Goal: Task Accomplishment & Management: Complete application form

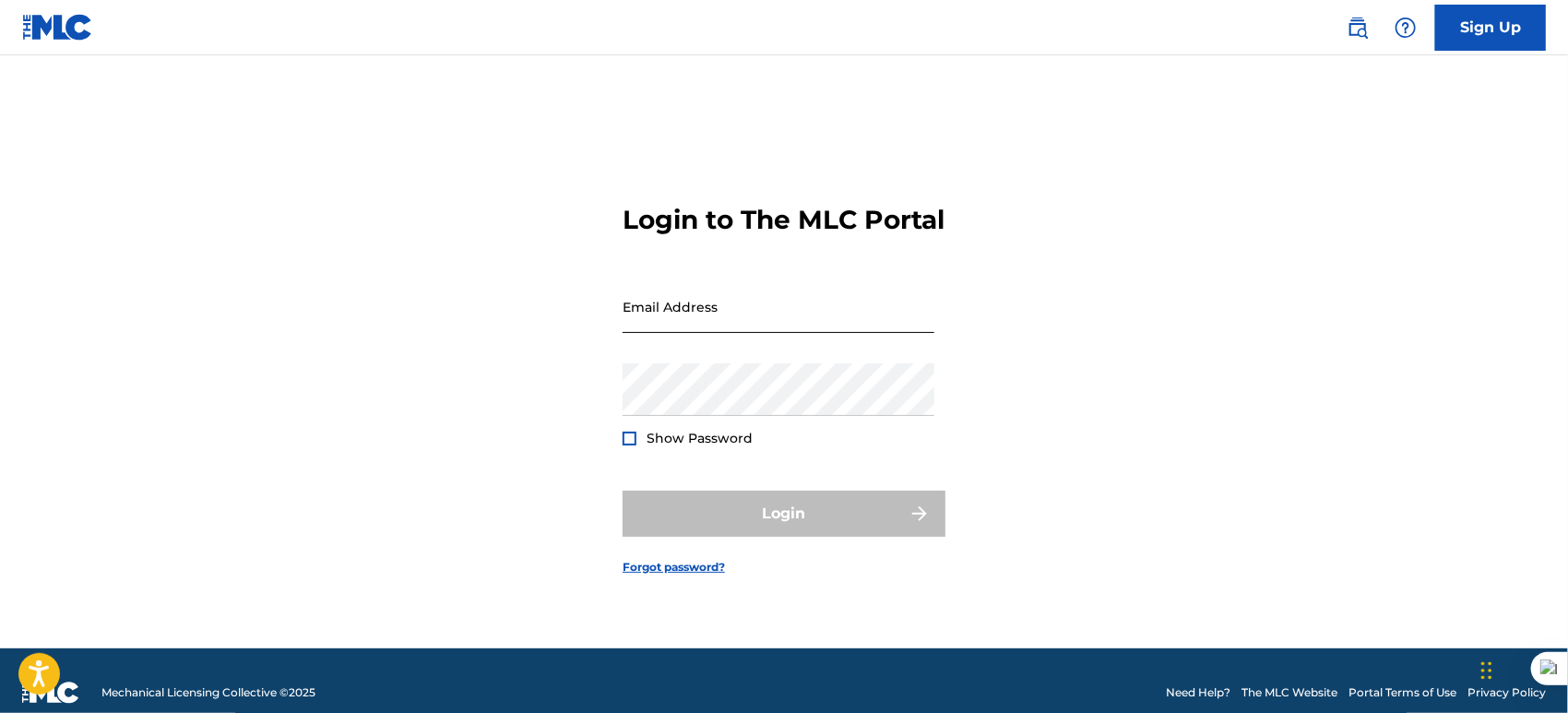
click at [690, 333] on input "Email Address" at bounding box center [778, 307] width 311 height 53
type input "[EMAIL_ADDRESS][DOMAIN_NAME]"
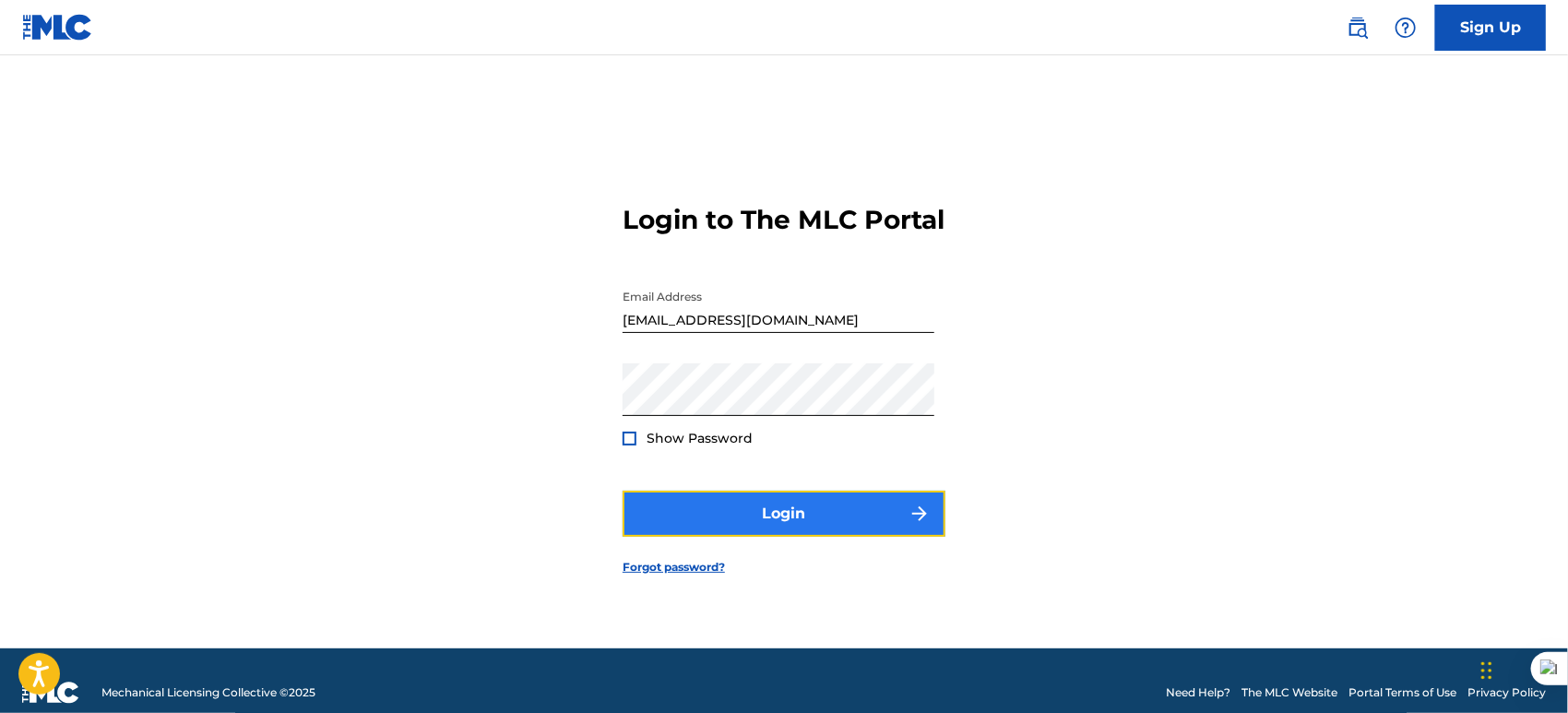
click at [723, 532] on button "Login" at bounding box center [784, 514] width 323 height 46
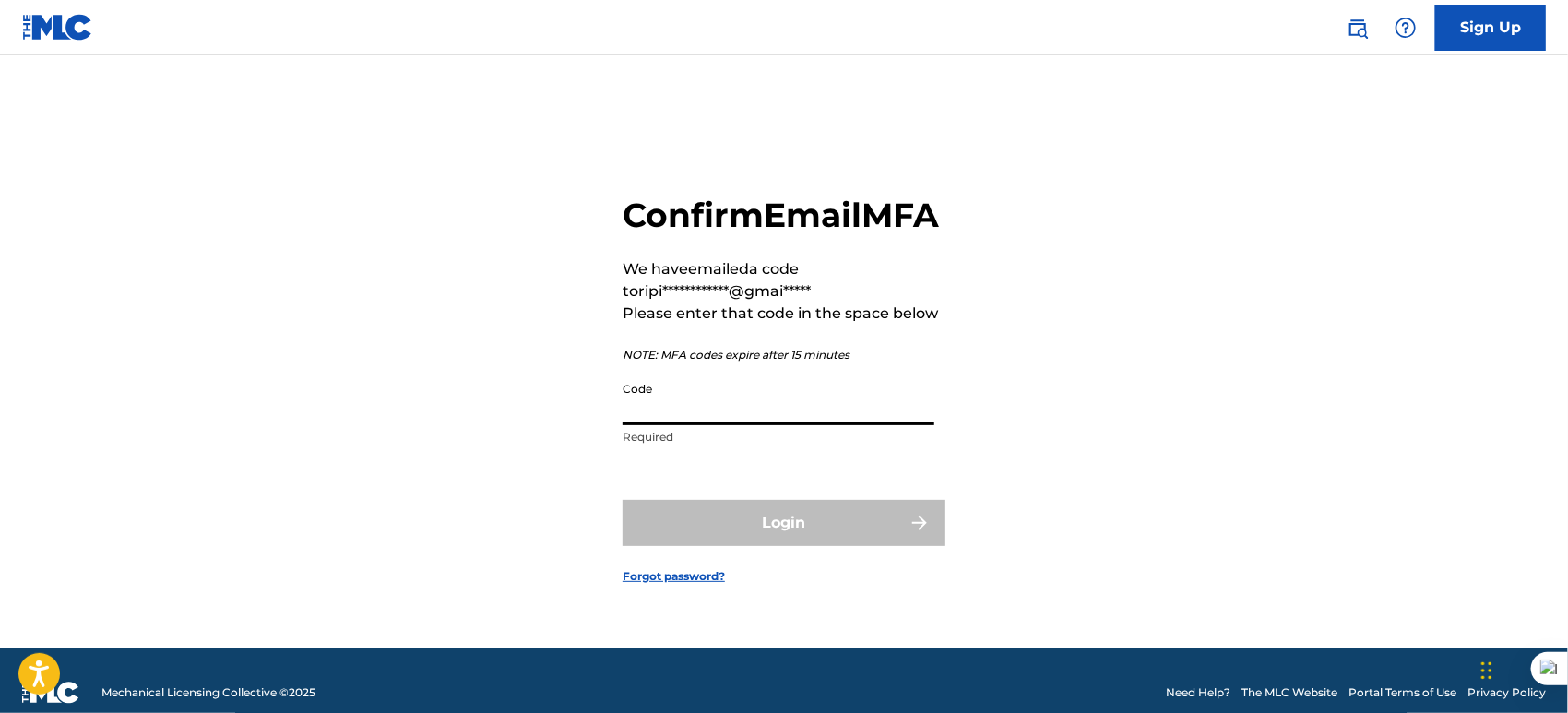
click at [667, 426] on input "Code" at bounding box center [778, 399] width 311 height 53
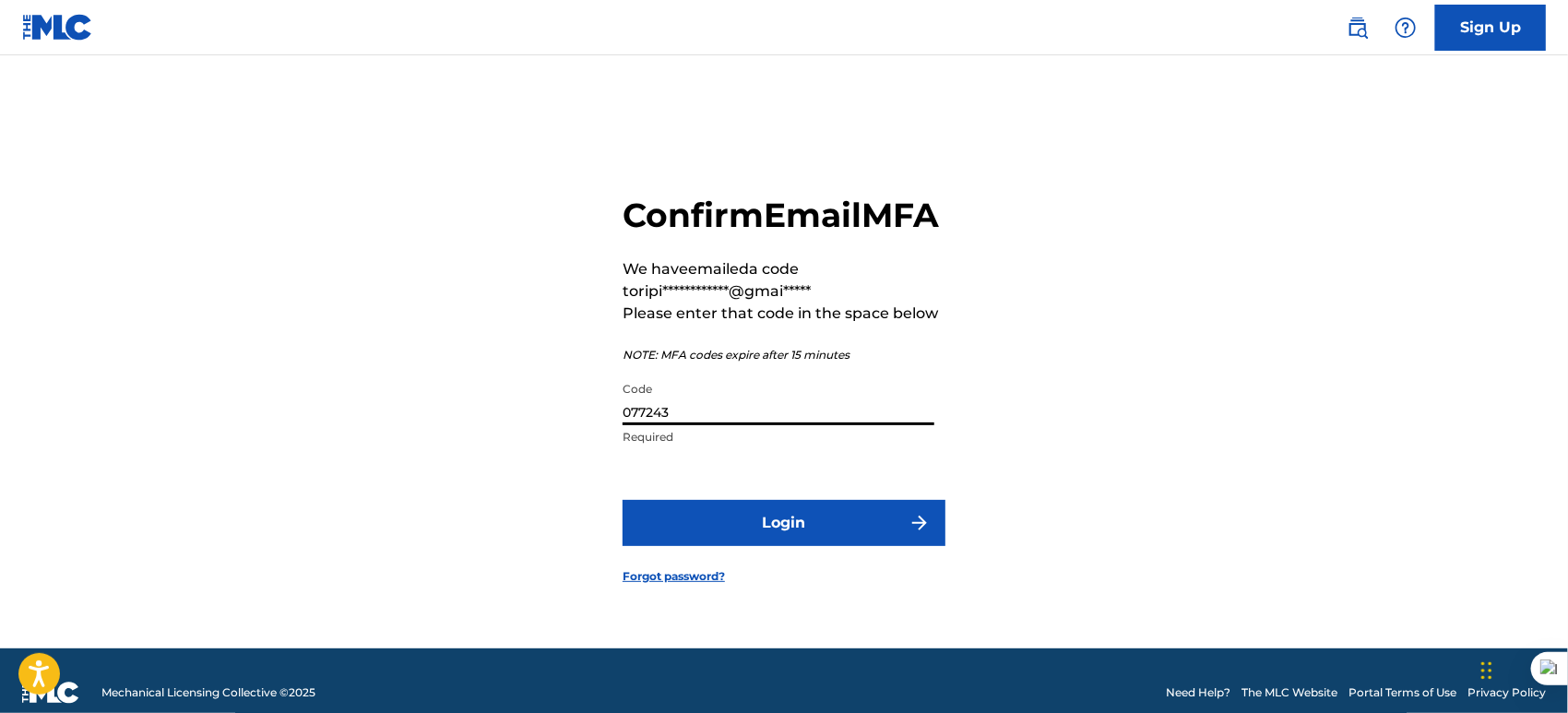
type input "077243"
click at [623, 500] on button "Login" at bounding box center [784, 523] width 323 height 46
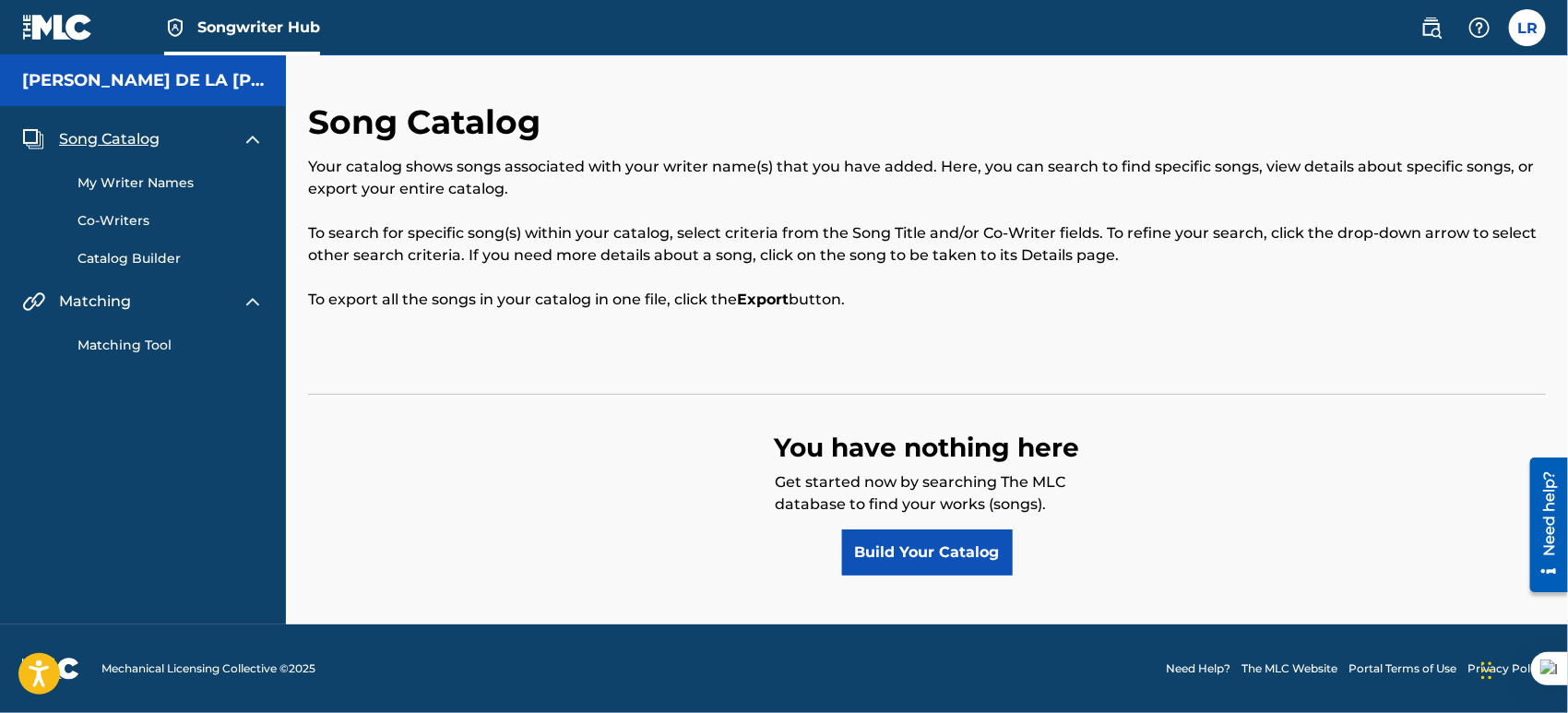
click at [47, 25] on img at bounding box center [58, 26] width 71 height 26
click at [1520, 30] on label at bounding box center [1528, 27] width 37 height 37
click at [1528, 27] on input "LR [PERSON_NAME] [EMAIL_ADDRESS][DOMAIN_NAME] Notification Preferences Profile …" at bounding box center [1528, 27] width 0 height 0
click at [242, 85] on h5 "[PERSON_NAME] DE LA [PERSON_NAME]" at bounding box center [144, 81] width 242 height 21
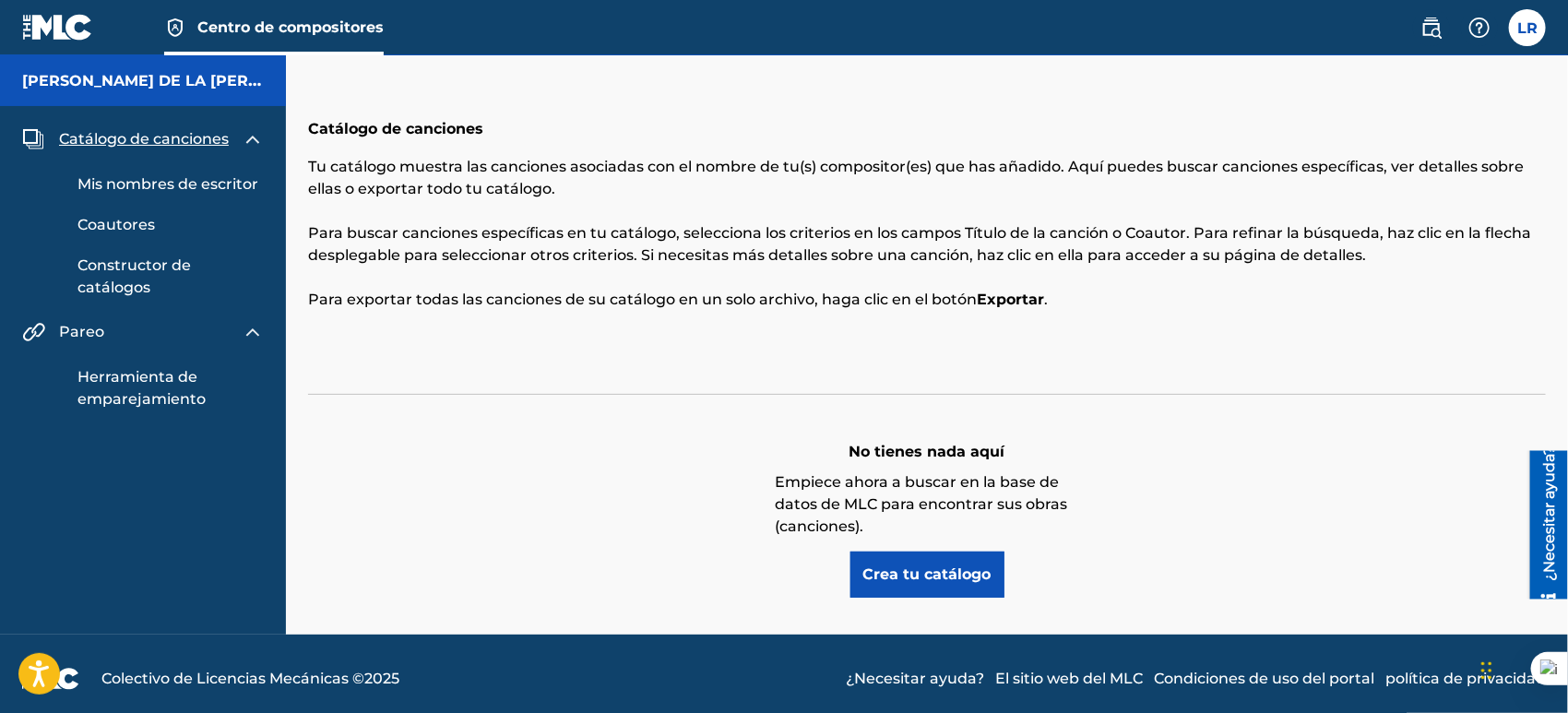
click at [226, 79] on font "[PERSON_NAME] DE LA [PERSON_NAME]" at bounding box center [183, 81] width 320 height 18
click at [1445, 25] on link at bounding box center [1431, 27] width 37 height 37
click at [1531, 31] on label at bounding box center [1528, 27] width 37 height 37
click at [1528, 27] on input "LR [PERSON_NAME] [EMAIL_ADDRESS][DOMAIN_NAME] Preferencias de notificación Perf…" at bounding box center [1528, 27] width 0 height 0
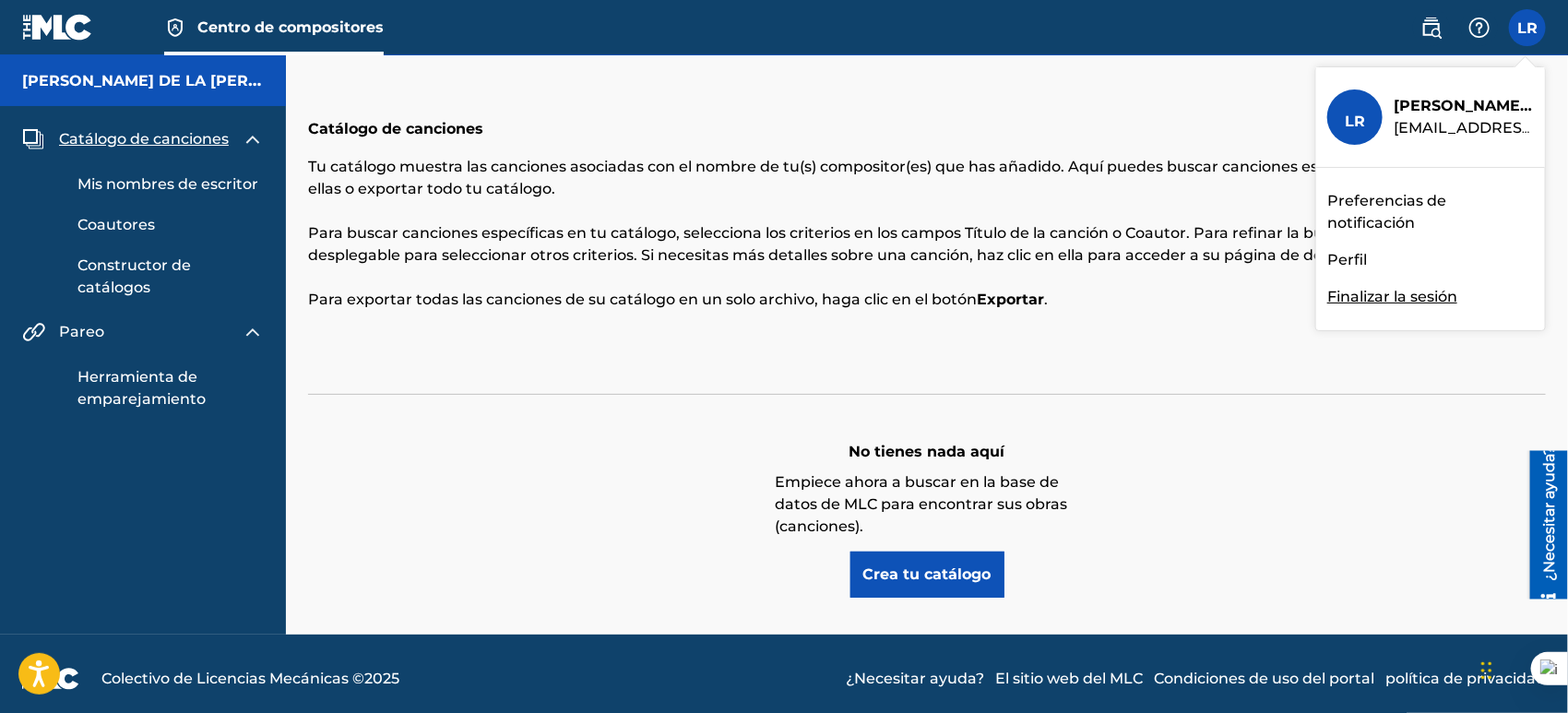
click at [1354, 255] on font "Perfil" at bounding box center [1347, 260] width 40 height 18
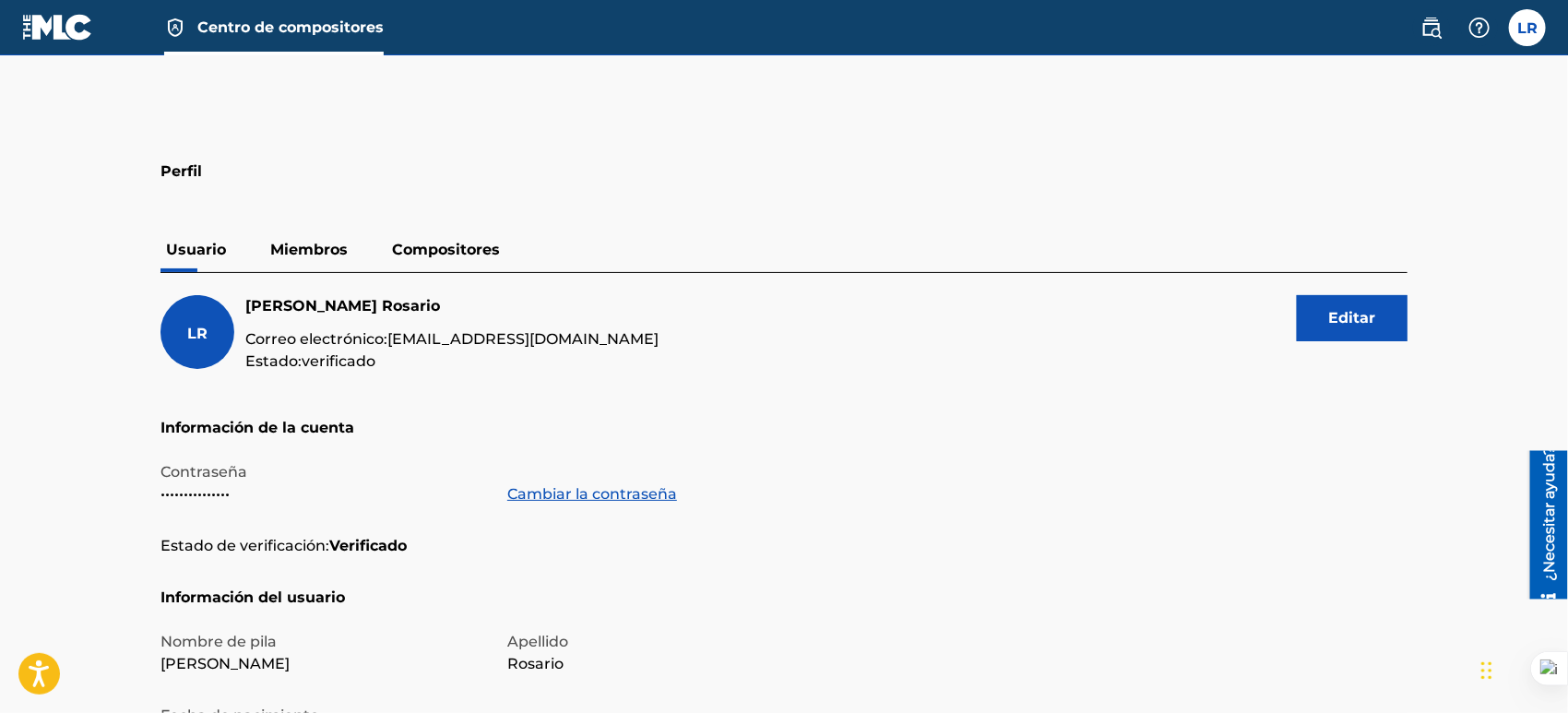
click at [303, 250] on font "Miembros" at bounding box center [309, 250] width 77 height 18
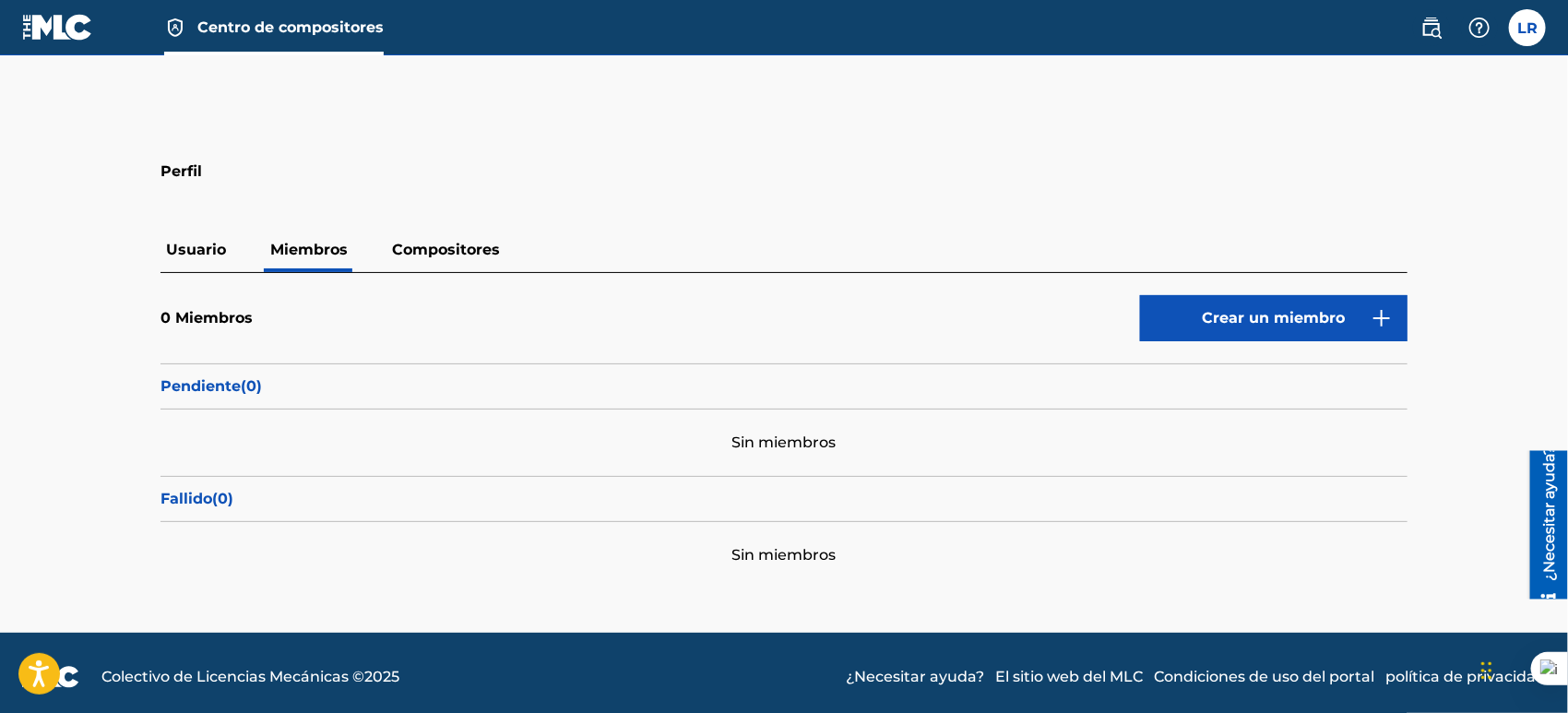
click at [402, 246] on font "Compositores" at bounding box center [446, 250] width 108 height 18
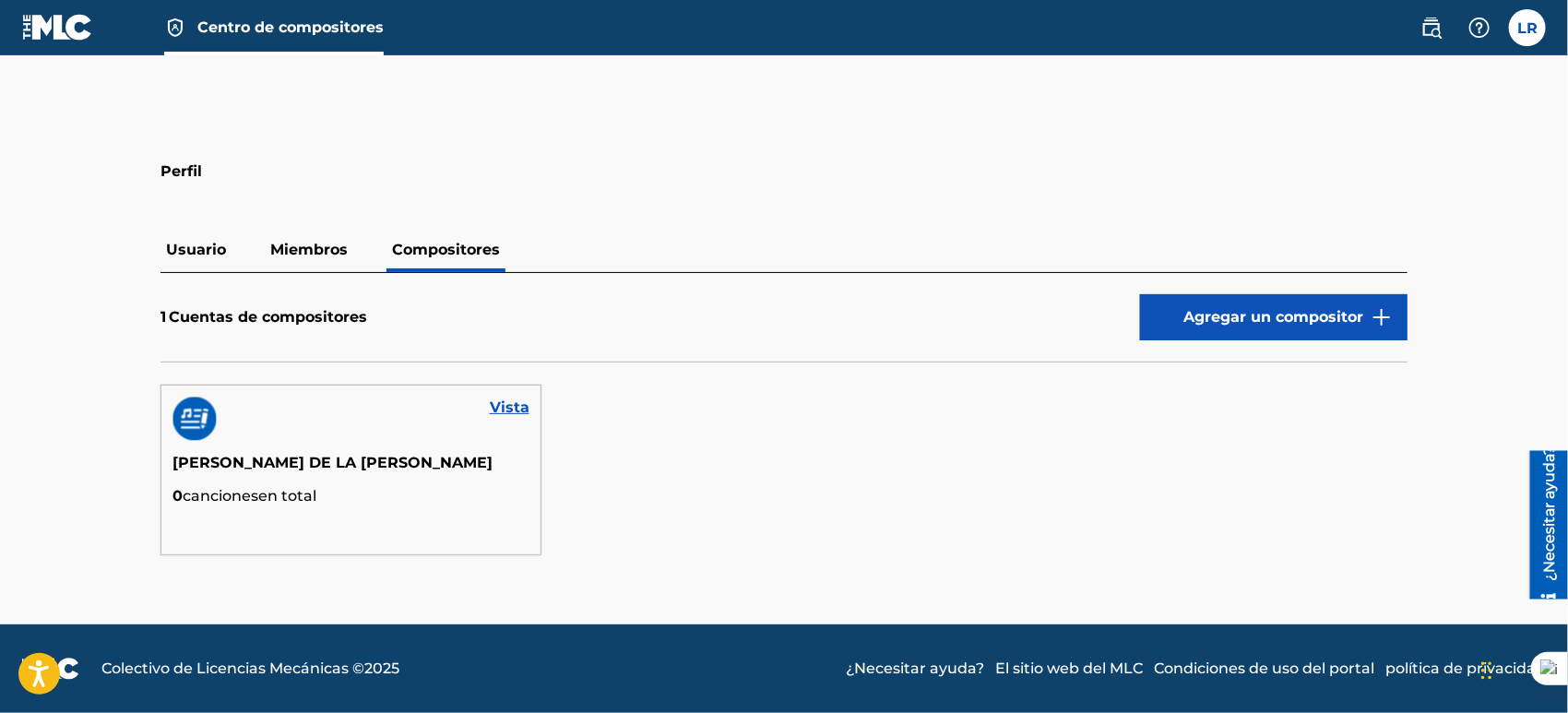
click at [211, 248] on font "Usuario" at bounding box center [195, 250] width 60 height 18
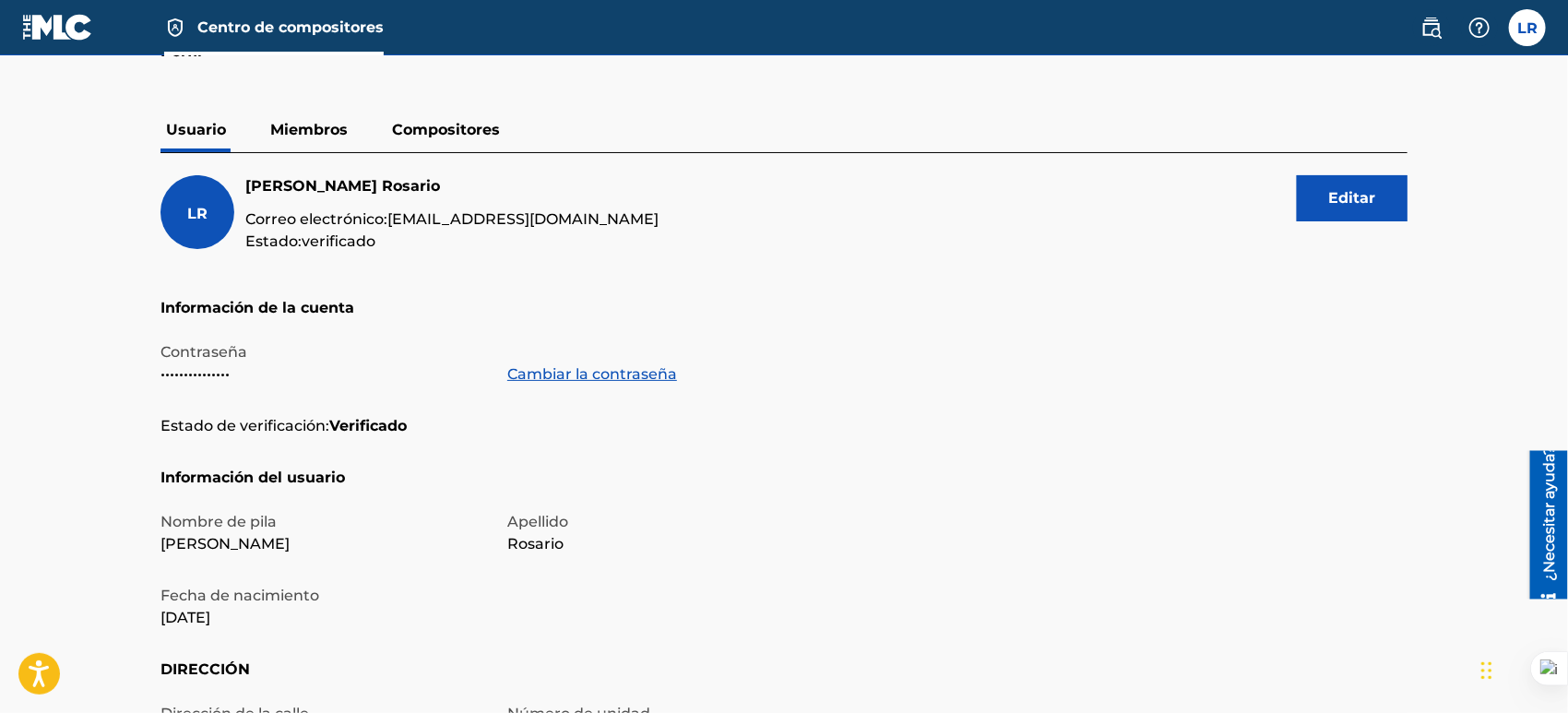
scroll to position [27, 0]
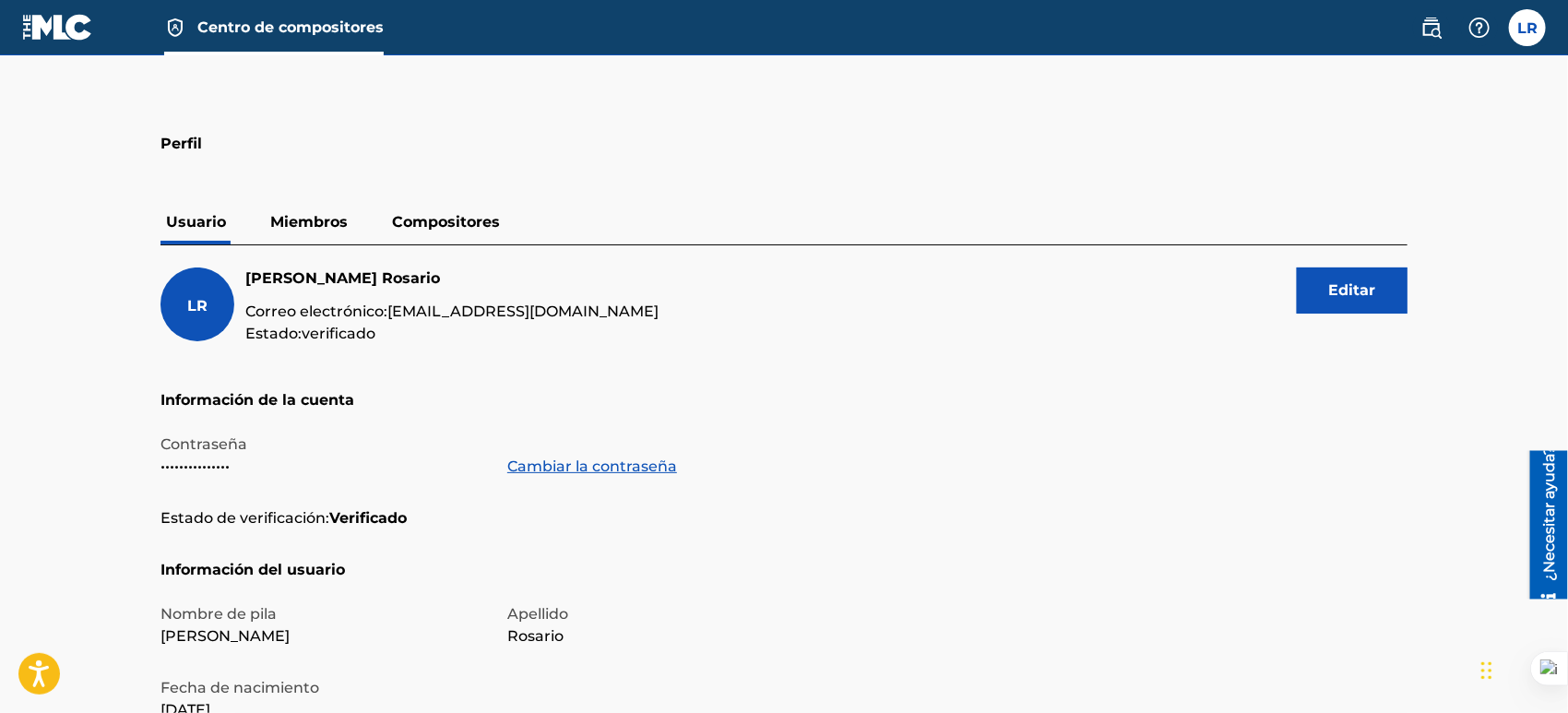
click at [309, 225] on font "Miembros" at bounding box center [309, 222] width 77 height 18
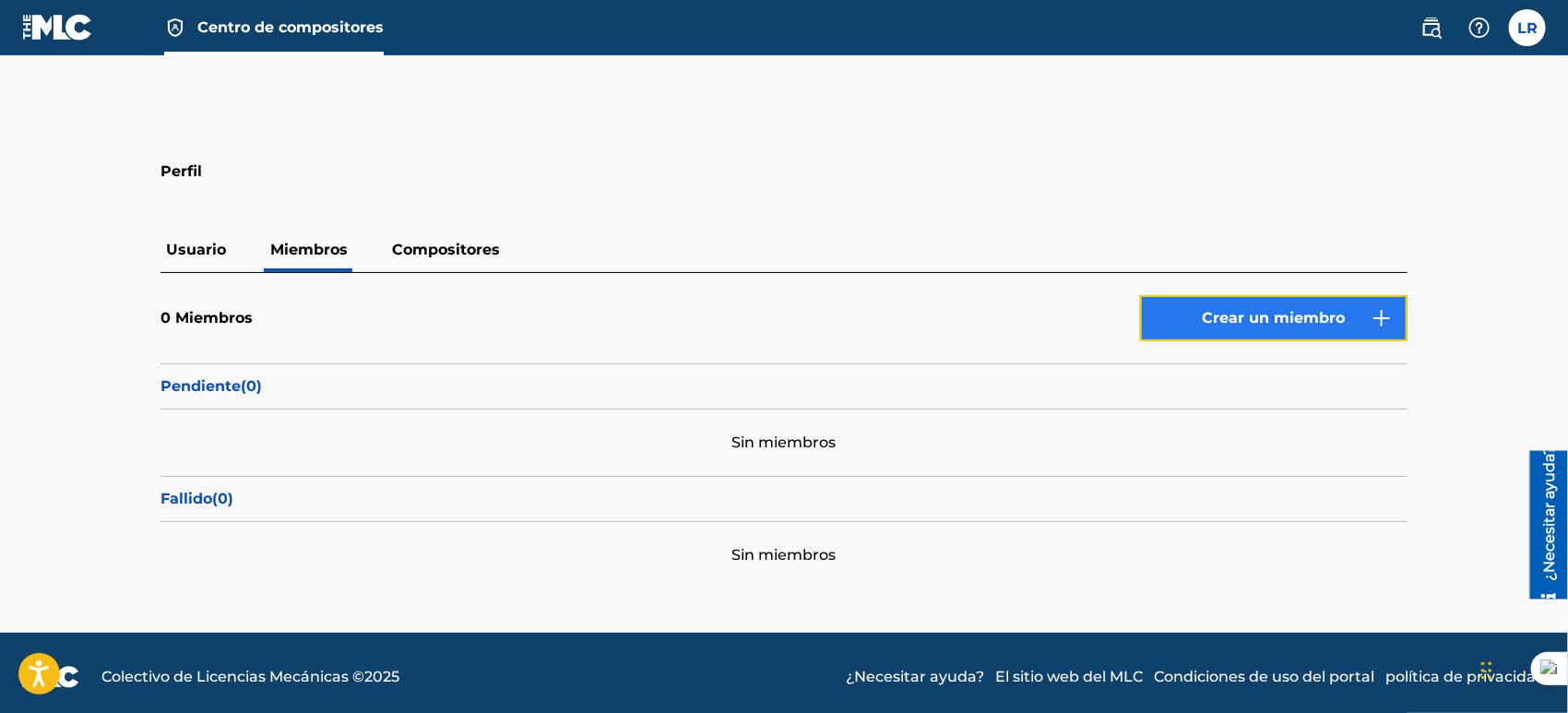
click at [1305, 311] on font "Crear un miembro" at bounding box center [1274, 317] width 143 height 18
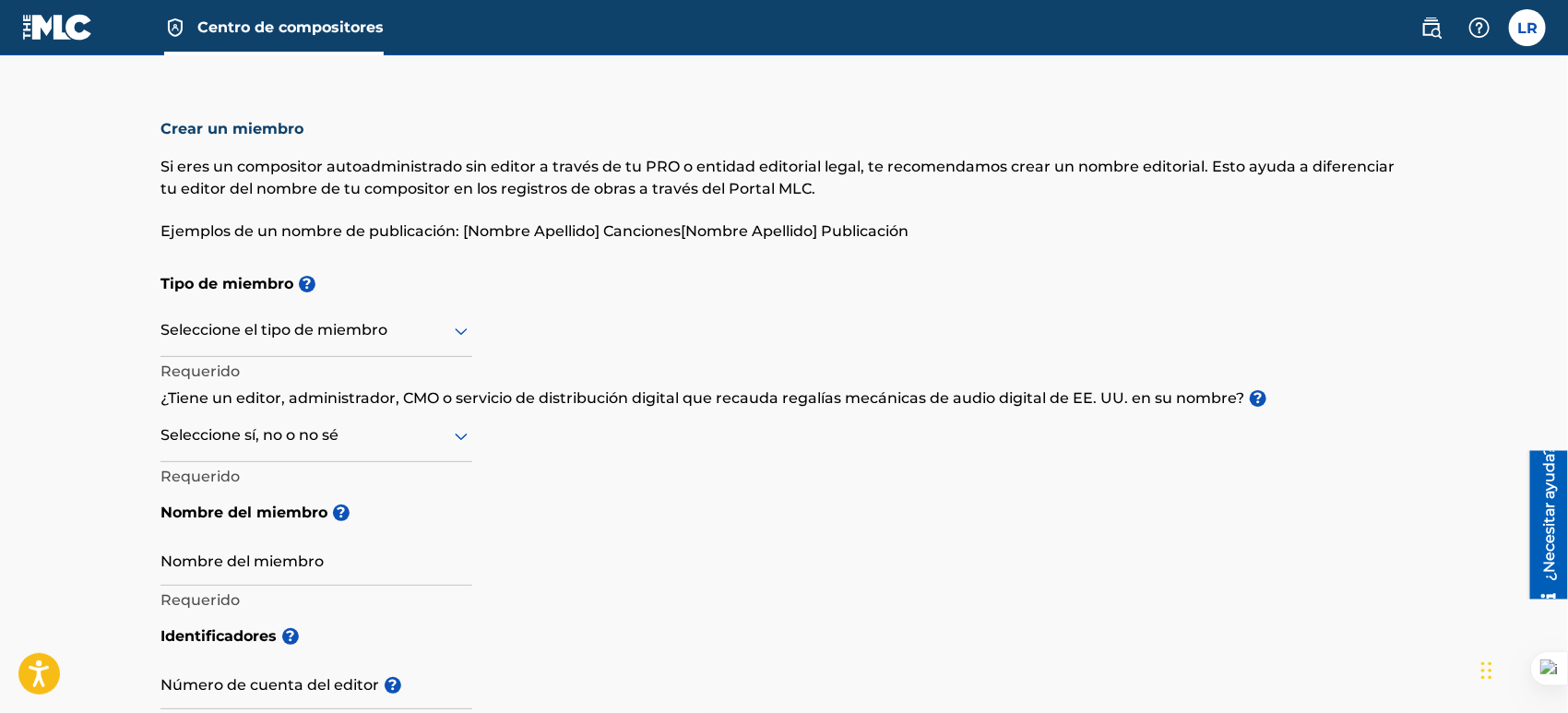
click at [424, 334] on div at bounding box center [315, 331] width 311 height 23
click at [671, 270] on h5 "Tipo de miembro ?" at bounding box center [783, 284] width 1247 height 41
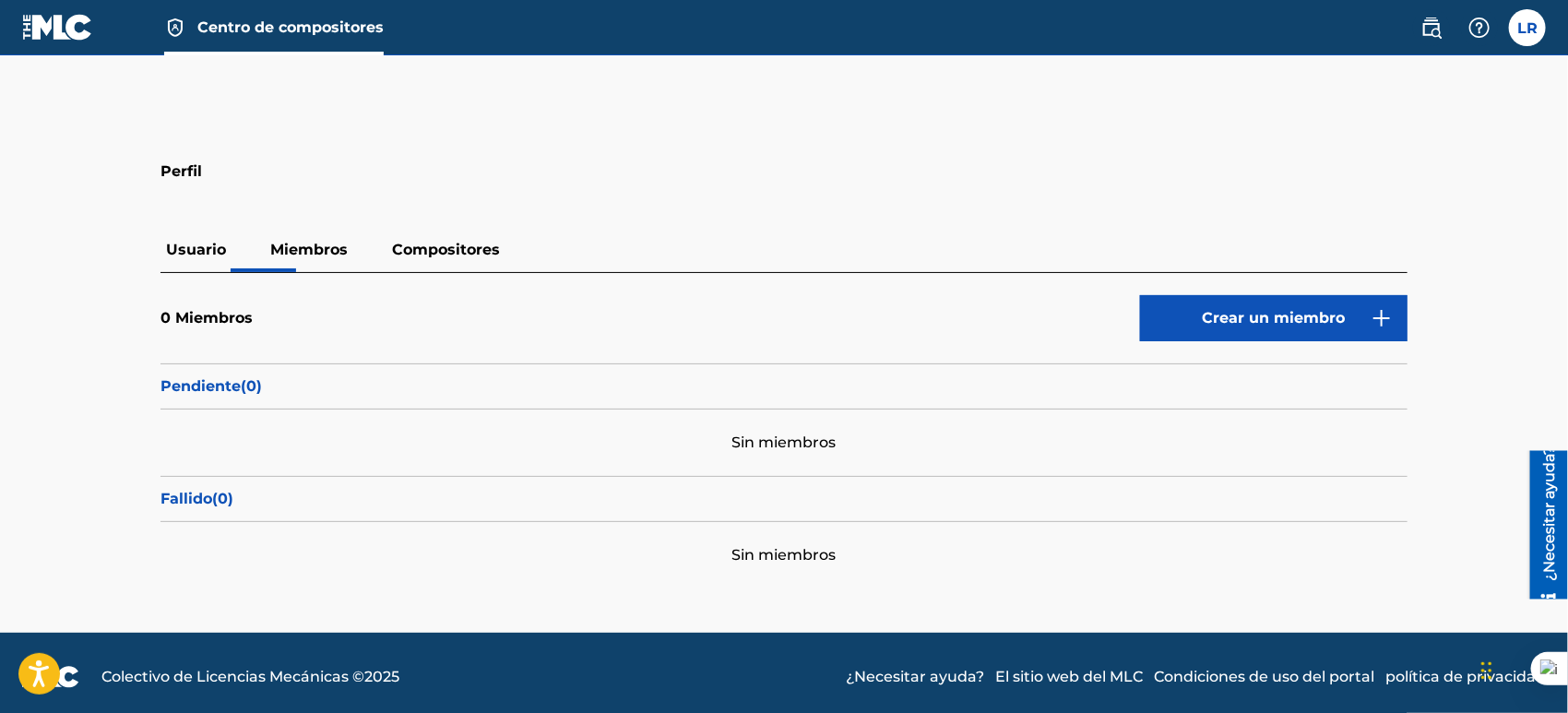
click at [178, 242] on font "Usuario" at bounding box center [195, 250] width 60 height 18
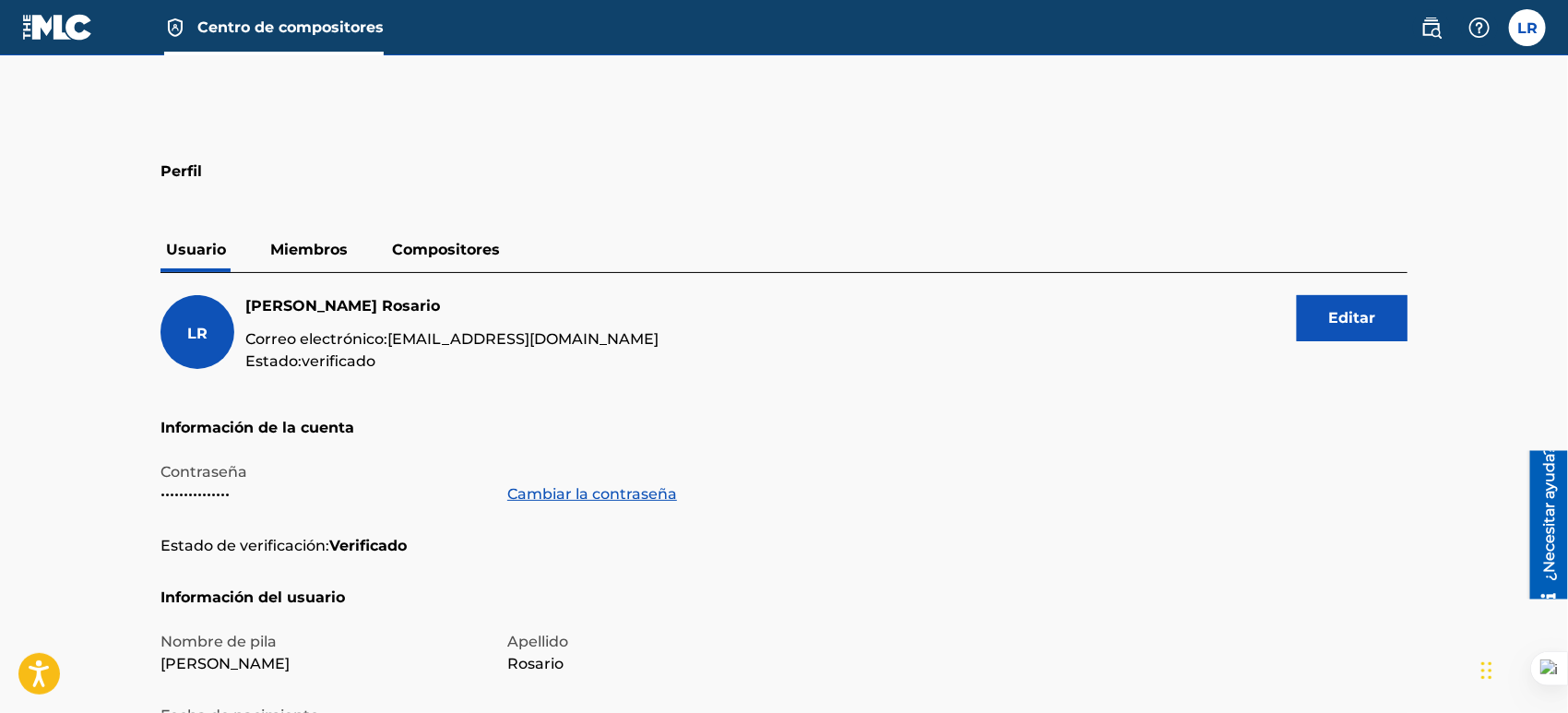
click at [313, 249] on font "Miembros" at bounding box center [309, 250] width 77 height 18
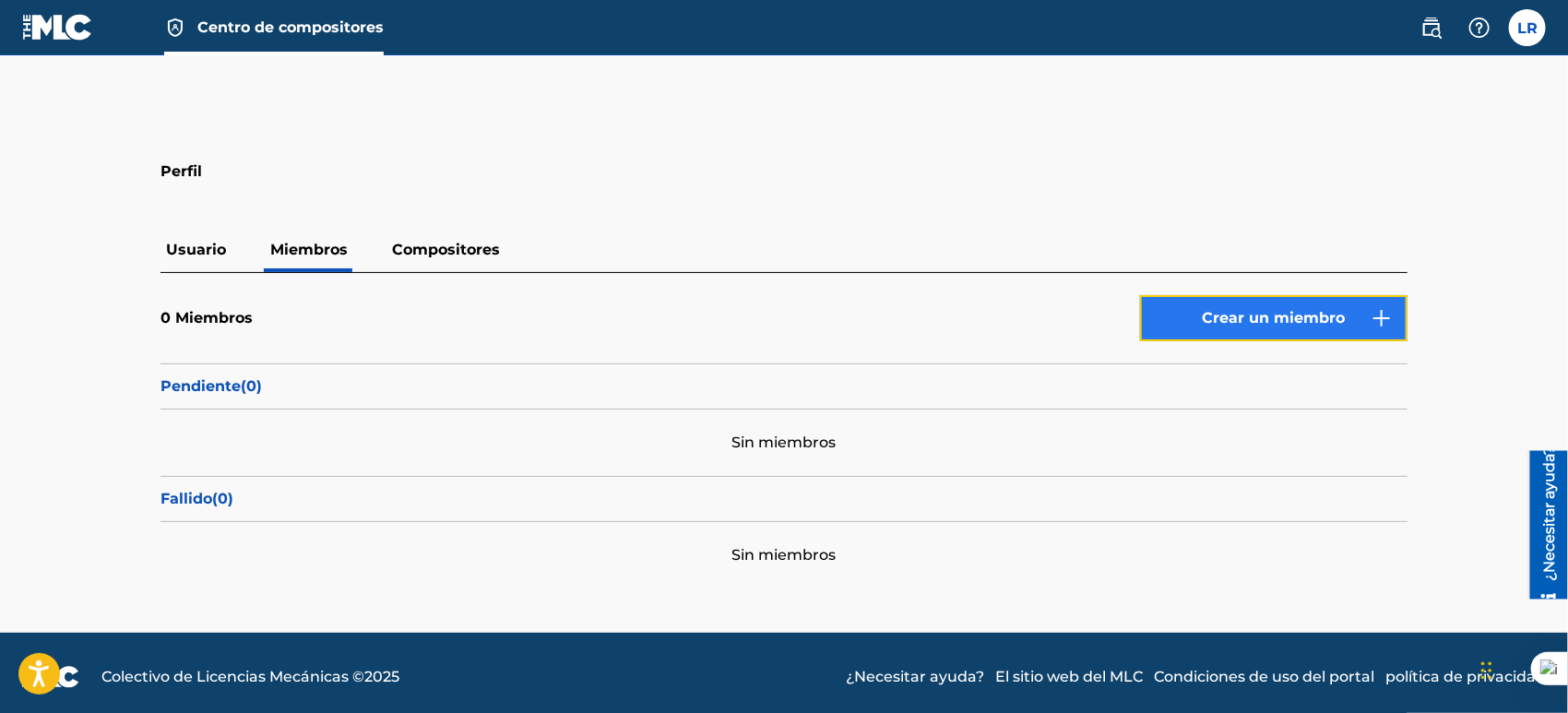
click at [1264, 320] on font "Crear un miembro" at bounding box center [1274, 317] width 143 height 18
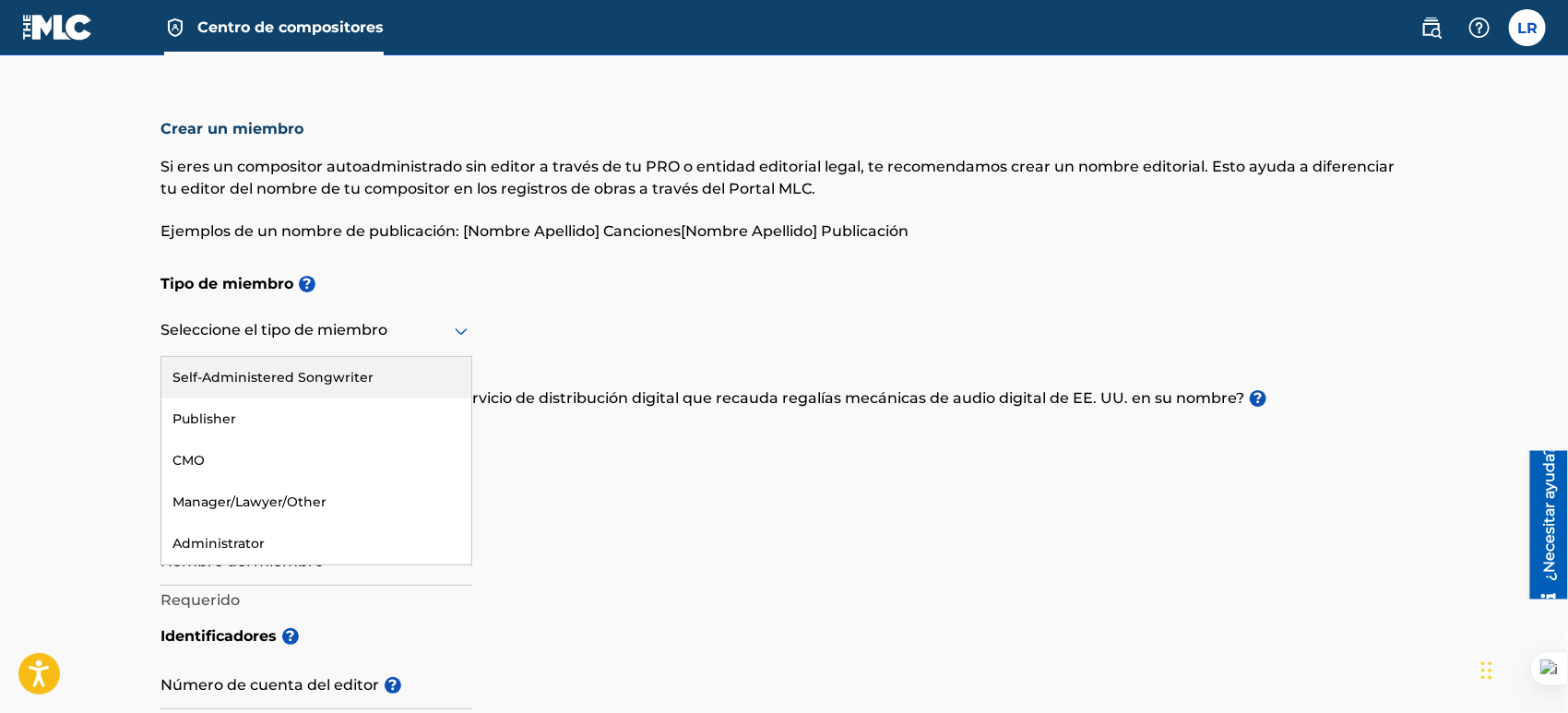
click at [461, 341] on icon at bounding box center [461, 331] width 22 height 22
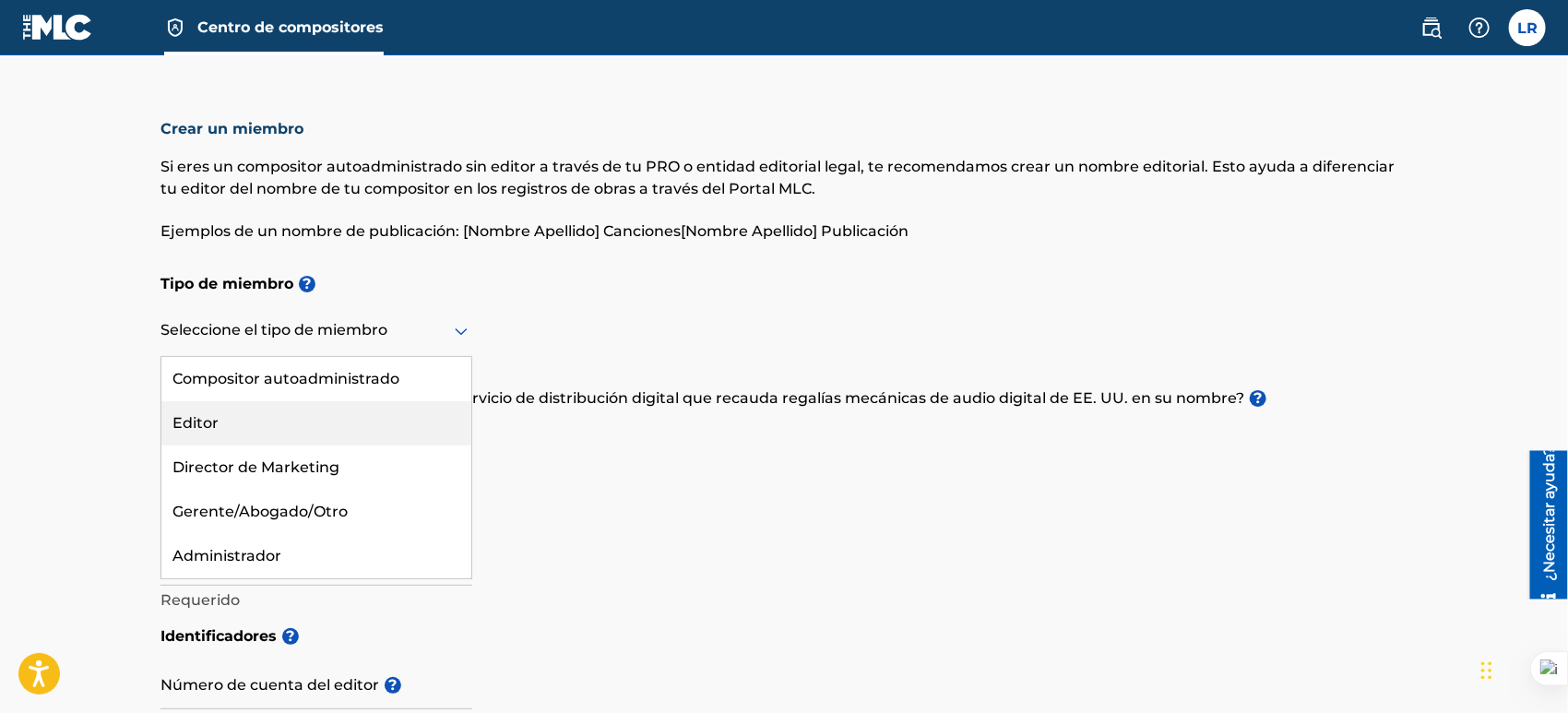
click at [213, 422] on font "Editor" at bounding box center [195, 423] width 46 height 18
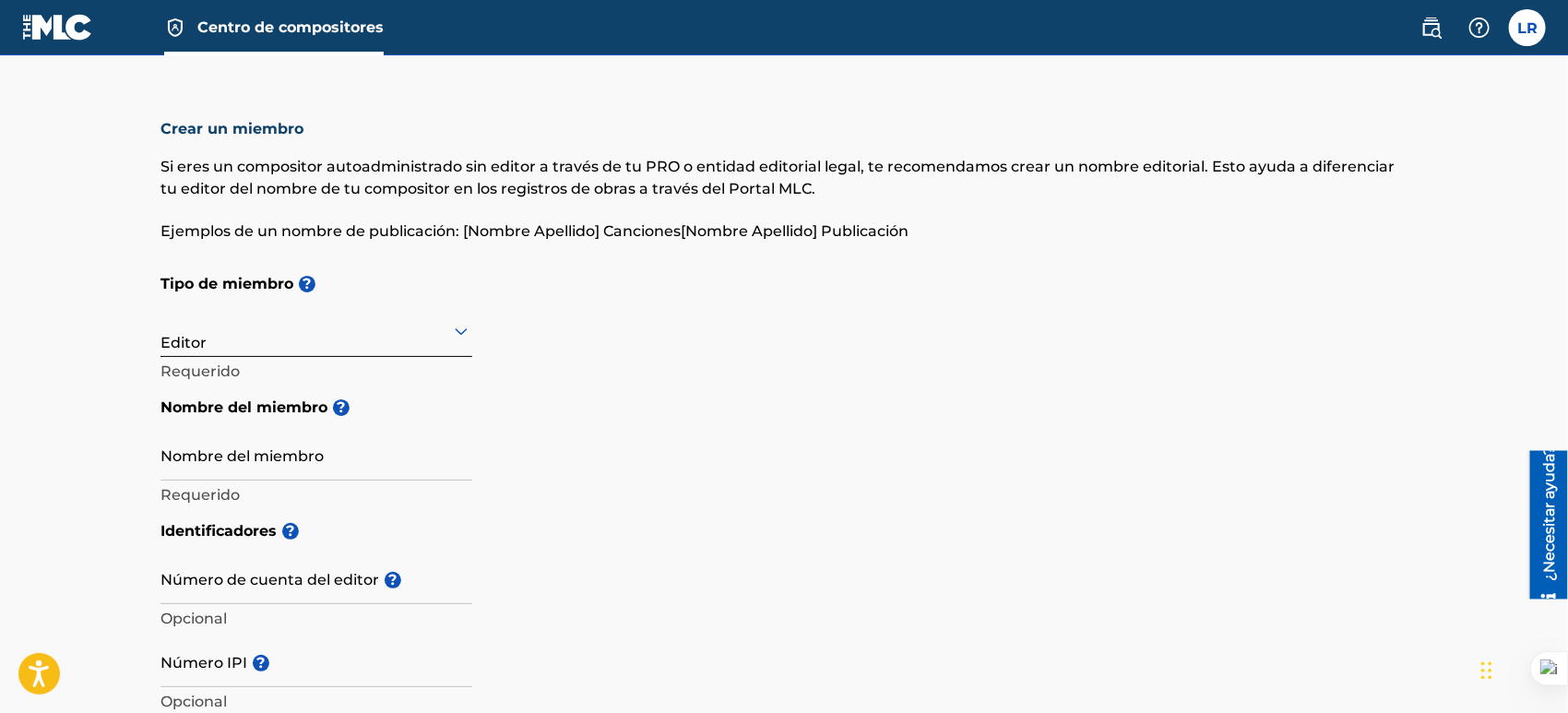
scroll to position [92, 0]
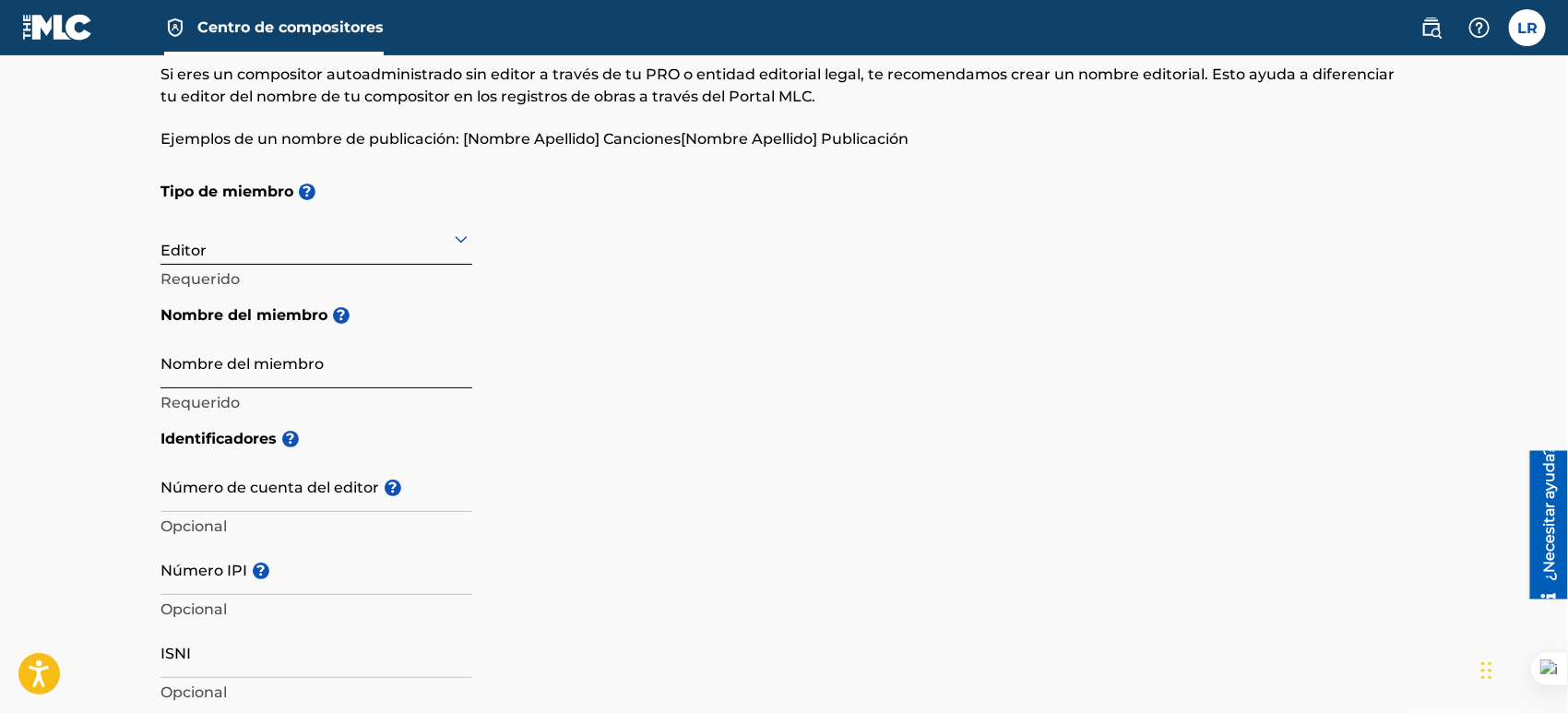
click at [269, 361] on input "Nombre del miembro" at bounding box center [315, 362] width 311 height 53
click at [638, 355] on div "Tipo de miembro ? Editor Requerido Nombre del miembro ? Nombre del miembro Requ…" at bounding box center [783, 295] width 1247 height 247
click at [295, 373] on input "Nombre del miembro" at bounding box center [315, 362] width 311 height 53
click at [614, 354] on div "Tipo de miembro ? Editor Requerido Nombre del miembro ? Nombre del miembro Requ…" at bounding box center [783, 295] width 1247 height 247
click at [367, 359] on input "Nombre del miembro" at bounding box center [315, 362] width 311 height 53
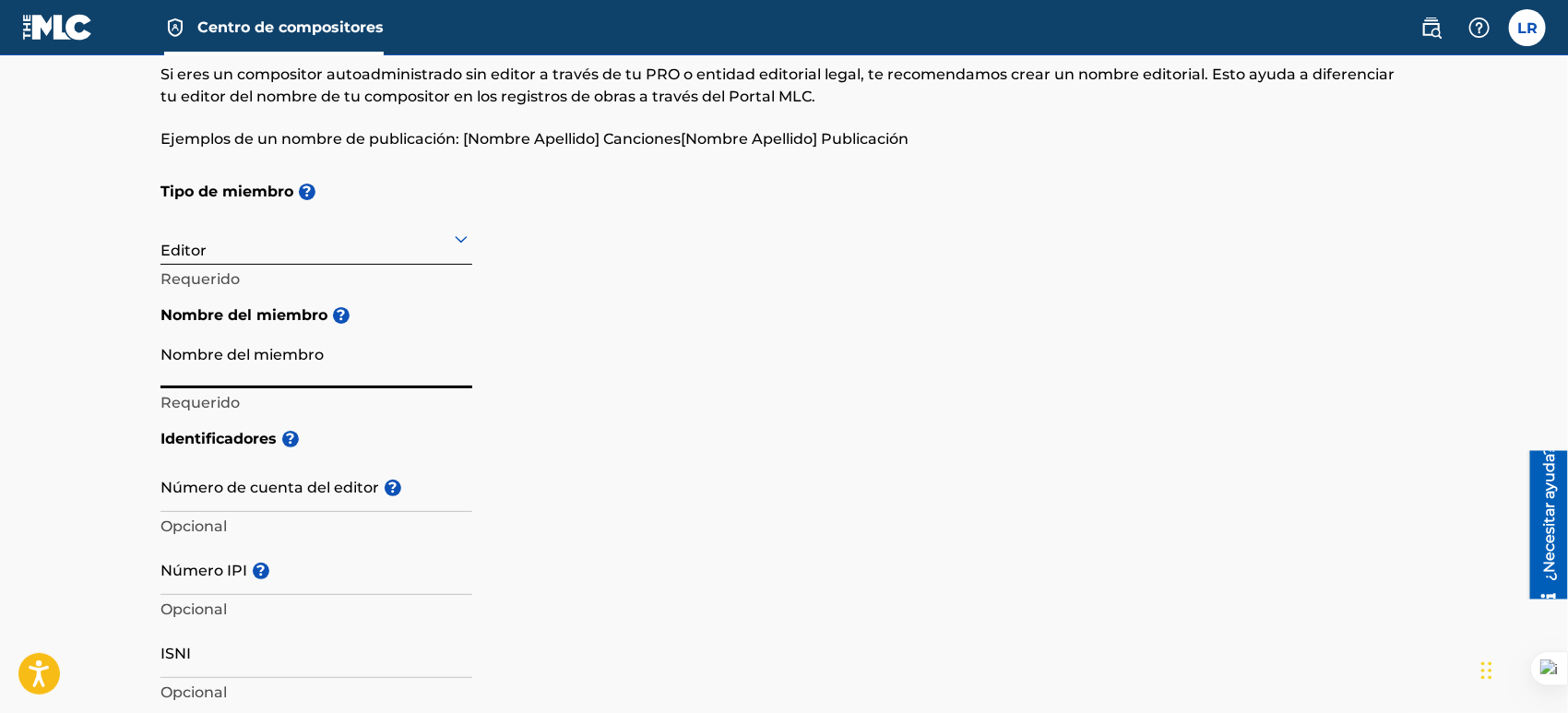
click at [542, 337] on div "Tipo de miembro ? Editor Requerido Nombre del miembro ? Nombre del miembro Requ…" at bounding box center [783, 295] width 1247 height 247
click at [463, 245] on icon at bounding box center [461, 238] width 22 height 22
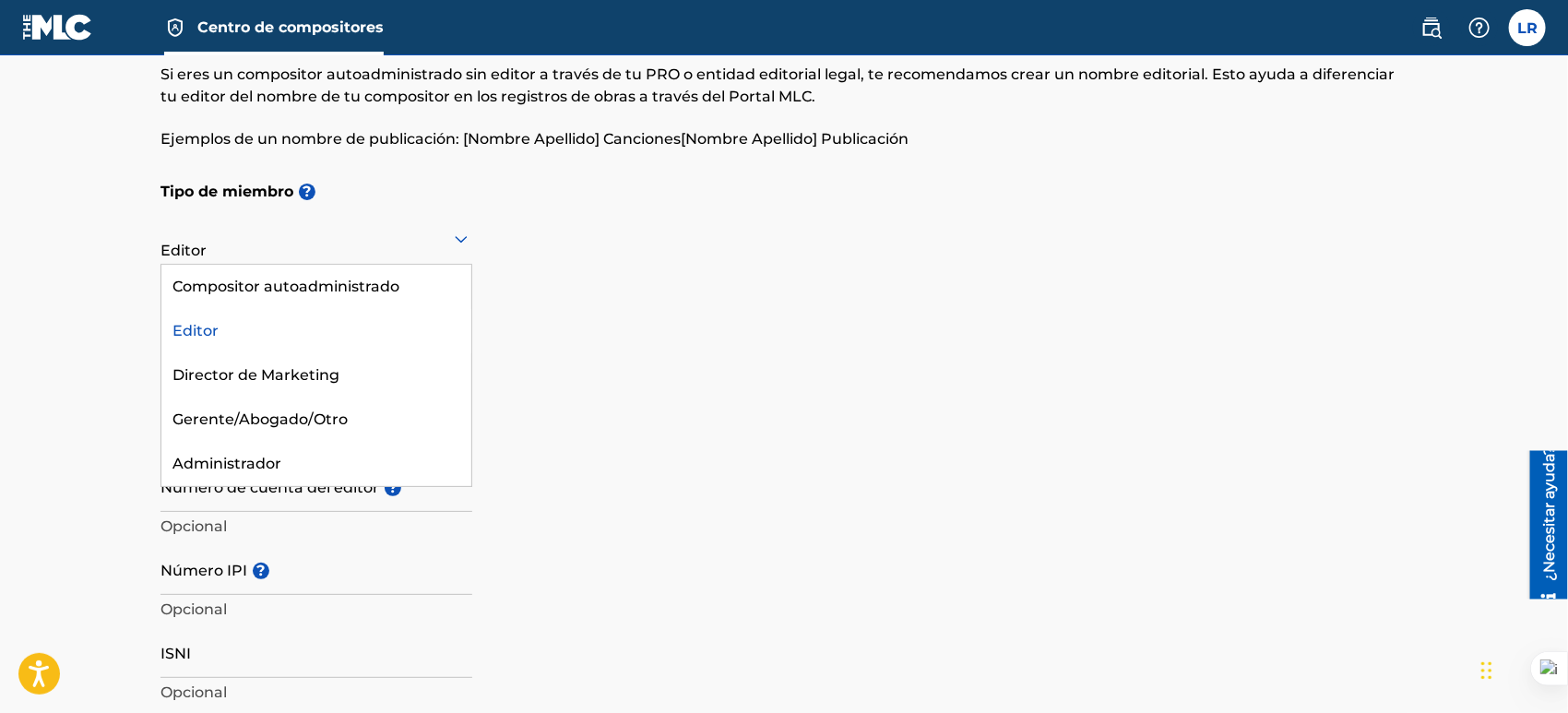
click at [650, 252] on div "Tipo de miembro ? Hay 5 resultados disponibles. Use las teclas Arriba y Abajo p…" at bounding box center [783, 295] width 1247 height 247
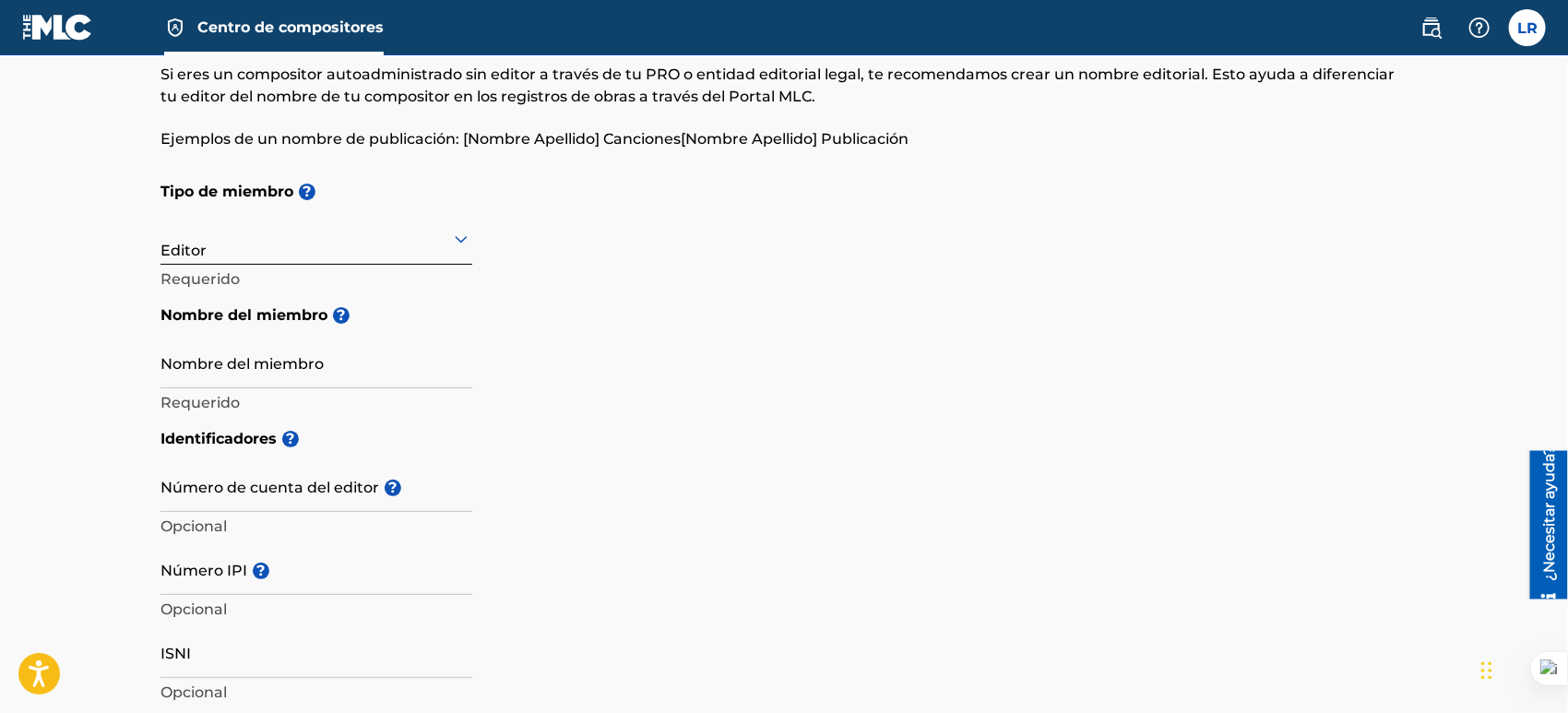
click at [454, 235] on icon at bounding box center [461, 238] width 22 height 22
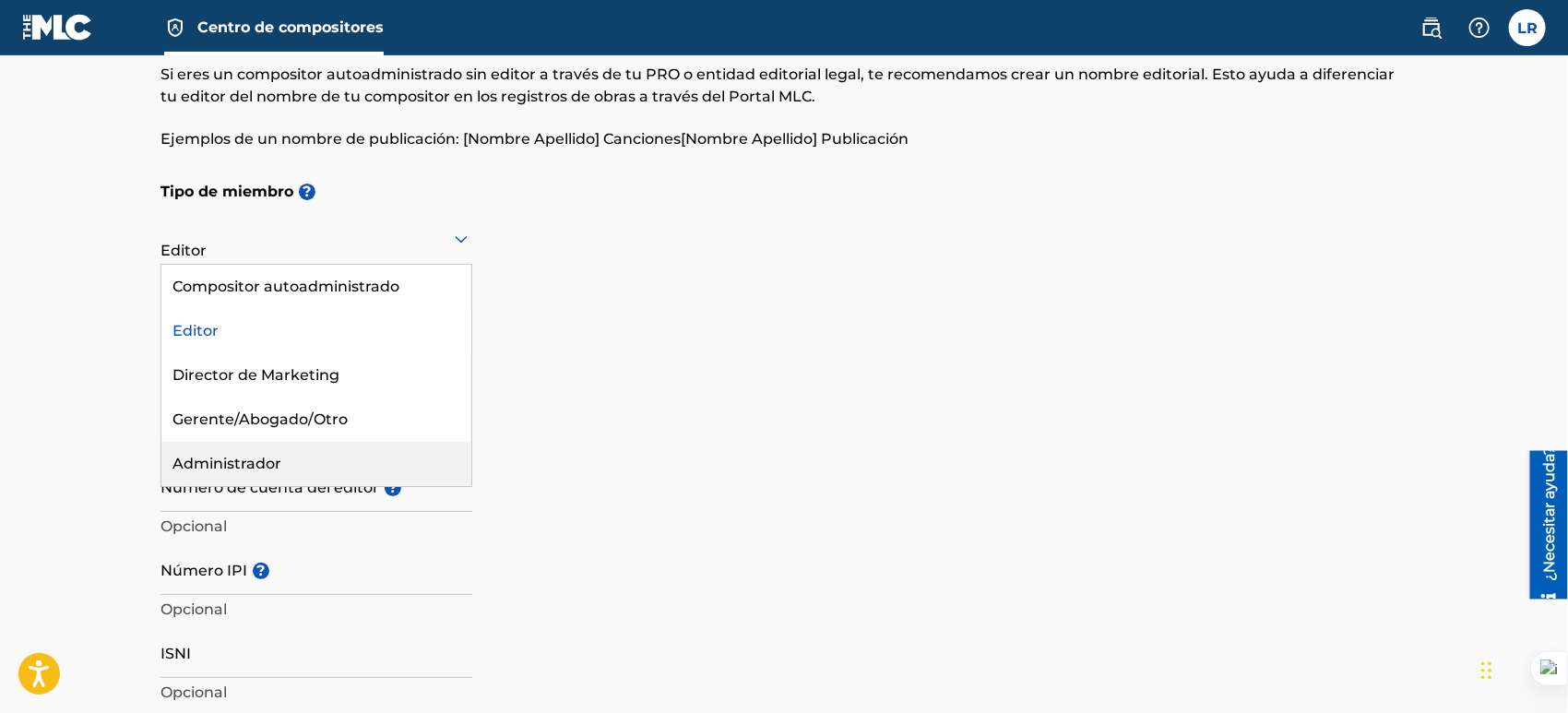
click at [261, 455] on font "Administrador" at bounding box center [227, 464] width 108 height 18
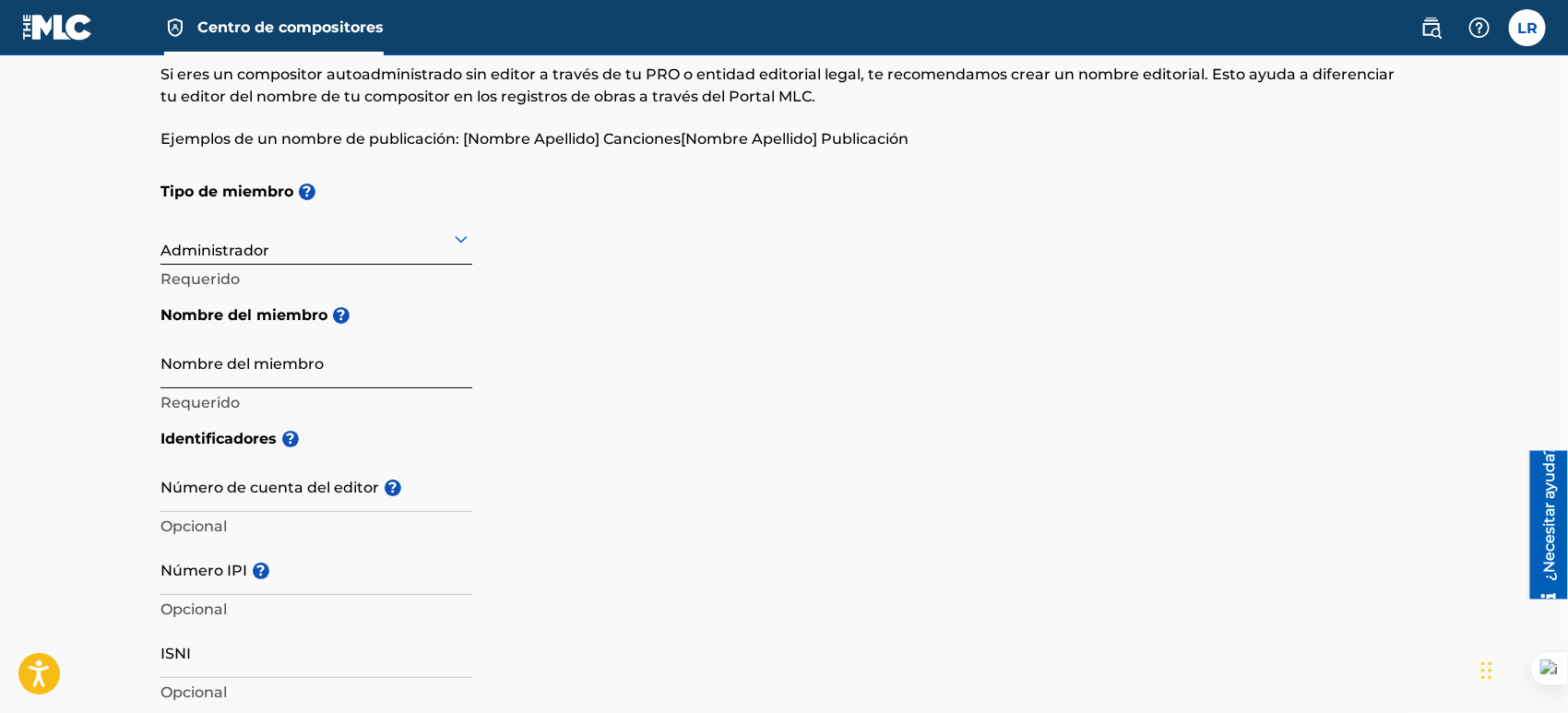
click at [367, 366] on input "Nombre del miembro" at bounding box center [315, 362] width 311 height 53
click at [709, 355] on div "Tipo de miembro ? Administrador Requerido Nombre del miembro ? Nombre del miemb…" at bounding box center [783, 295] width 1247 height 247
drag, startPoint x: 314, startPoint y: 353, endPoint x: 336, endPoint y: 343, distance: 24.2
click at [314, 353] on input "Nombre del miembro" at bounding box center [315, 362] width 311 height 53
type input "L"
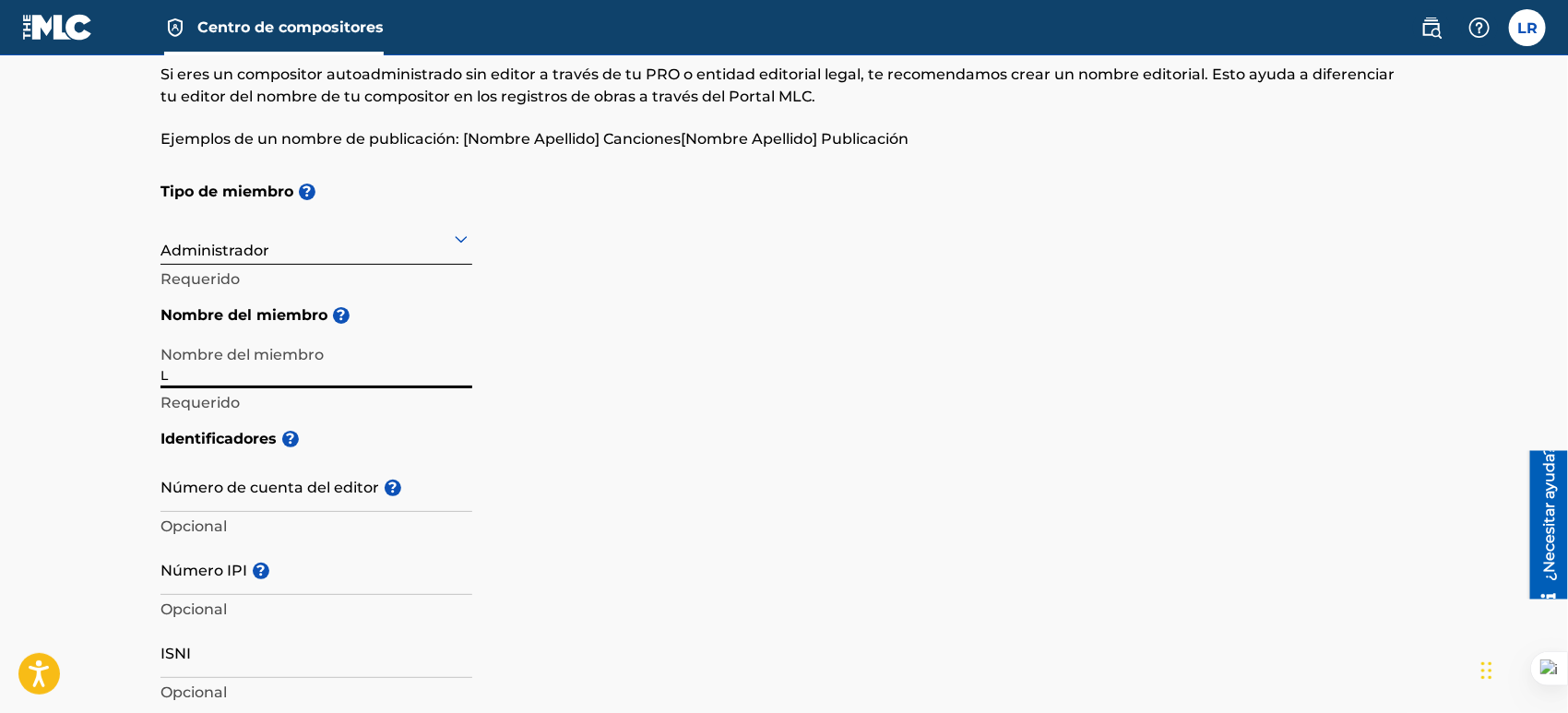
click at [525, 303] on h5 "Nombre del miembro ?" at bounding box center [783, 315] width 1247 height 41
click at [194, 377] on input "L" at bounding box center [315, 362] width 311 height 53
click at [676, 318] on h5 "Nombre del miembro ?" at bounding box center [783, 315] width 1247 height 41
click at [193, 372] on input "L" at bounding box center [315, 362] width 311 height 53
click at [724, 334] on h5 "Nombre del miembro ?" at bounding box center [783, 315] width 1247 height 41
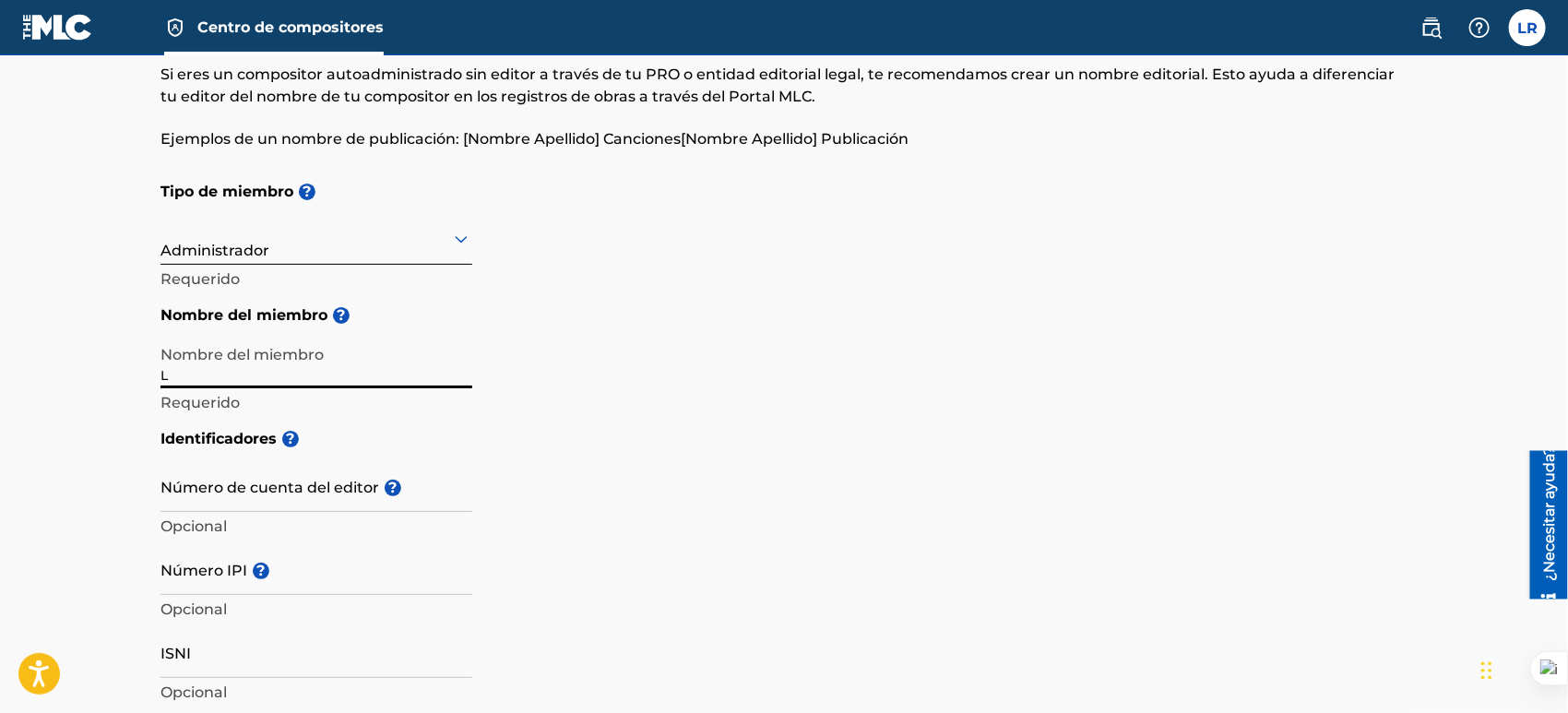
drag, startPoint x: 196, startPoint y: 367, endPoint x: 114, endPoint y: 363, distance: 82.1
click at [396, 248] on div at bounding box center [315, 238] width 311 height 23
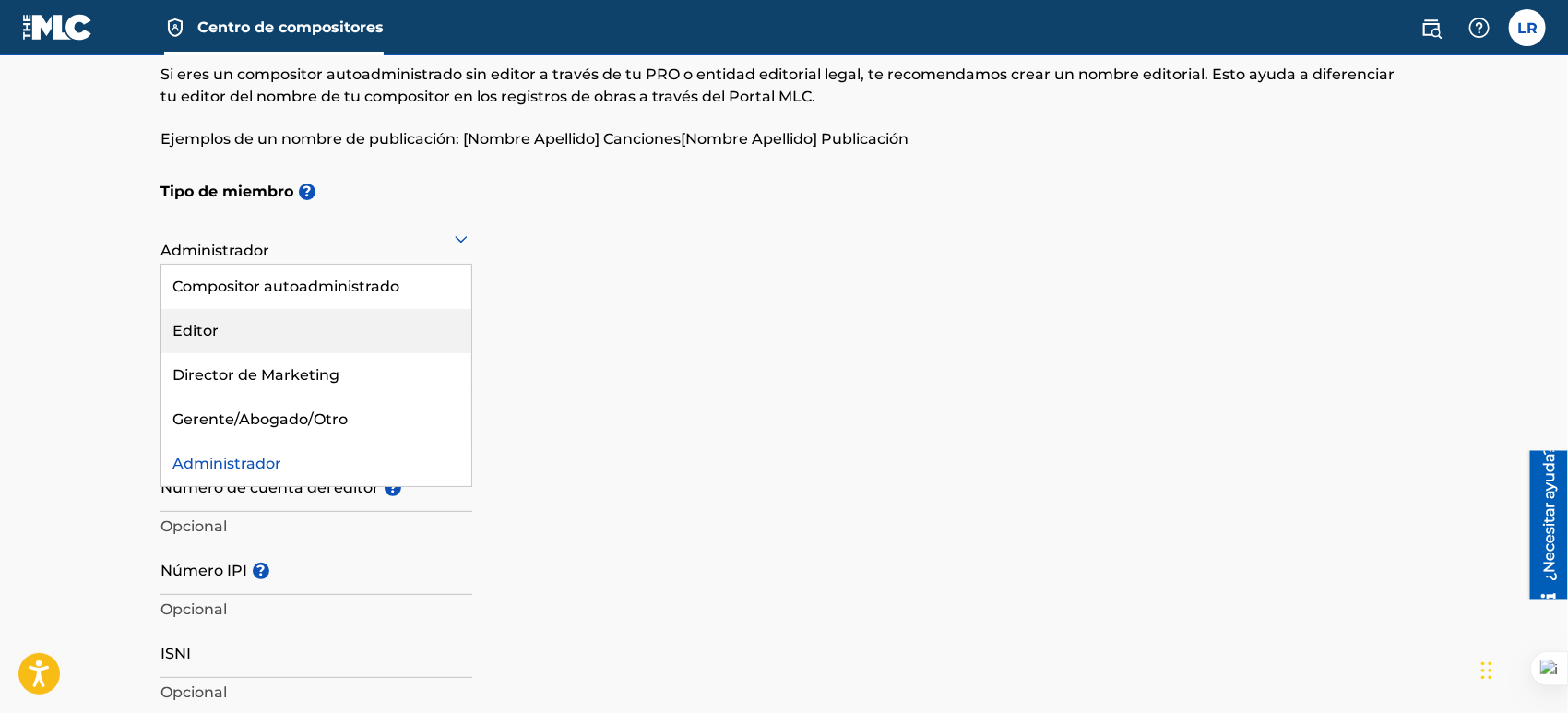
click at [248, 330] on div "Editor" at bounding box center [315, 330] width 309 height 44
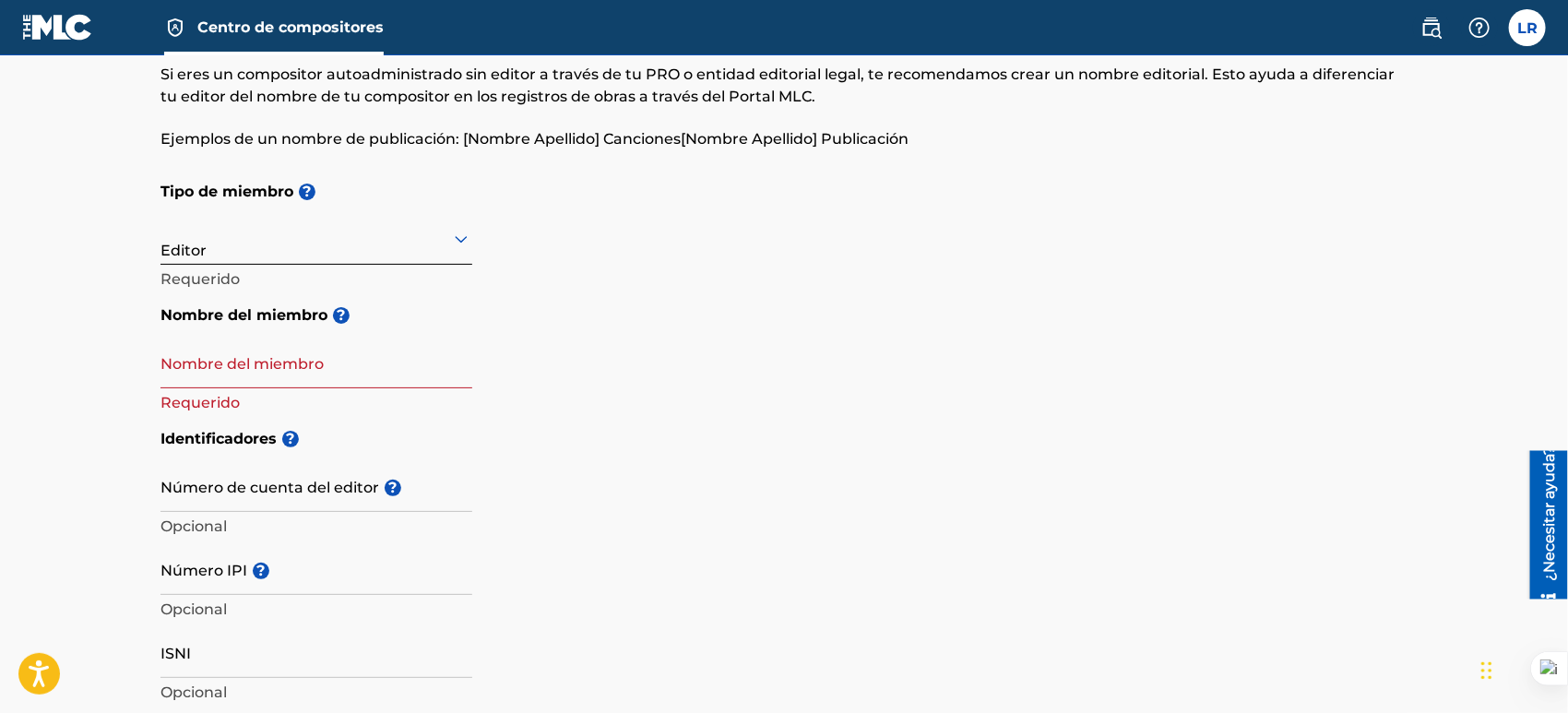
click at [247, 366] on input "Nombre del miembro" at bounding box center [315, 362] width 311 height 53
type input "RIPIAOPUBLISHER"
type input "Calle Penetracion , El Paraiso"
type input "31"
click at [794, 424] on h5 "Identificadores ?" at bounding box center [783, 440] width 1247 height 41
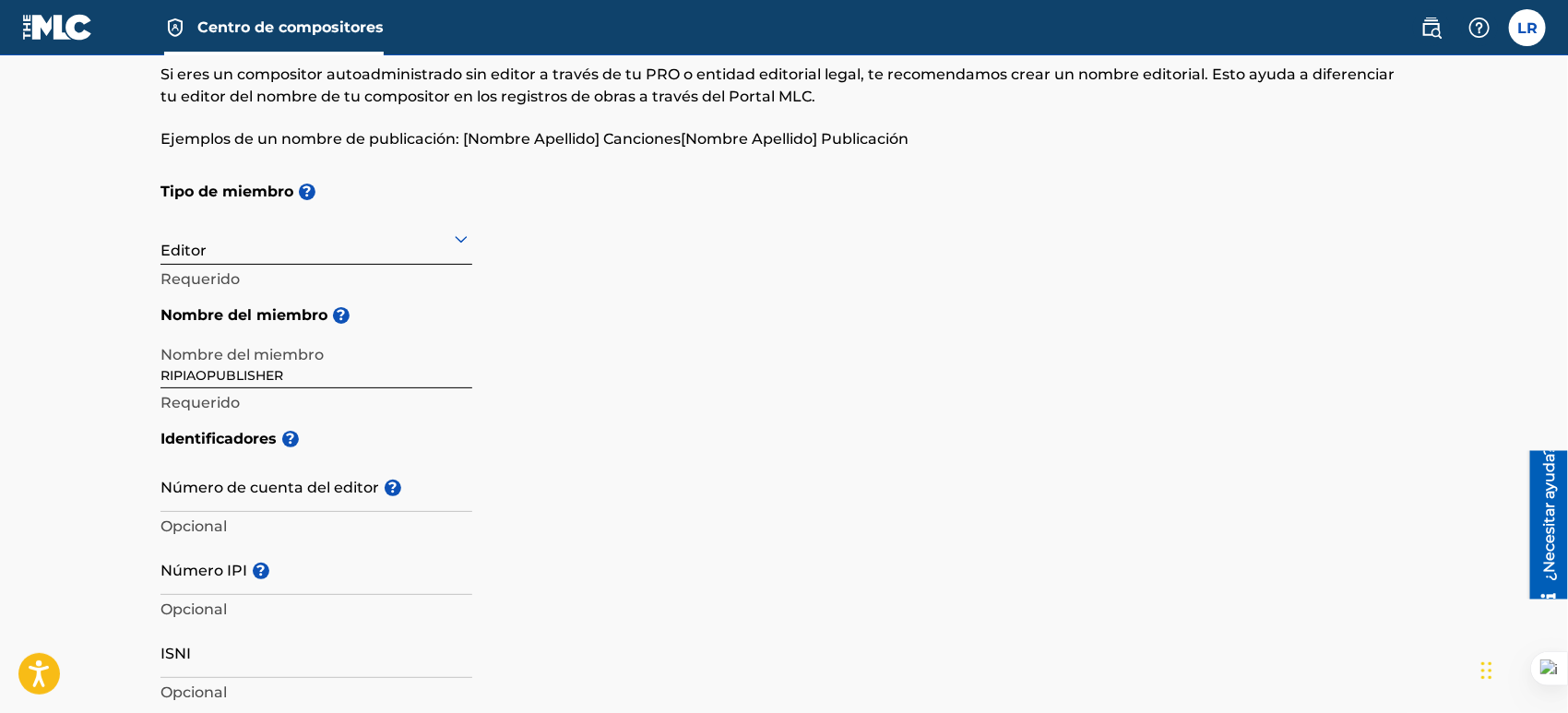
scroll to position [276, 0]
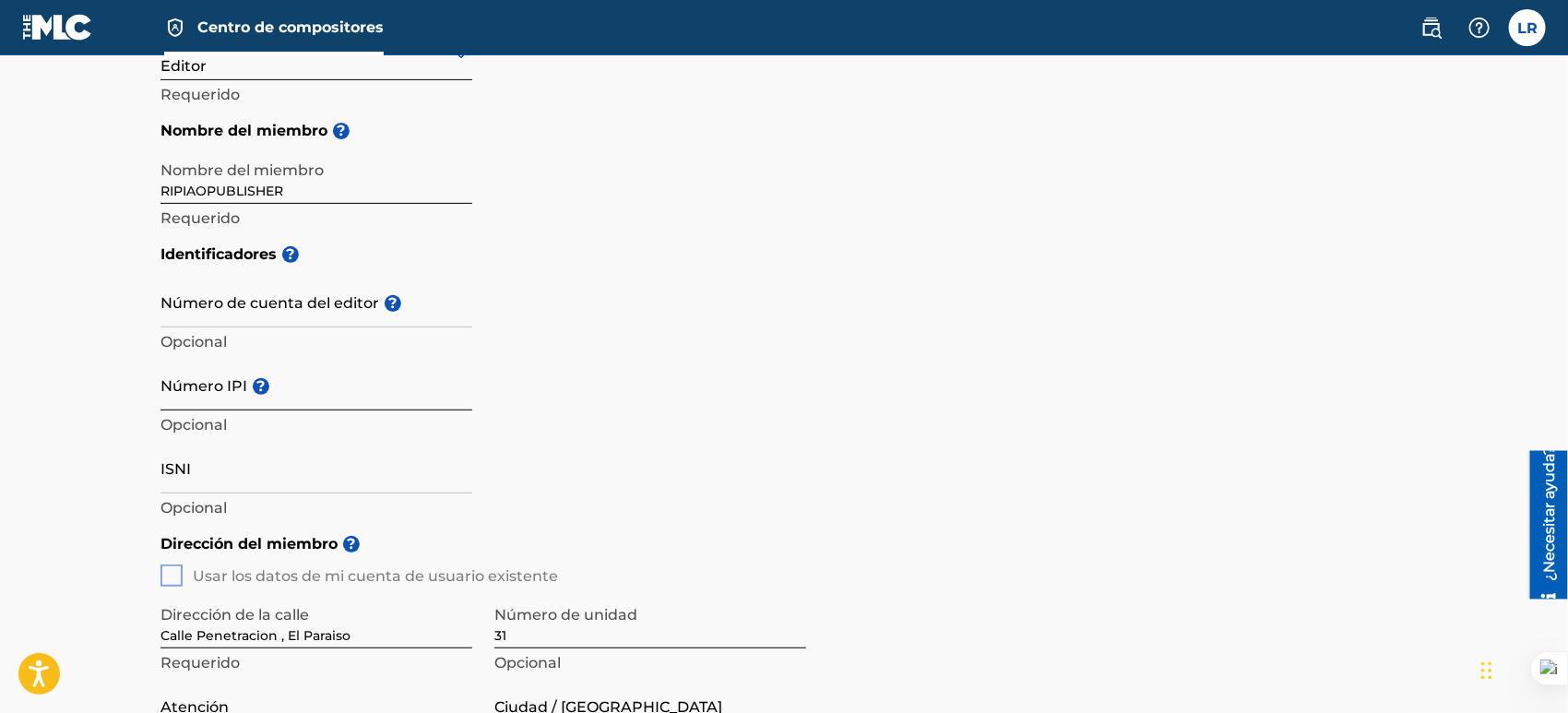
drag, startPoint x: 215, startPoint y: 394, endPoint x: 225, endPoint y: 385, distance: 13.5
click at [215, 394] on input "Número IPI ?" at bounding box center [315, 385] width 311 height 53
click at [314, 313] on input "Número de cuenta del editor ?" at bounding box center [315, 302] width 311 height 53
paste input "P503L9"
type input "P503L9"
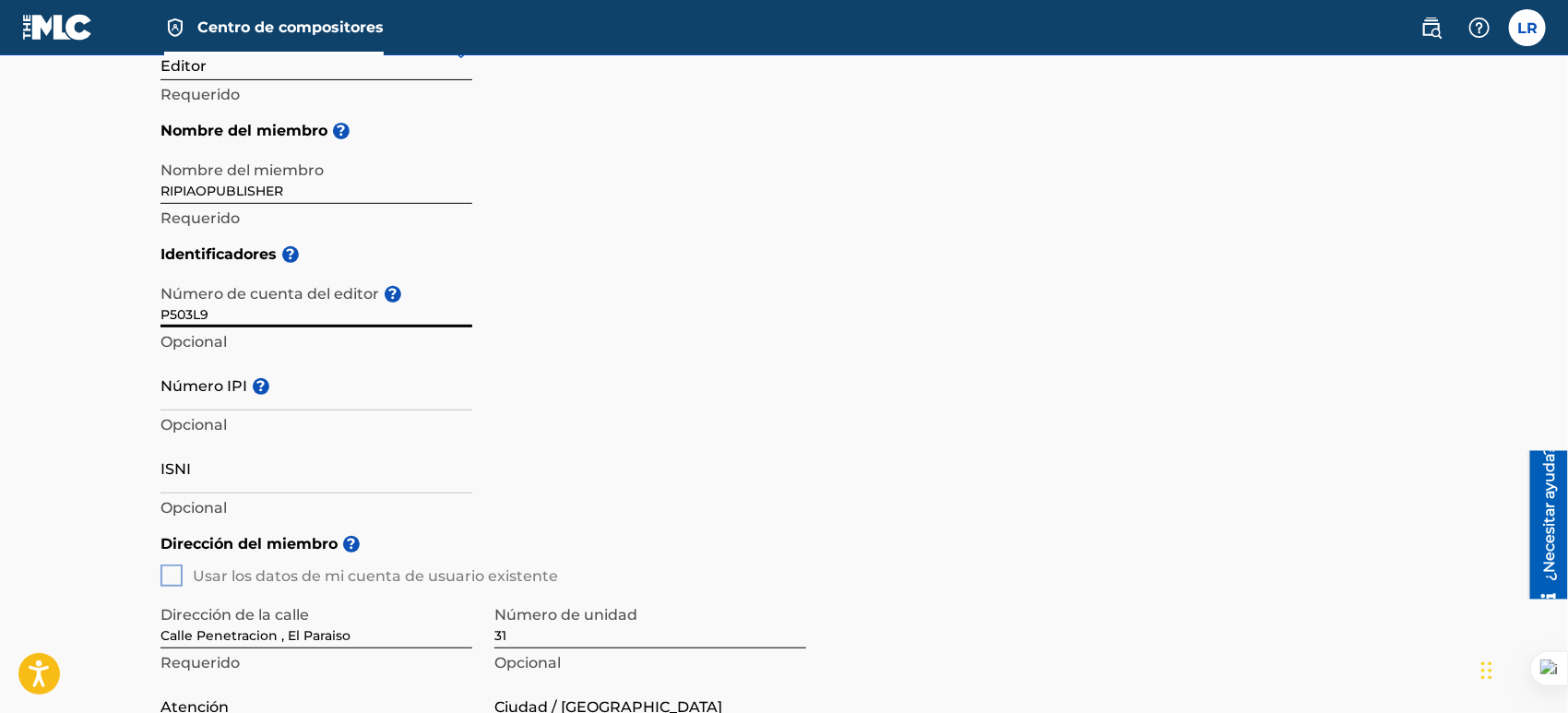
click at [810, 343] on div "Identificadores ? Número de cuenta del editor ? P503L9 Opcional Número IPI ? Op…" at bounding box center [783, 379] width 1247 height 290
click at [187, 393] on input "Número IPI ?" at bounding box center [315, 385] width 311 height 53
type input "1230392589"
click at [896, 415] on div "Identificadores ? Número de cuenta del editor ? P503L9 Opcional Número IPI ? 12…" at bounding box center [783, 379] width 1247 height 290
click at [794, 396] on div "Identificadores ? Número de cuenta del editor ? P503L9 Opcional Número IPI ? 12…" at bounding box center [783, 379] width 1247 height 290
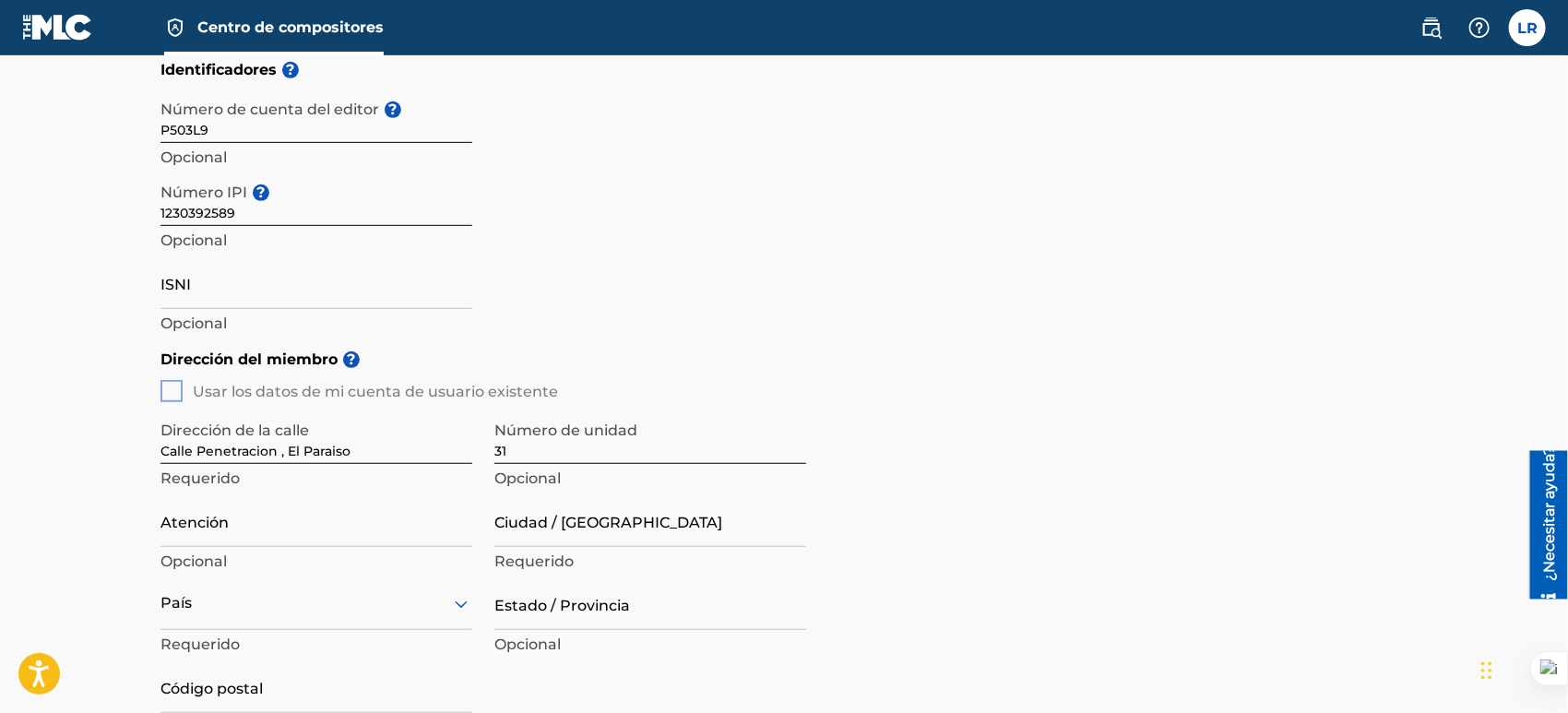
scroll to position [554, 0]
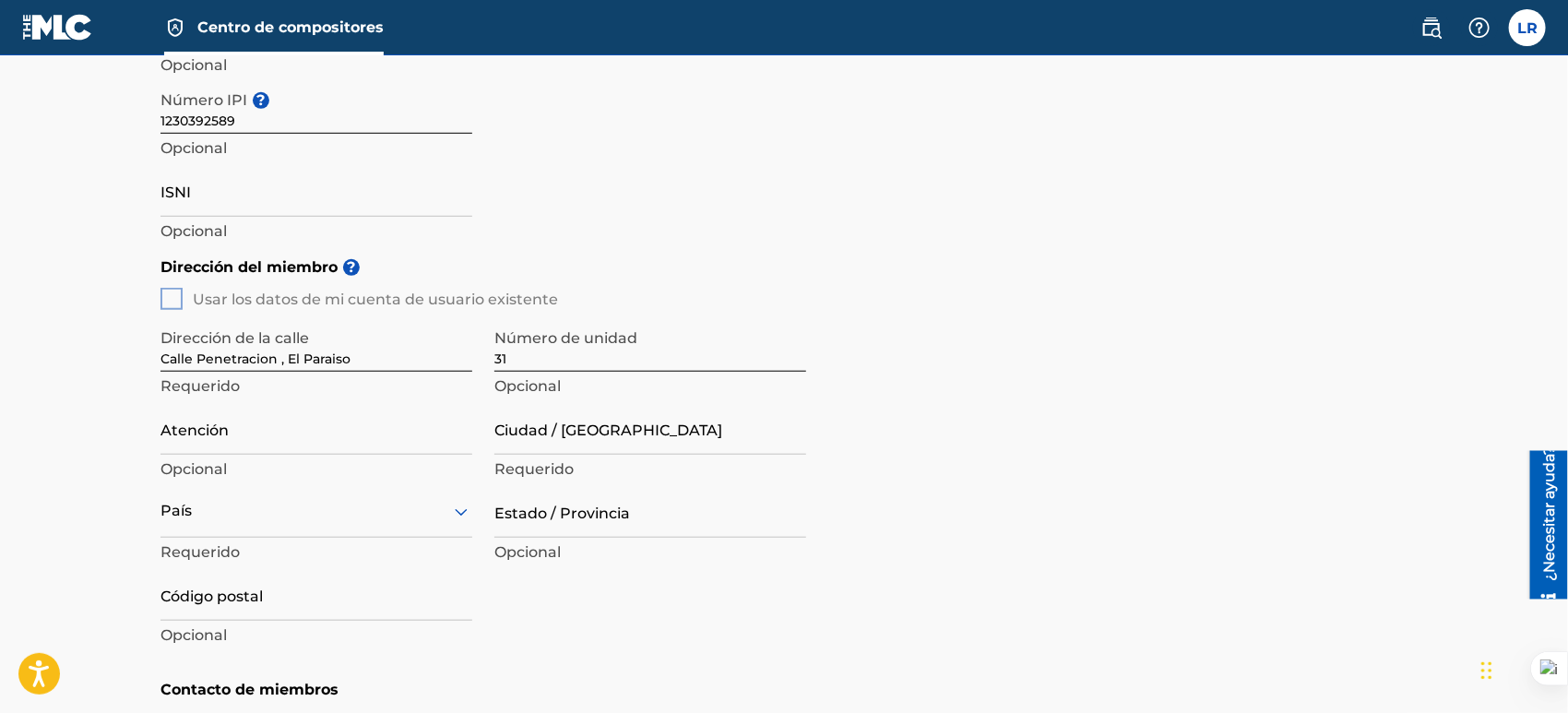
click at [168, 298] on div "Dirección del miembro ? Usar los datos de mi cuenta de usuario existente Direcc…" at bounding box center [783, 458] width 1247 height 423
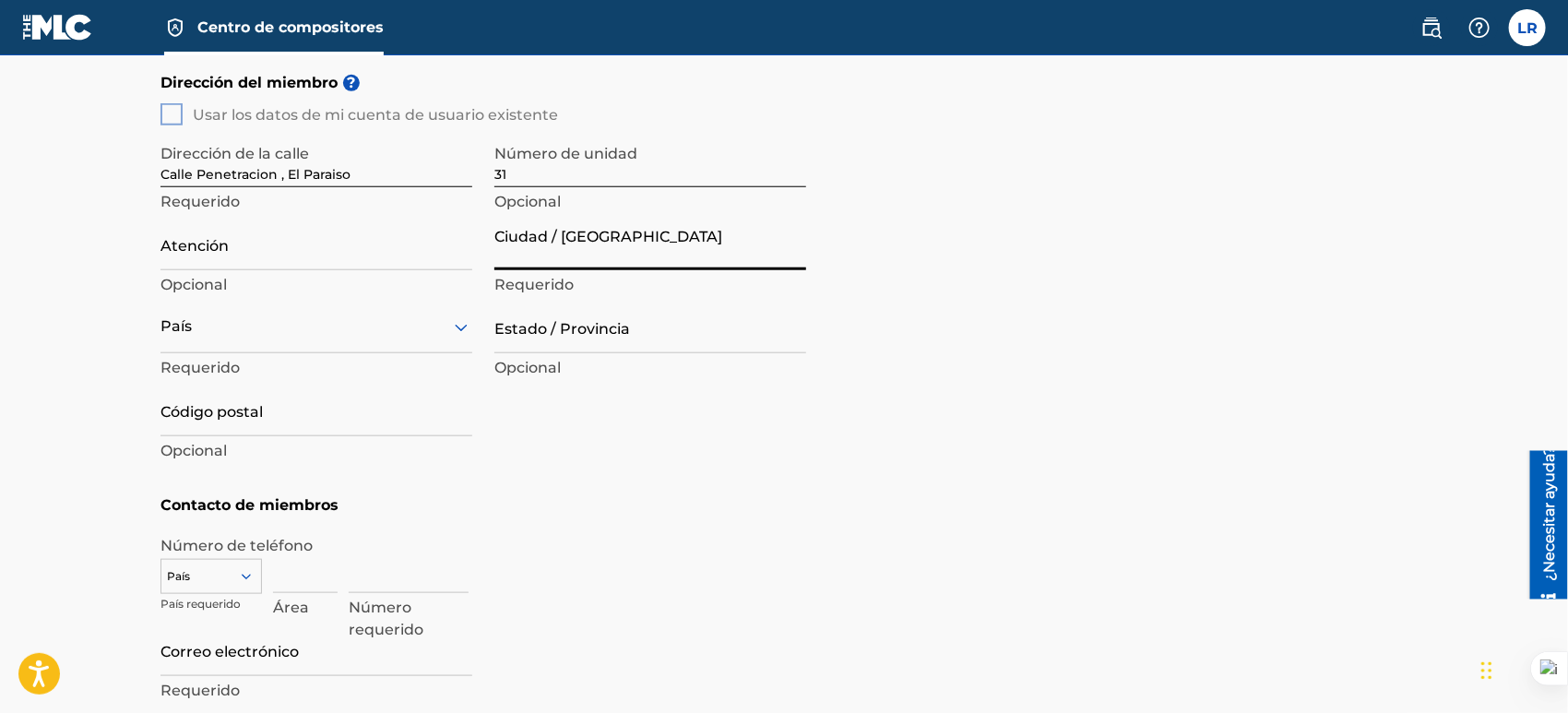
click at [603, 254] on input "Ciudad / [GEOGRAPHIC_DATA]" at bounding box center [649, 244] width 311 height 53
type input "Santiago"
click at [1034, 291] on div "Dirección del miembro ? Usar los datos de mi cuenta de usuario existente Direcc…" at bounding box center [783, 273] width 1247 height 423
click at [236, 336] on div at bounding box center [315, 327] width 311 height 23
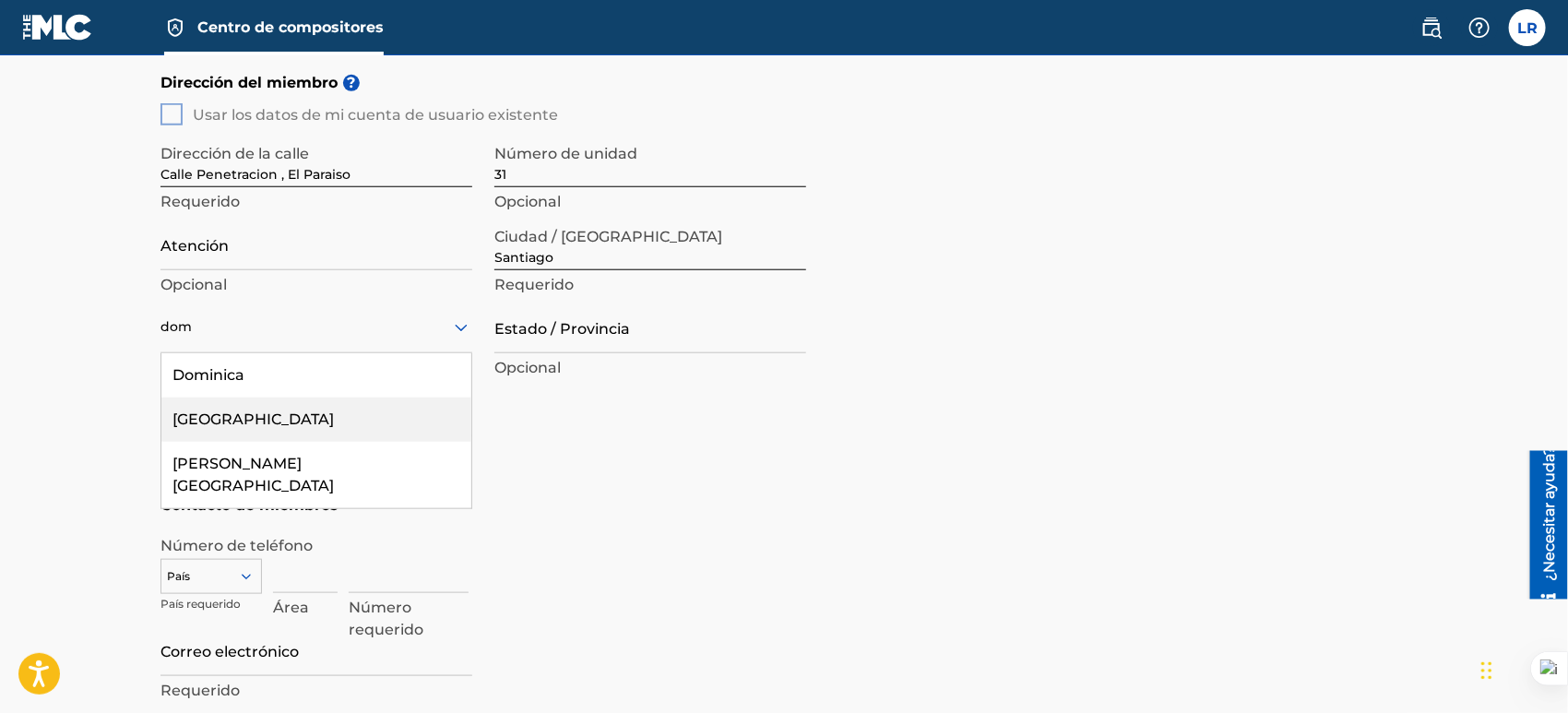
type input "dom"
click at [614, 484] on div "Dirección del miembro ? Usar los datos de mi cuenta de usuario existente Direcc…" at bounding box center [783, 273] width 1247 height 423
click at [321, 326] on div at bounding box center [315, 327] width 311 height 23
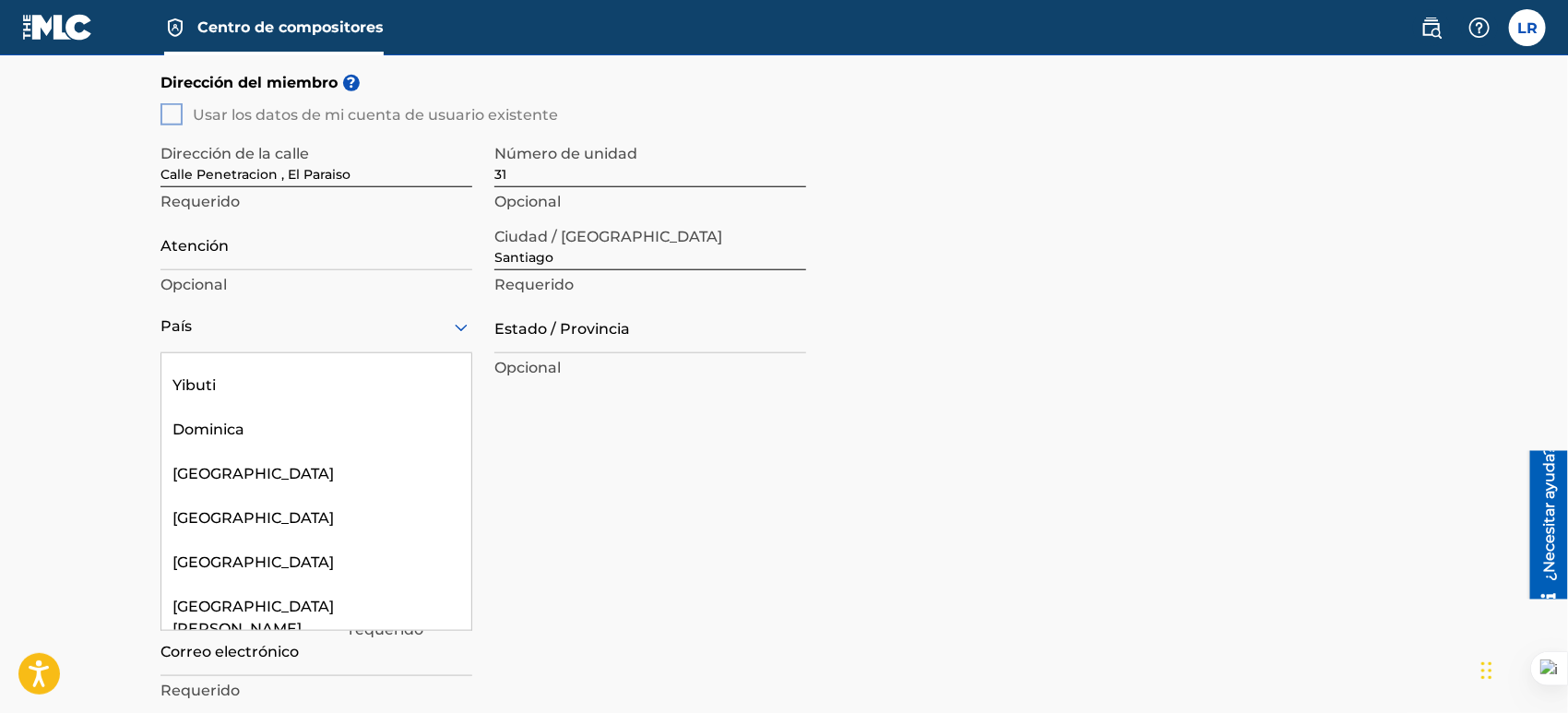
scroll to position [2243, 0]
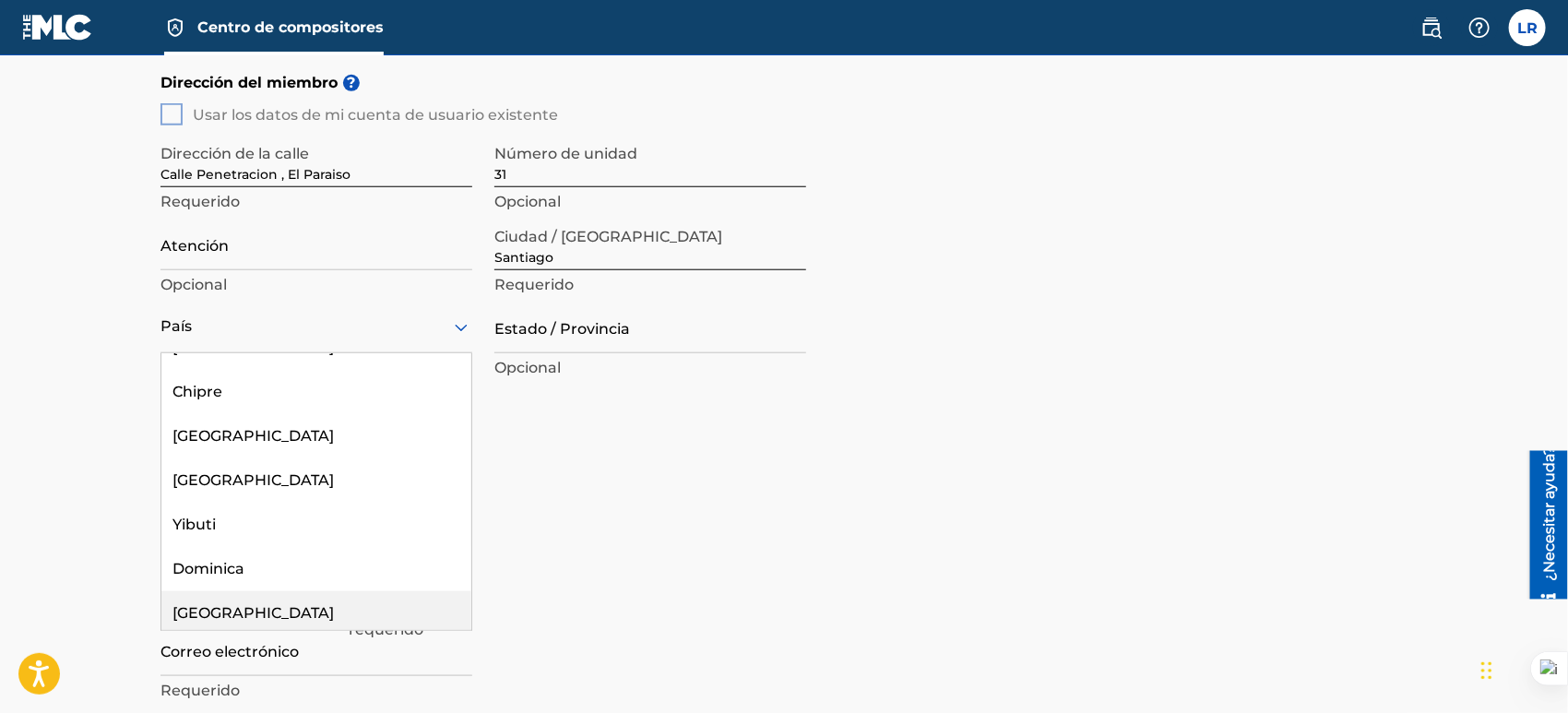
click at [299, 605] on font "[GEOGRAPHIC_DATA]" at bounding box center [253, 613] width 161 height 18
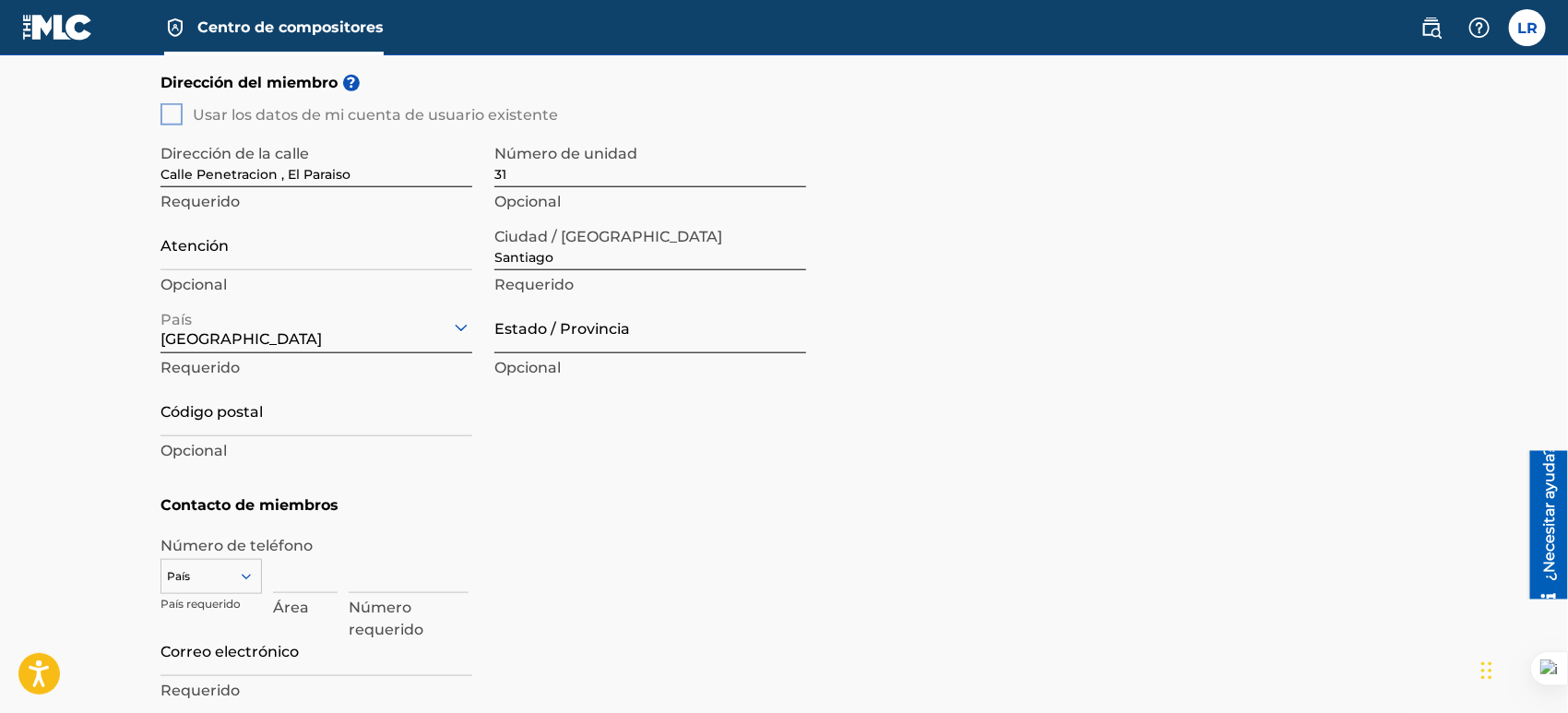
click at [580, 327] on input "Estado / Provincia" at bounding box center [649, 327] width 311 height 53
click at [1179, 551] on div "Número requerido" at bounding box center [878, 582] width 1059 height 83
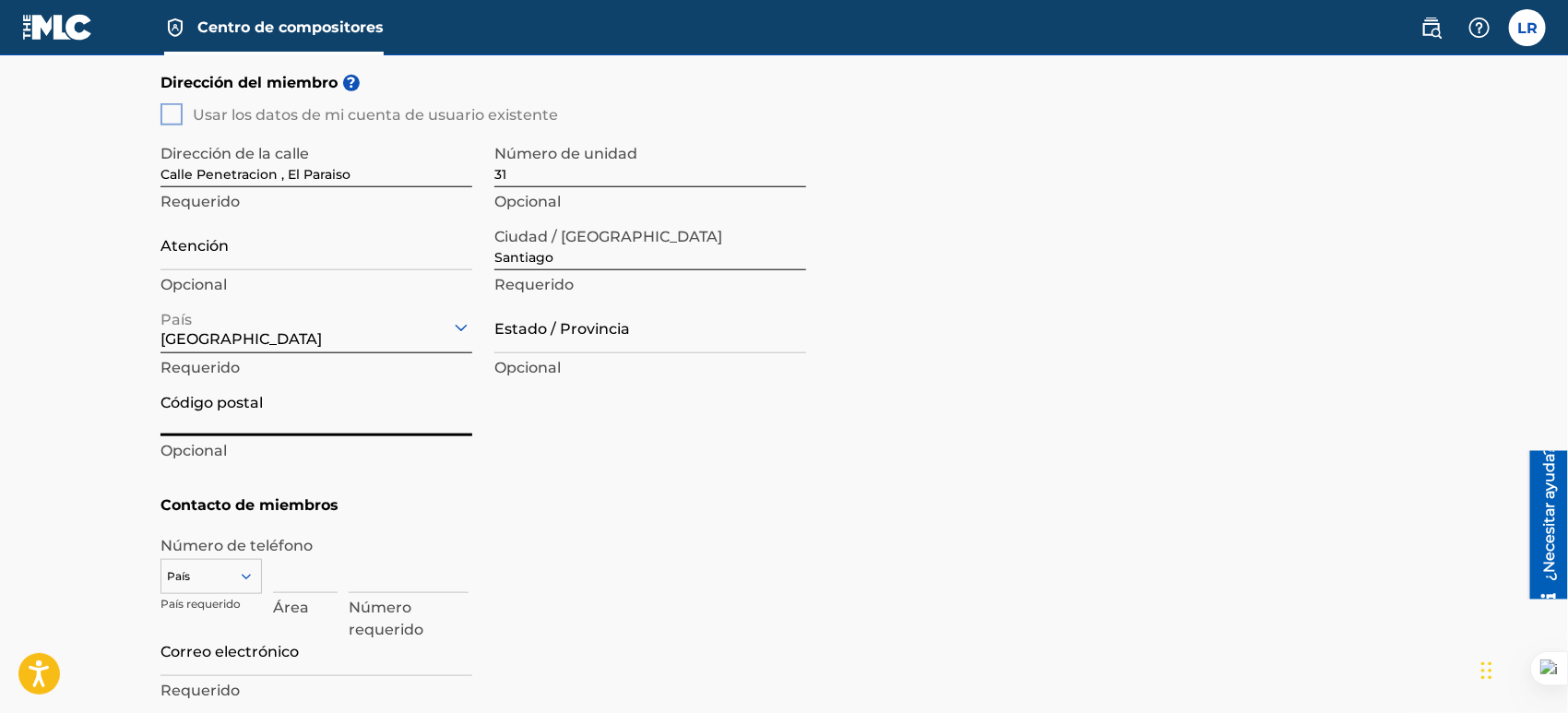
click at [345, 417] on input "Código postal" at bounding box center [315, 410] width 311 height 53
type input "51000"
drag, startPoint x: 1013, startPoint y: 370, endPoint x: 1280, endPoint y: 488, distance: 291.9
click at [1013, 370] on div "Dirección del miembro ? Usar los datos de mi cuenta de usuario existente Direcc…" at bounding box center [783, 273] width 1247 height 423
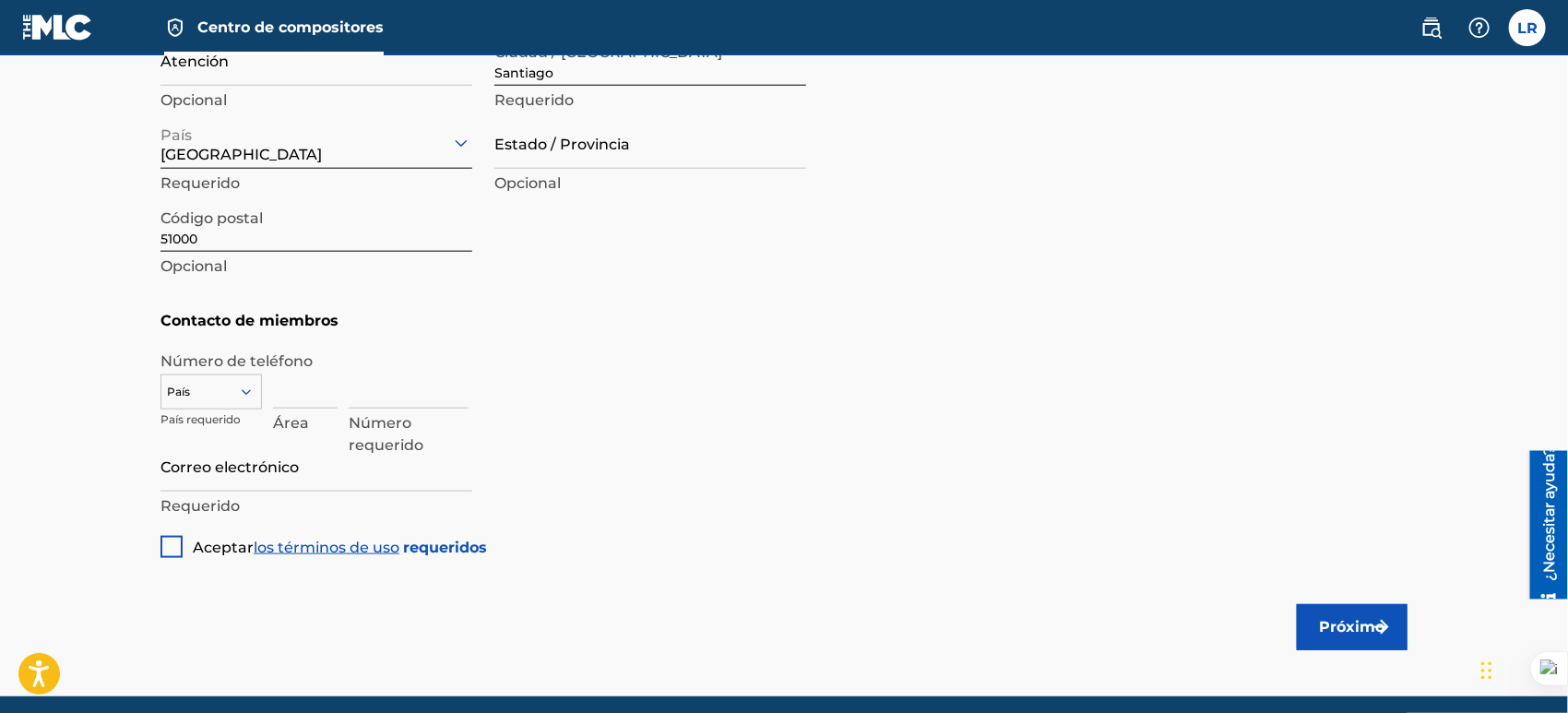
click at [244, 382] on div at bounding box center [211, 392] width 100 height 21
type input "d"
click at [236, 398] on div at bounding box center [211, 392] width 100 height 21
drag, startPoint x: 620, startPoint y: 447, endPoint x: 583, endPoint y: 449, distance: 37.1
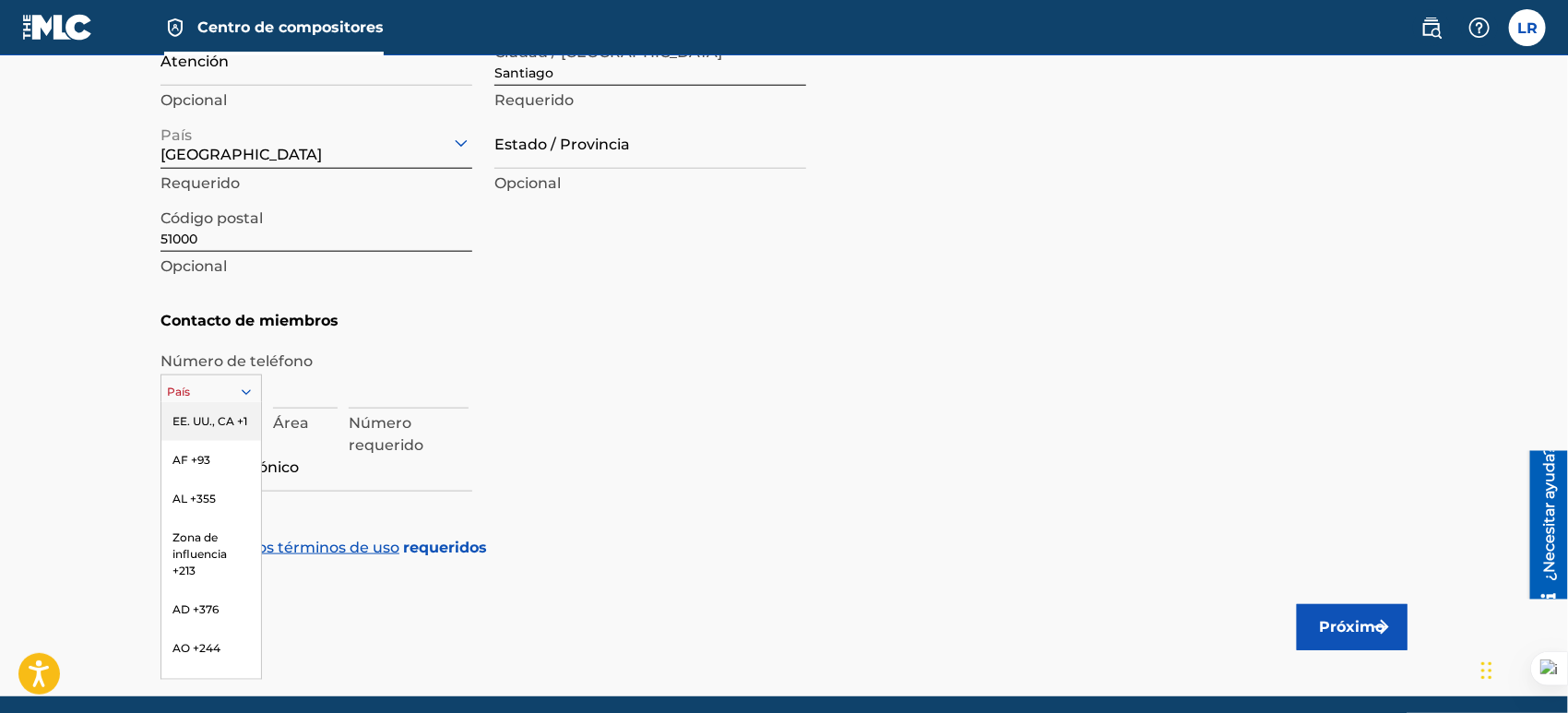
click at [244, 389] on icon at bounding box center [246, 392] width 17 height 17
type input "r"
type input "R"
type input "D"
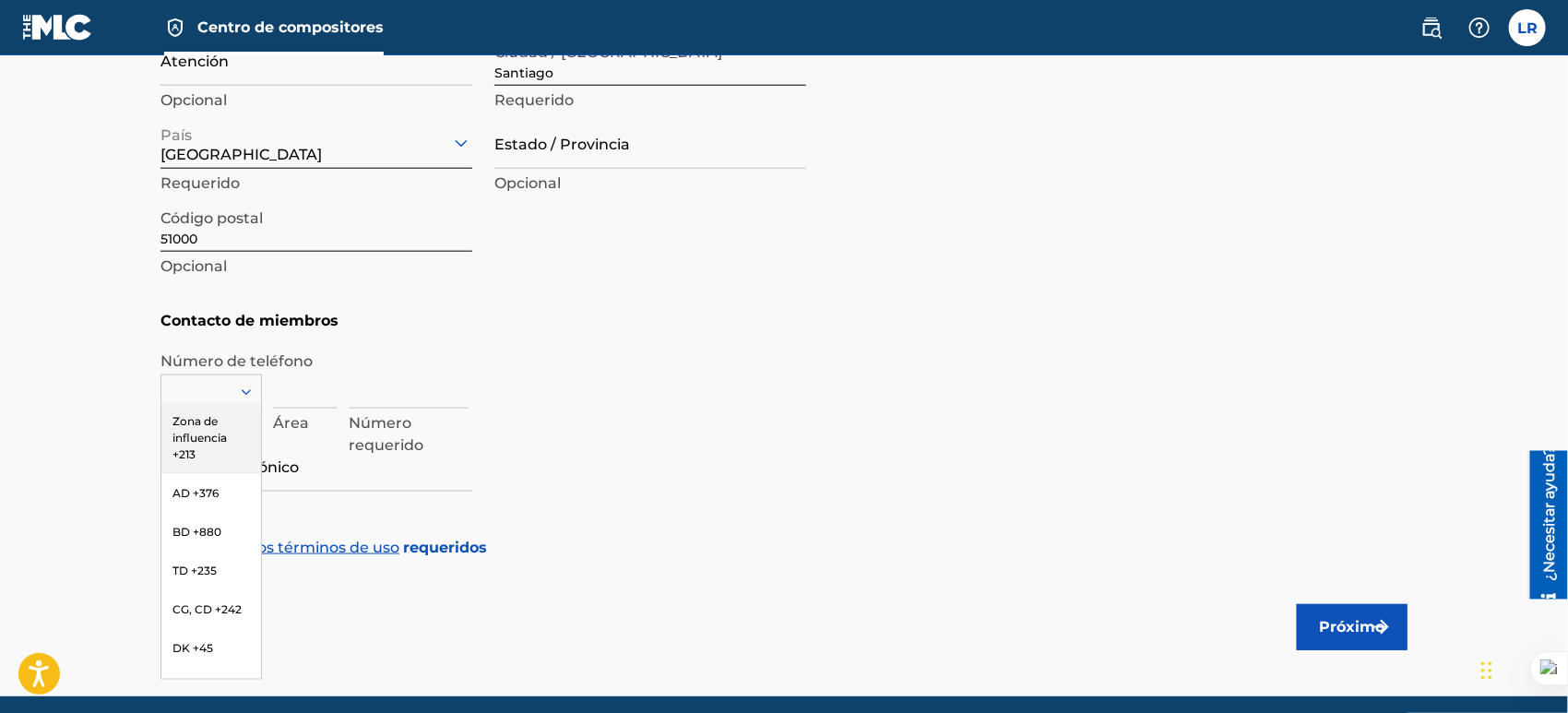
click at [712, 433] on div "Número requerido" at bounding box center [878, 398] width 1059 height 83
click at [230, 386] on div at bounding box center [211, 392] width 100 height 21
type input "d"
type input "DO"
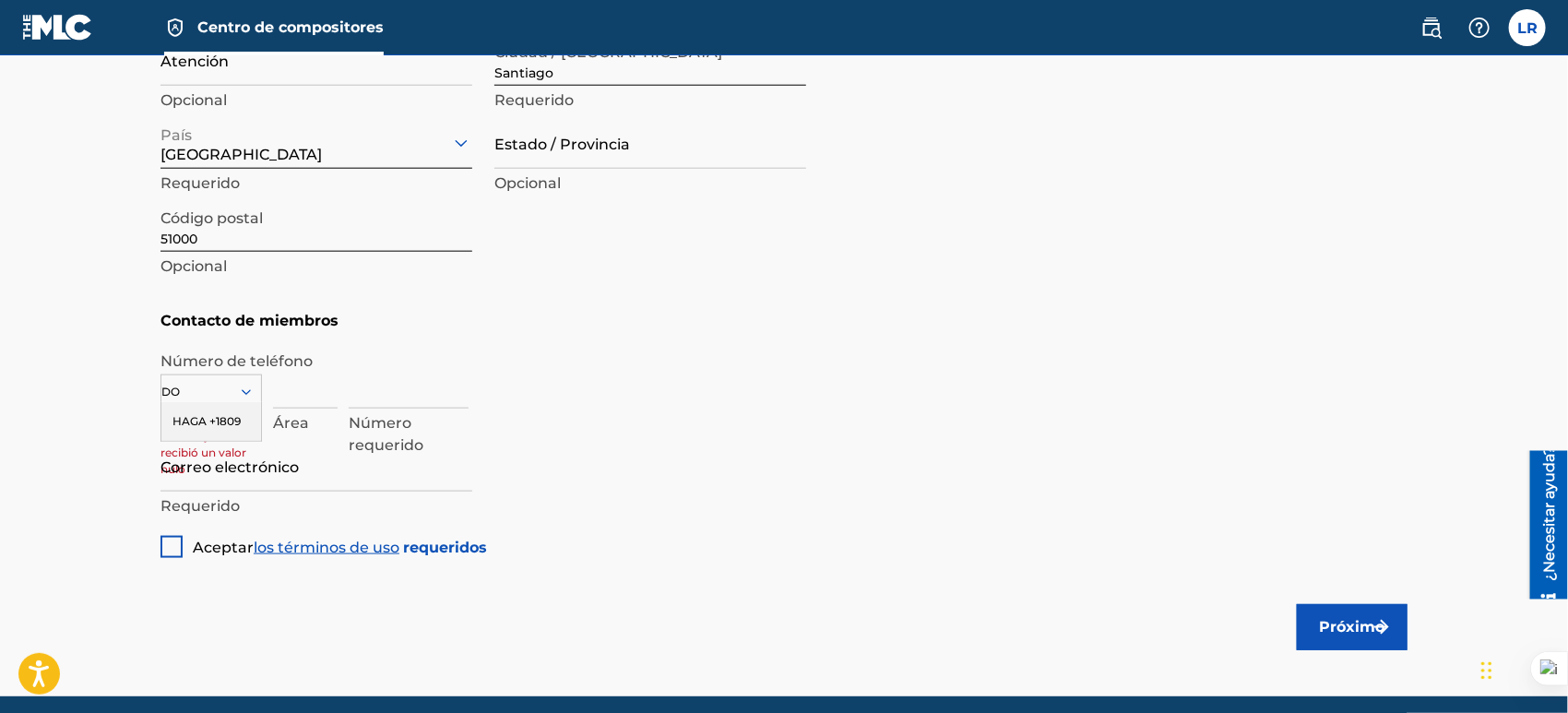
click at [196, 413] on div "HAGA +1809" at bounding box center [211, 422] width 100 height 39
click at [294, 393] on input at bounding box center [306, 383] width 64 height 53
type input "809"
type input "[PERSON_NAME]"
type input "[GEOGRAPHIC_DATA]"
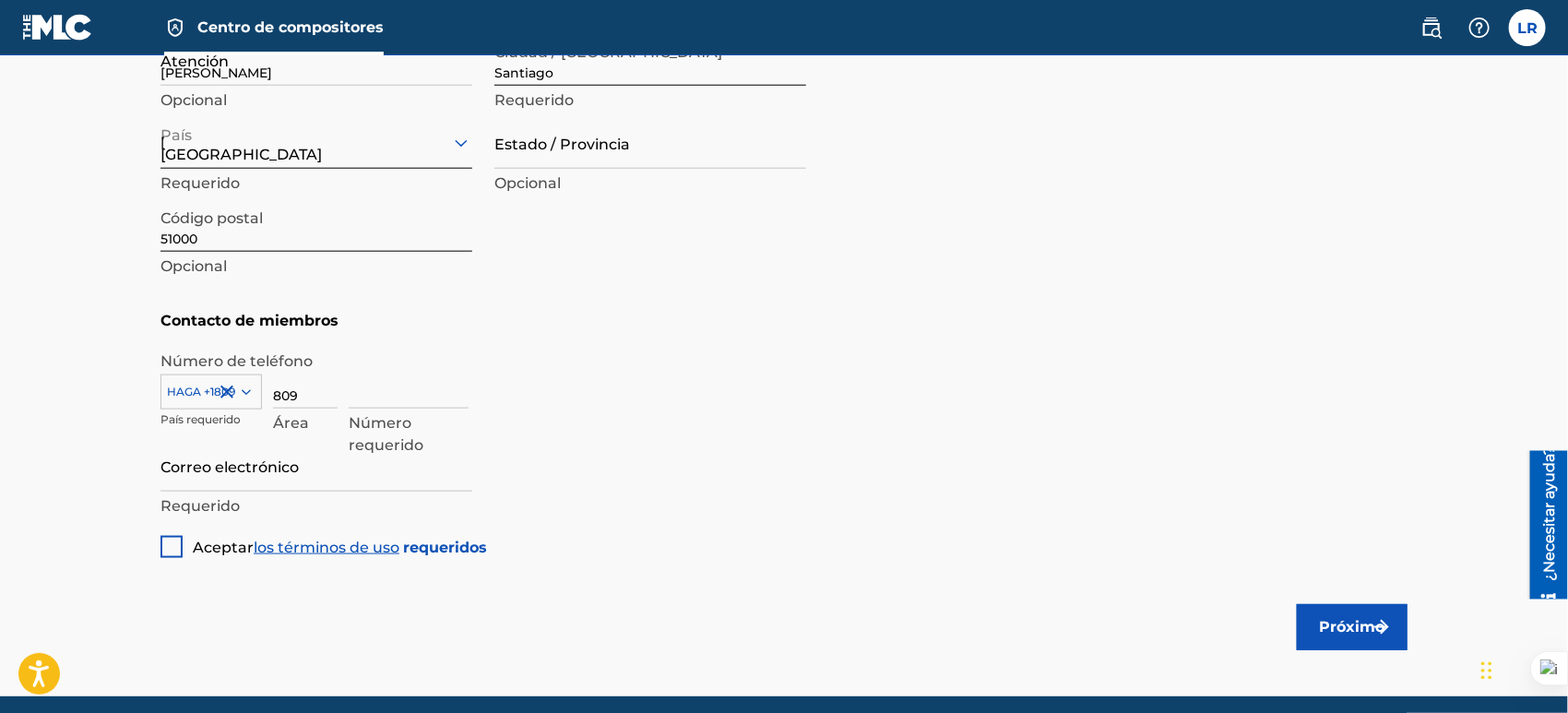
type input "4955192"
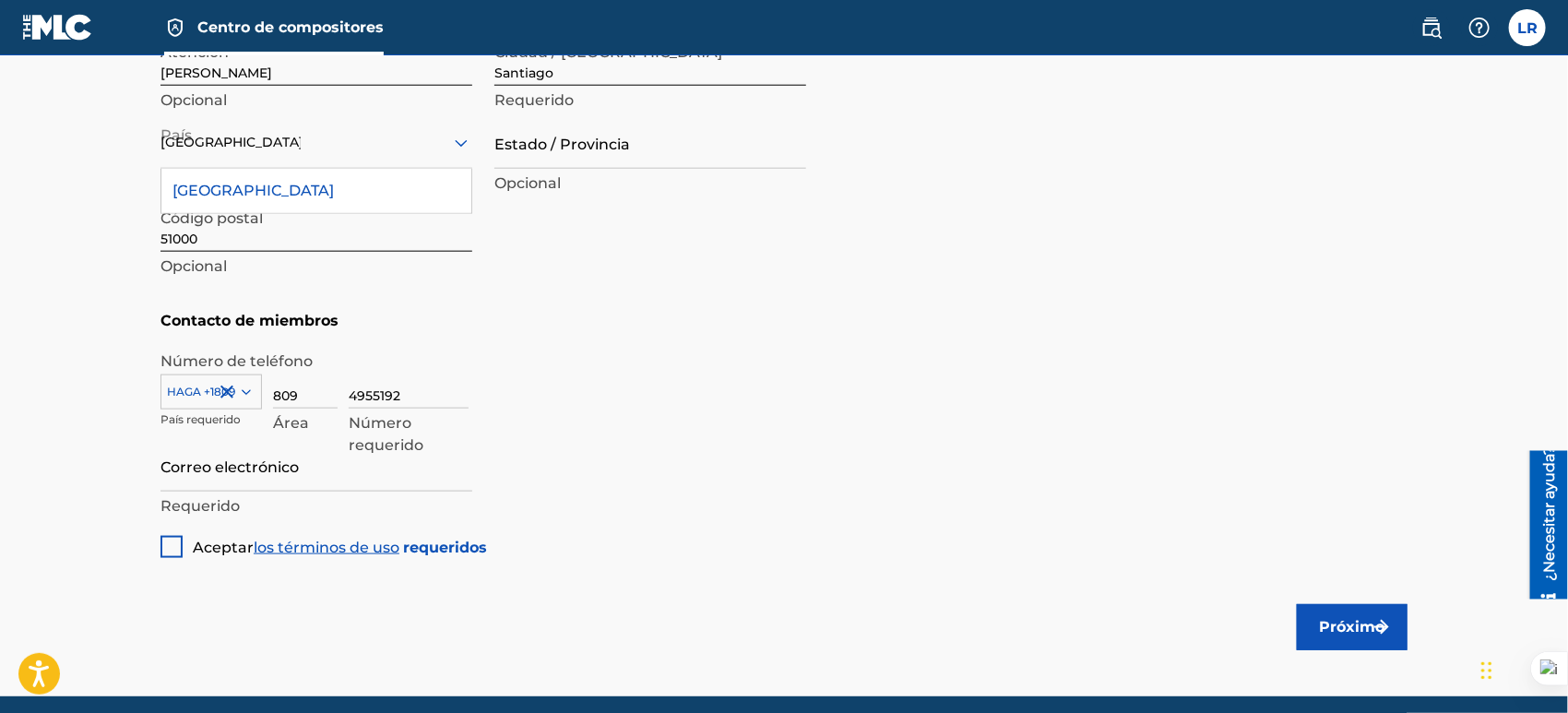
click at [623, 287] on div "Dirección de la [GEOGRAPHIC_DATA] , El Paraiso Requerido Número de unidad 31 Op…" at bounding box center [482, 116] width 645 height 351
click at [337, 156] on div "[GEOGRAPHIC_DATA]" at bounding box center [315, 143] width 311 height 53
click at [273, 140] on input "[GEOGRAPHIC_DATA]" at bounding box center [230, 143] width 141 height 20
click at [697, 416] on div "4955192 Número requerido" at bounding box center [878, 398] width 1059 height 83
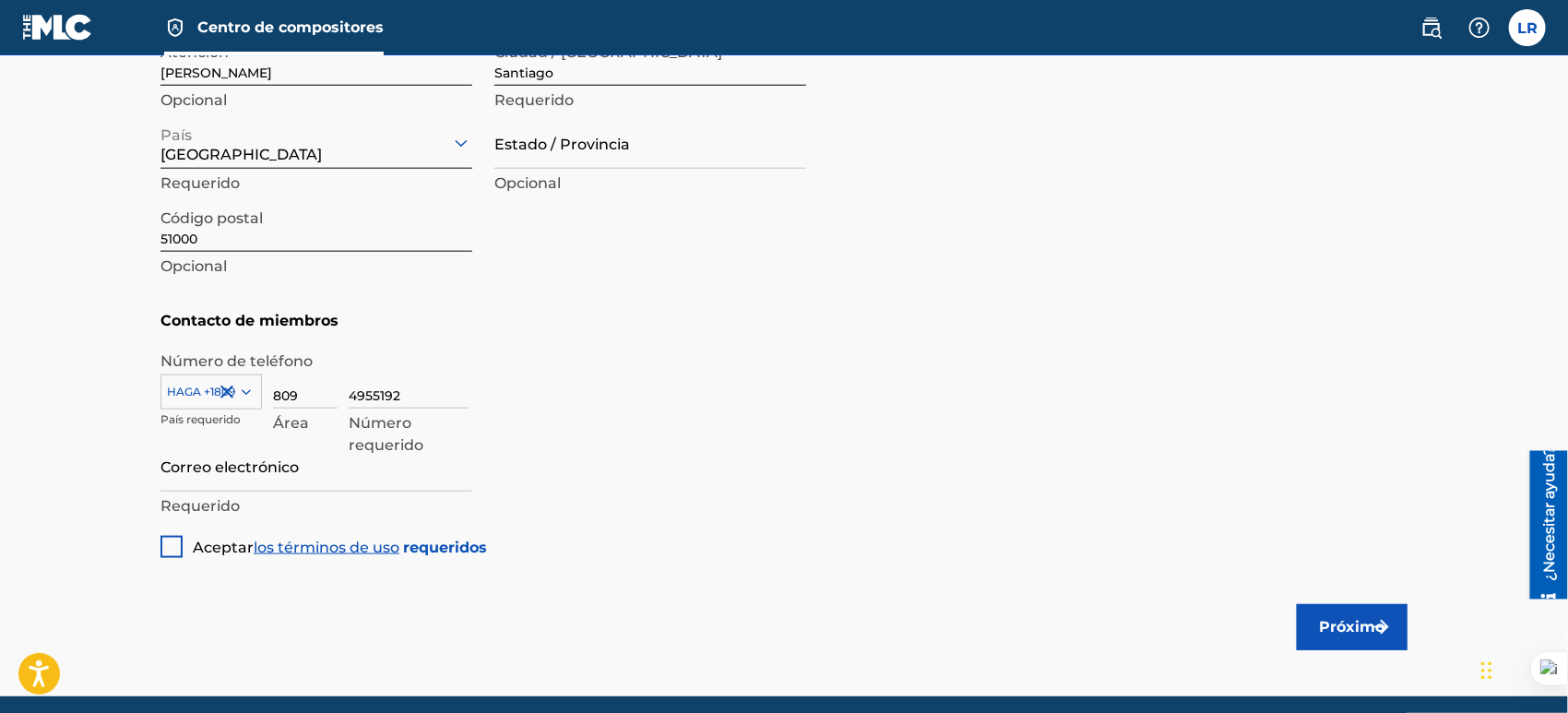
click at [164, 545] on div at bounding box center [171, 547] width 22 height 22
click at [284, 471] on input "Correo electrónico" at bounding box center [315, 466] width 311 height 53
type input "[EMAIL_ADDRESS][DOMAIN_NAME]"
type input "[GEOGRAPHIC_DATA]"
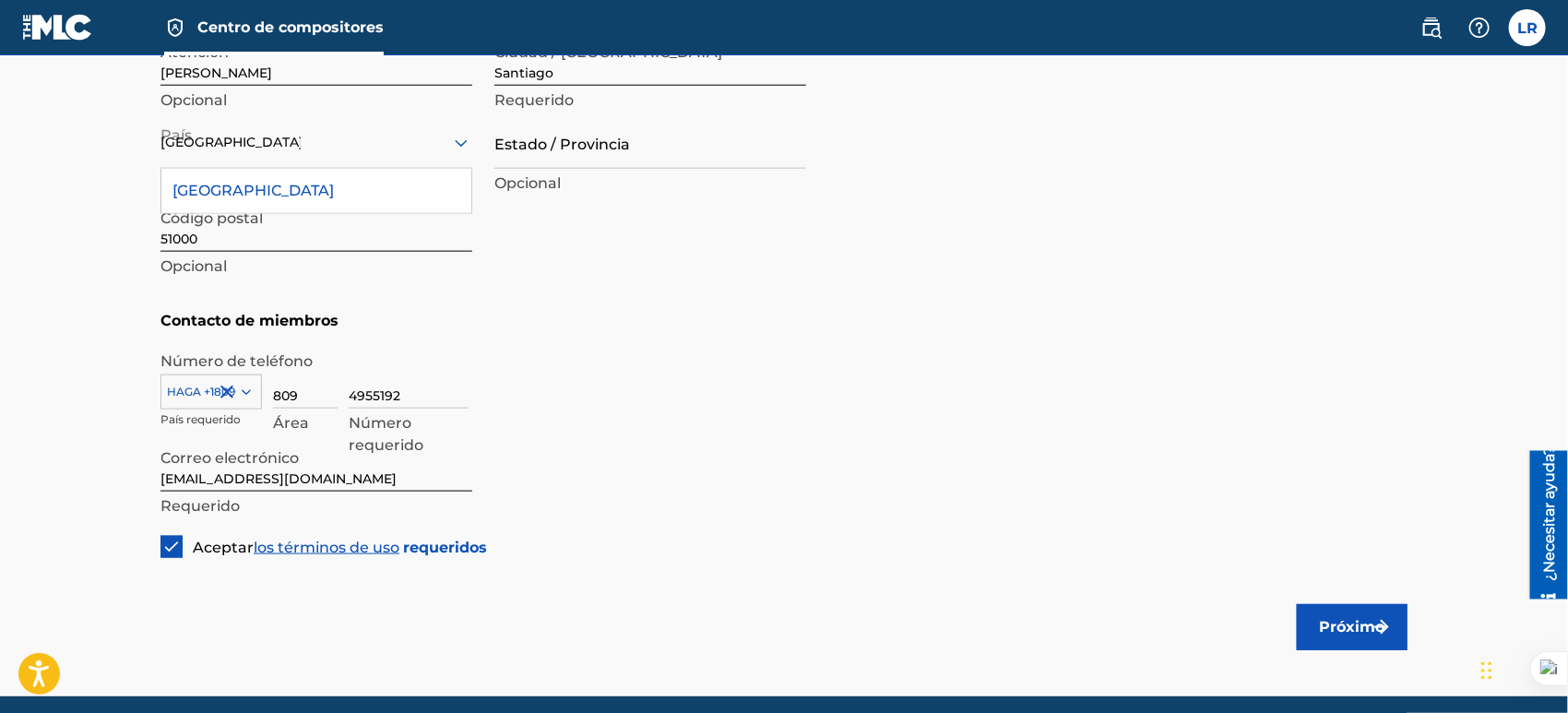
click at [659, 377] on div "4955192 Número requerido" at bounding box center [878, 398] width 1059 height 83
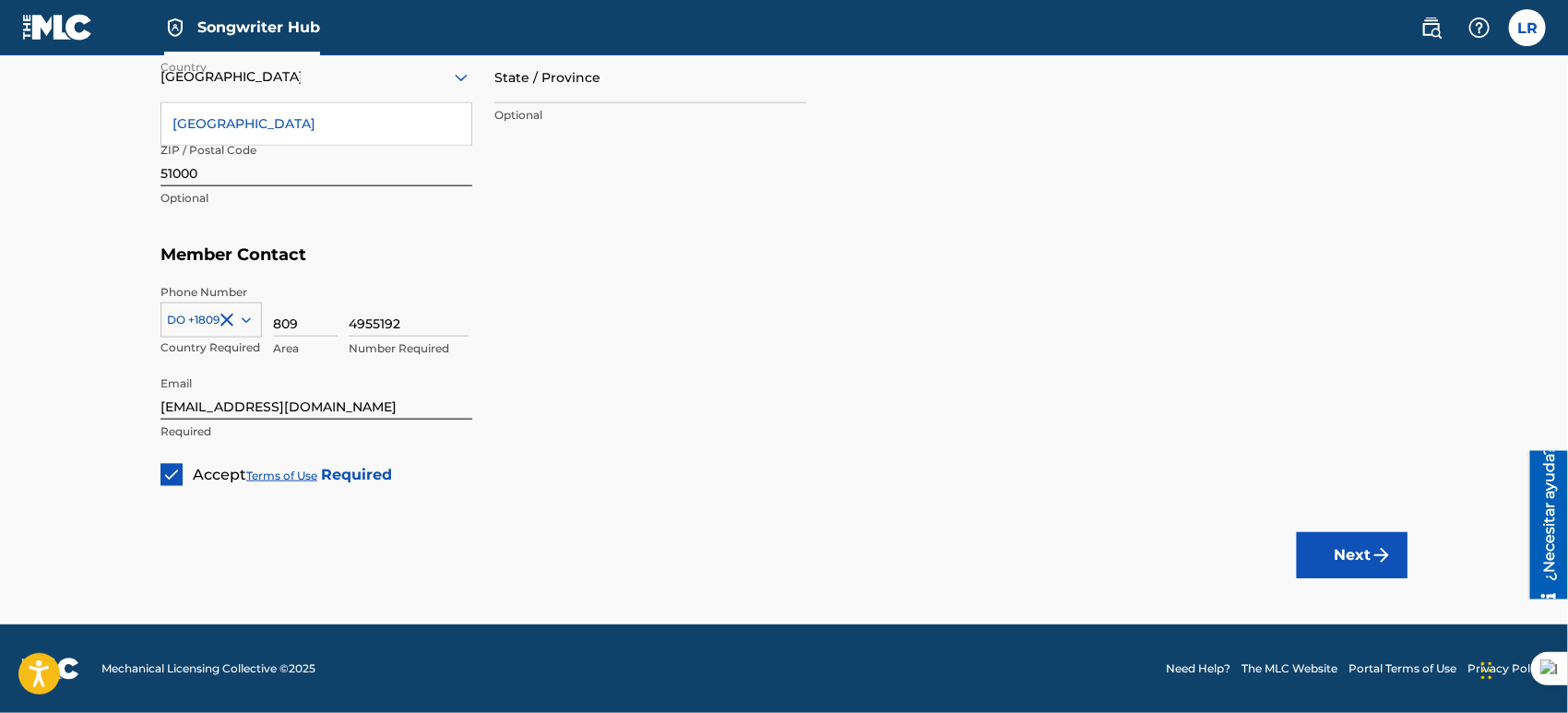
scroll to position [982, 0]
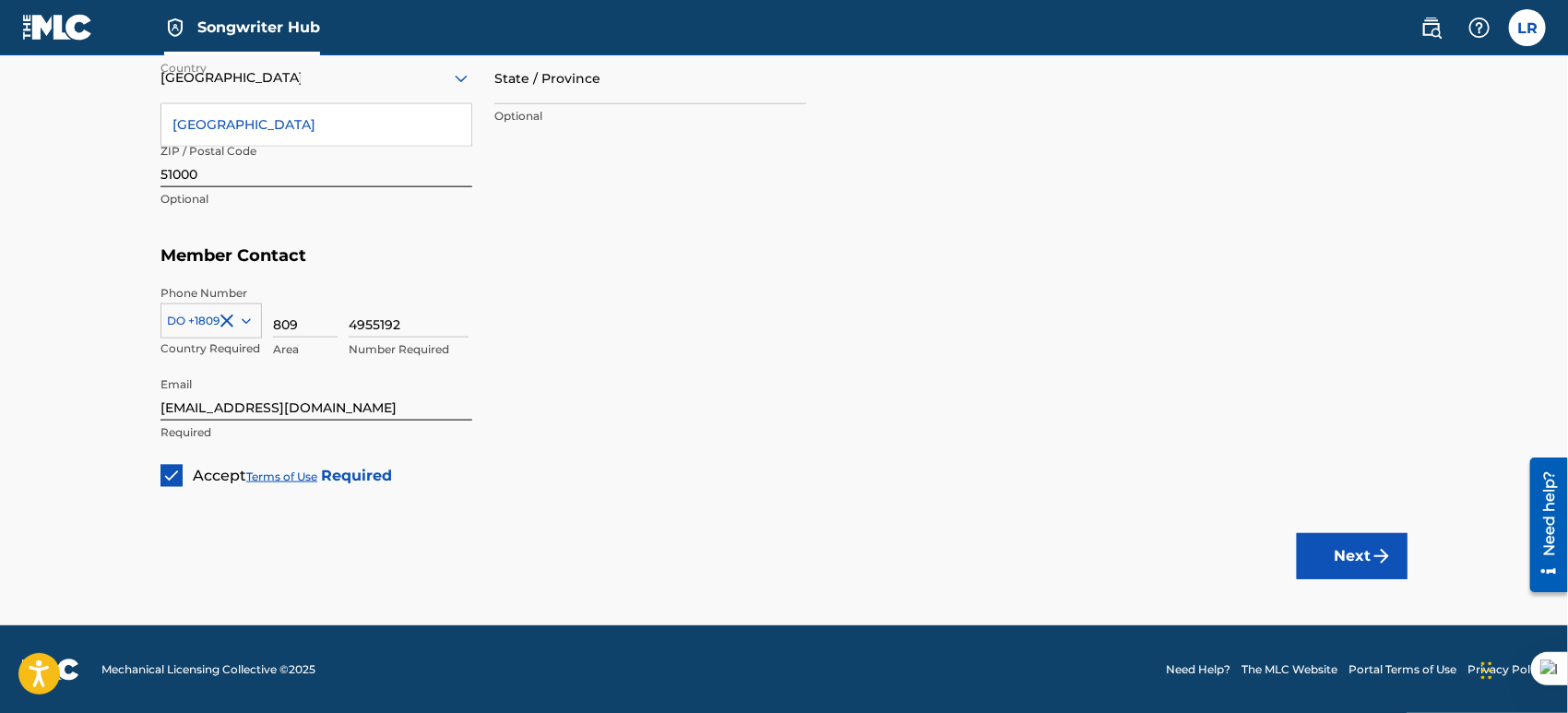
click at [369, 401] on input "[EMAIL_ADDRESS][DOMAIN_NAME]" at bounding box center [315, 395] width 311 height 53
click at [630, 292] on div "4955192 Number Required" at bounding box center [878, 326] width 1059 height 83
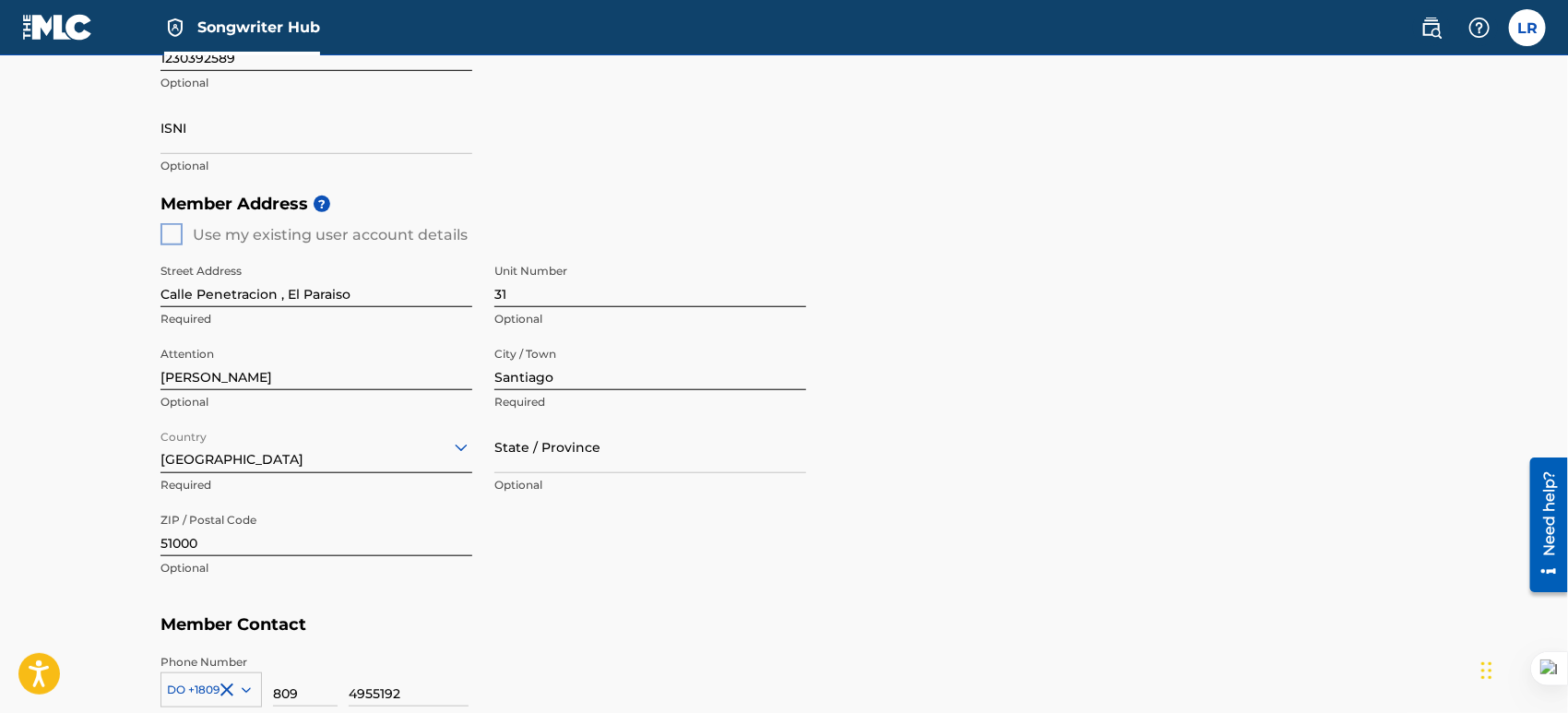
click at [465, 449] on icon at bounding box center [461, 447] width 22 height 22
click at [684, 562] on div "Street Address [GEOGRAPHIC_DATA] Required Unit Number 31 Optional Attention [PE…" at bounding box center [482, 420] width 645 height 351
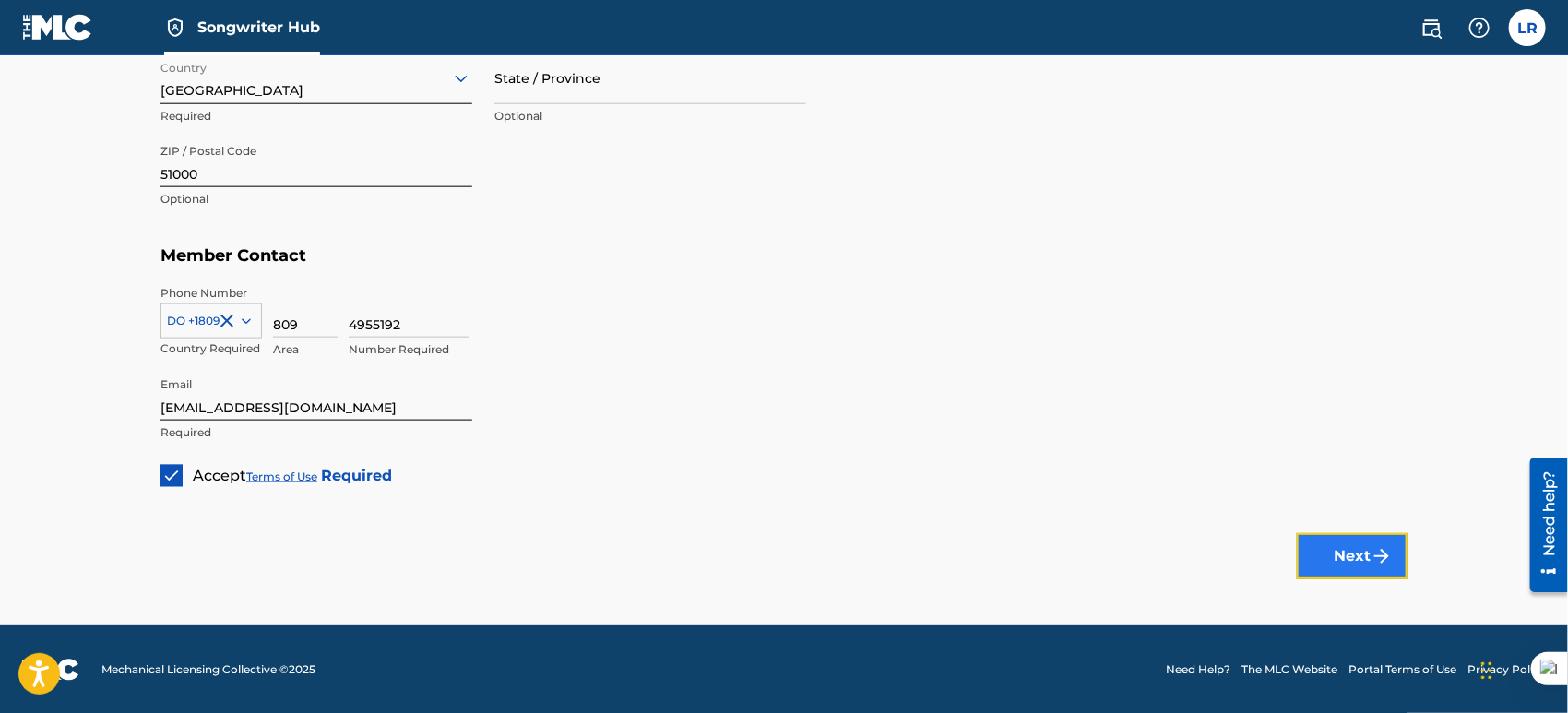
click at [1327, 543] on button "Next" at bounding box center [1351, 556] width 110 height 46
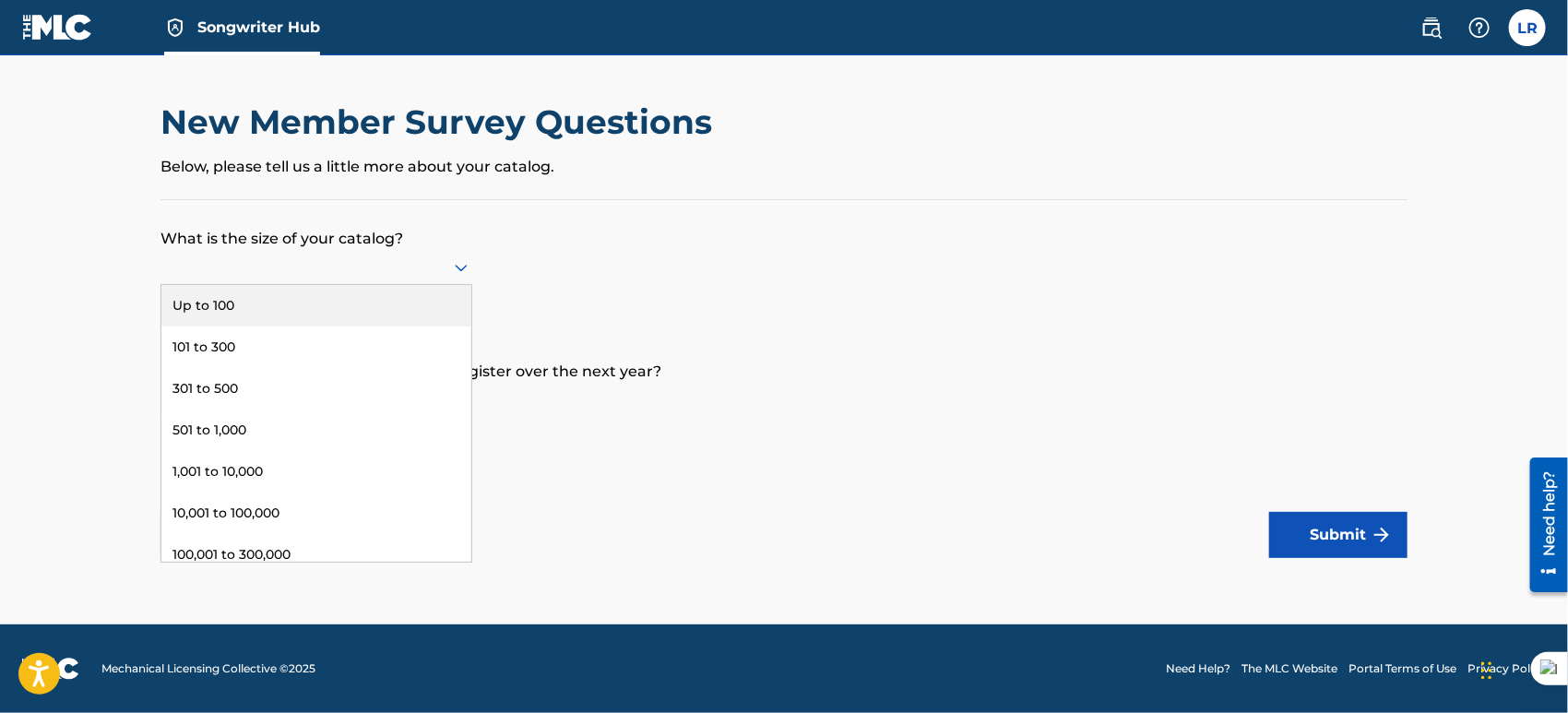
click at [445, 253] on div at bounding box center [315, 268] width 311 height 35
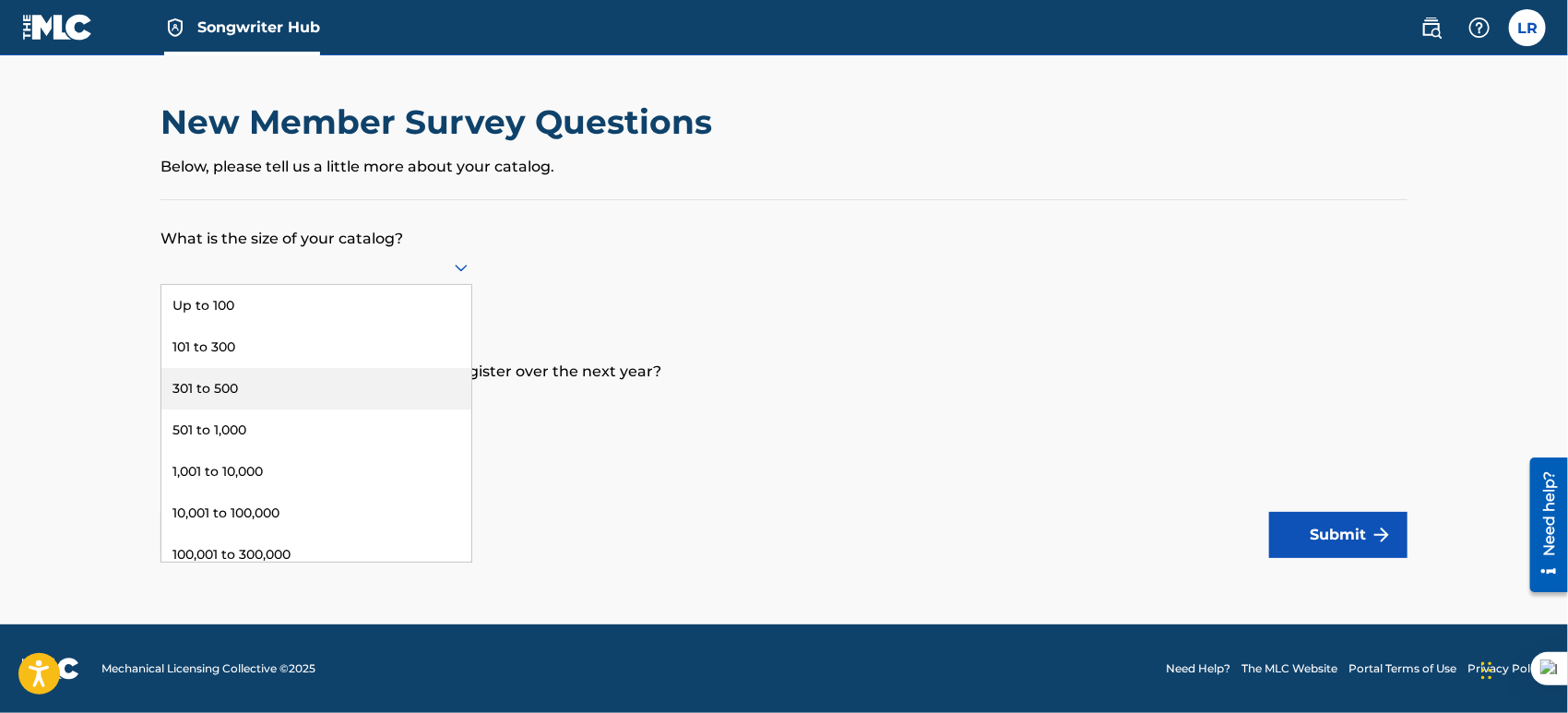
click at [252, 386] on div "301 to 500" at bounding box center [315, 389] width 309 height 42
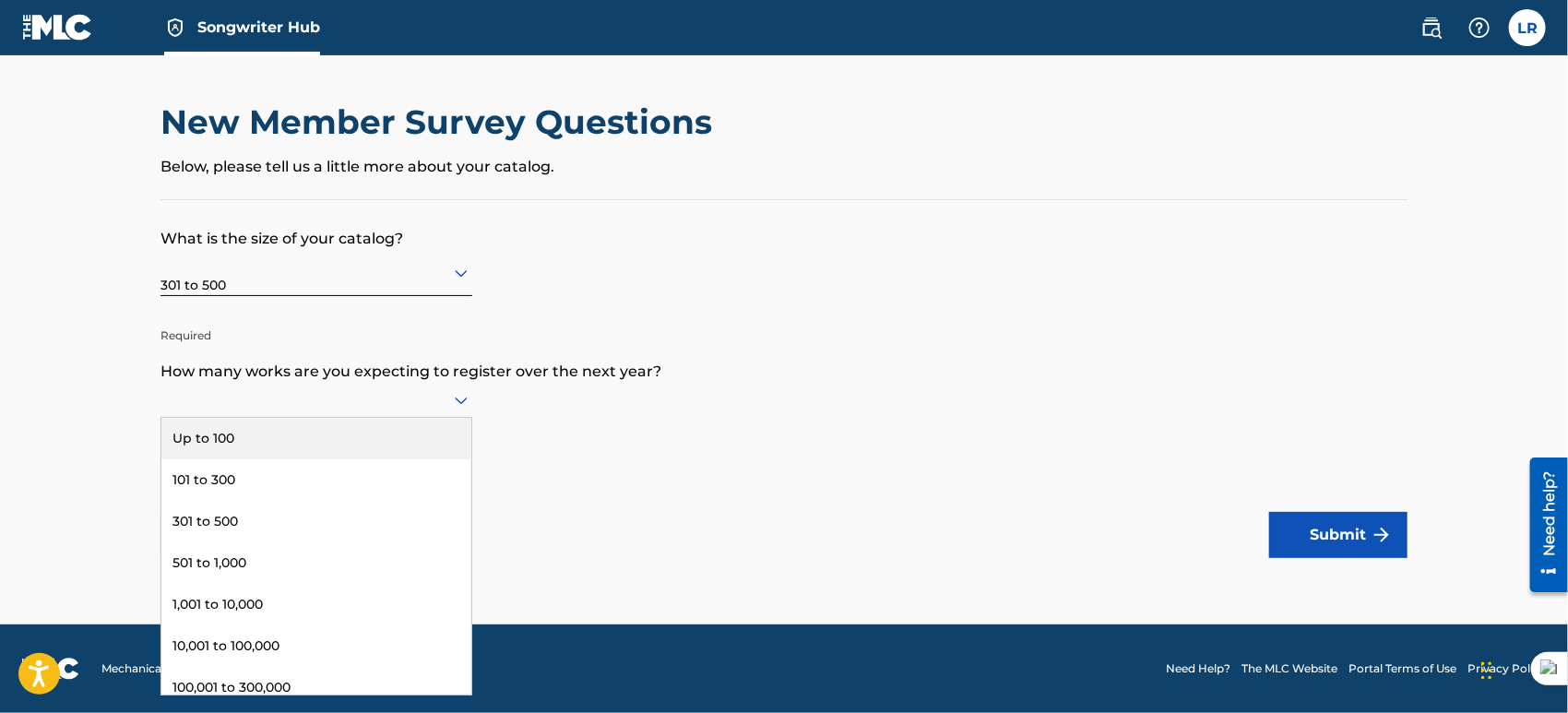
click at [438, 400] on div at bounding box center [315, 400] width 311 height 23
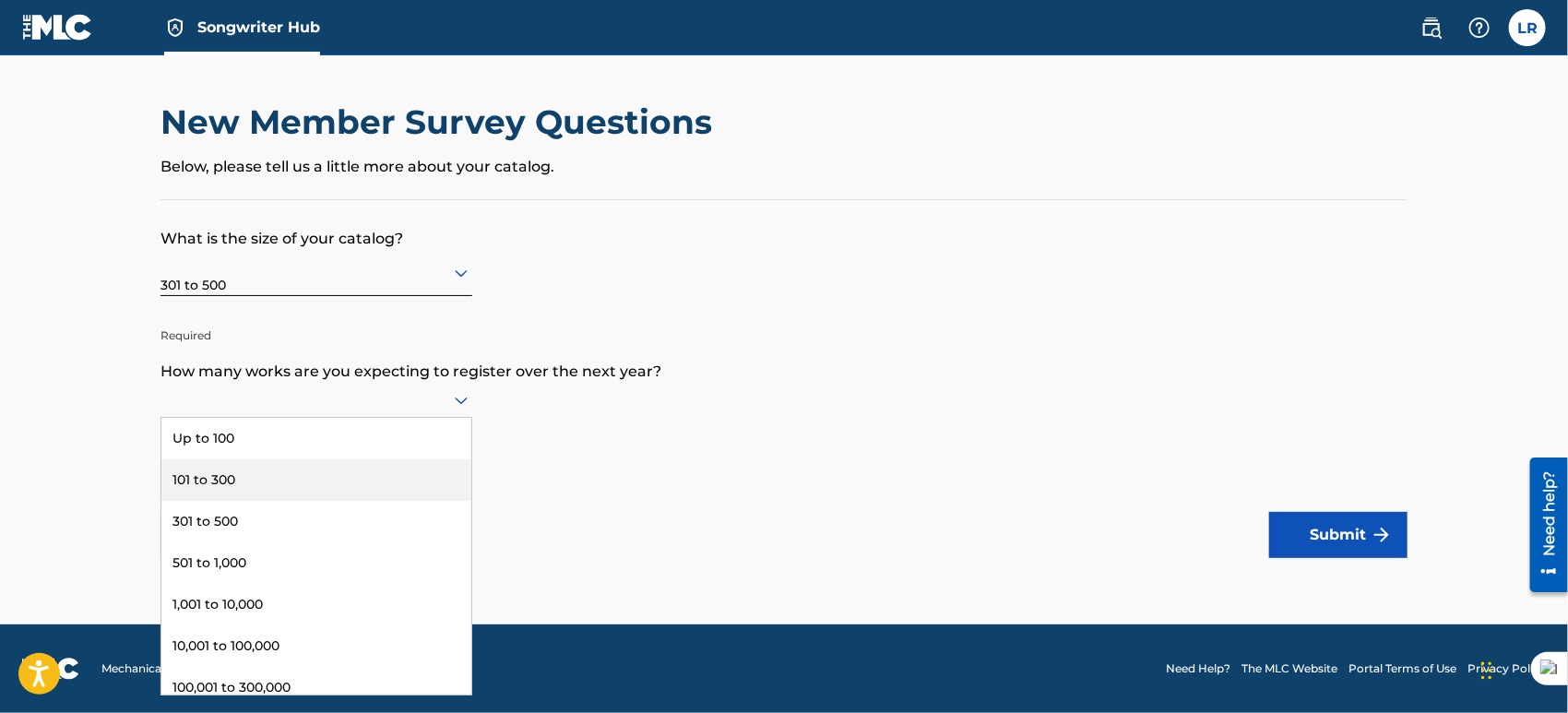
click at [236, 478] on div "101 to 300" at bounding box center [315, 480] width 309 height 42
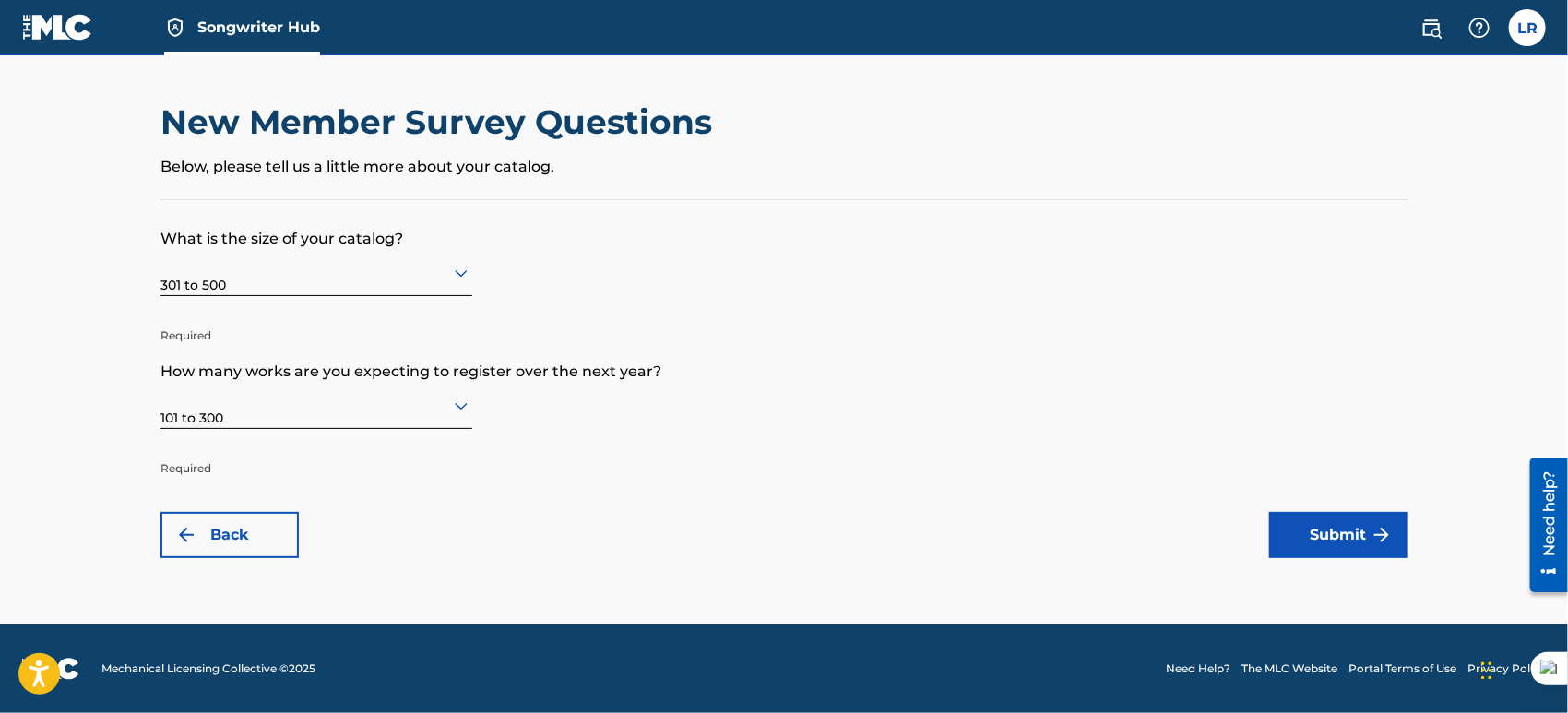
click at [870, 442] on form "What is the size of your catalog? 301 to 500 Required How many works are you ex…" at bounding box center [783, 379] width 1247 height 358
click at [1341, 535] on button "Submit" at bounding box center [1339, 534] width 139 height 46
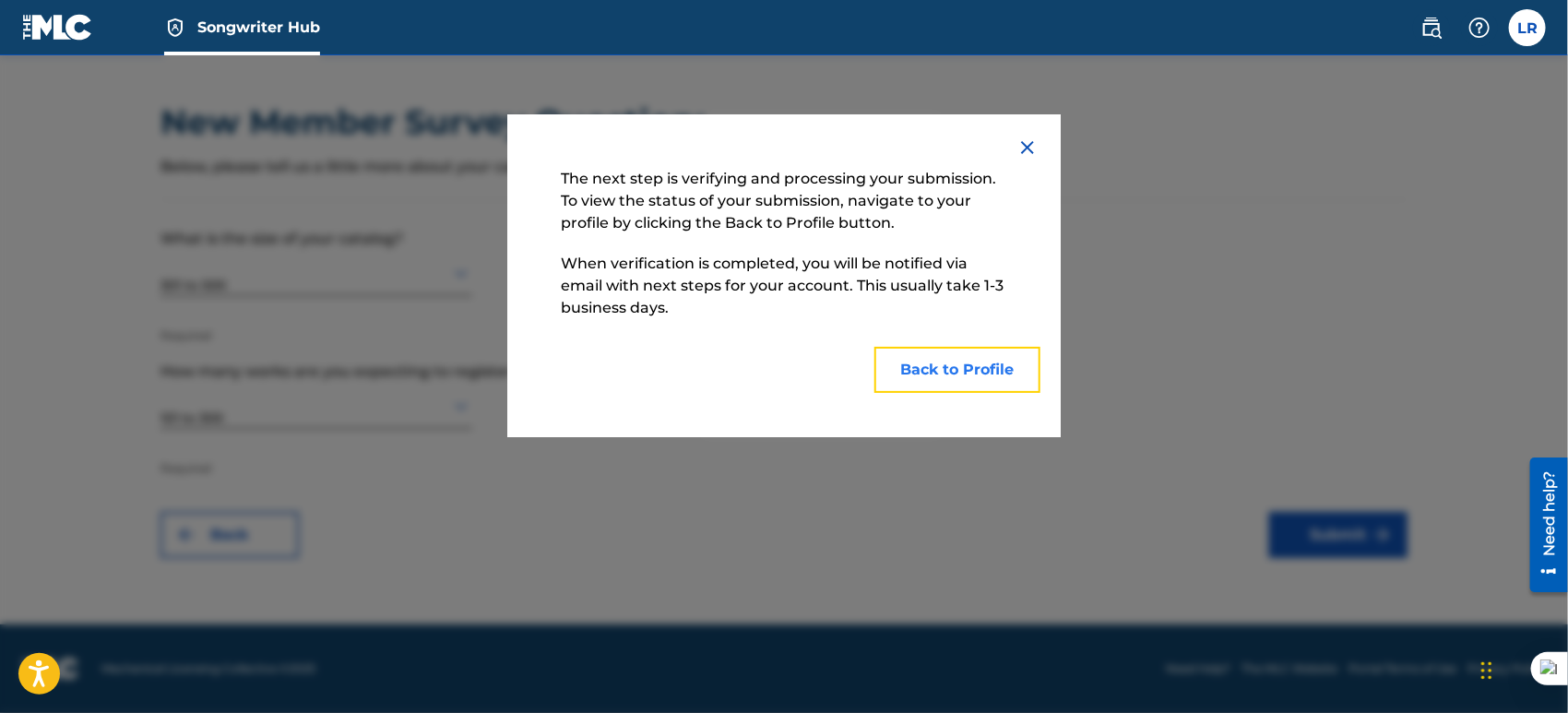
click at [948, 377] on button "Back to Profile" at bounding box center [958, 369] width 166 height 46
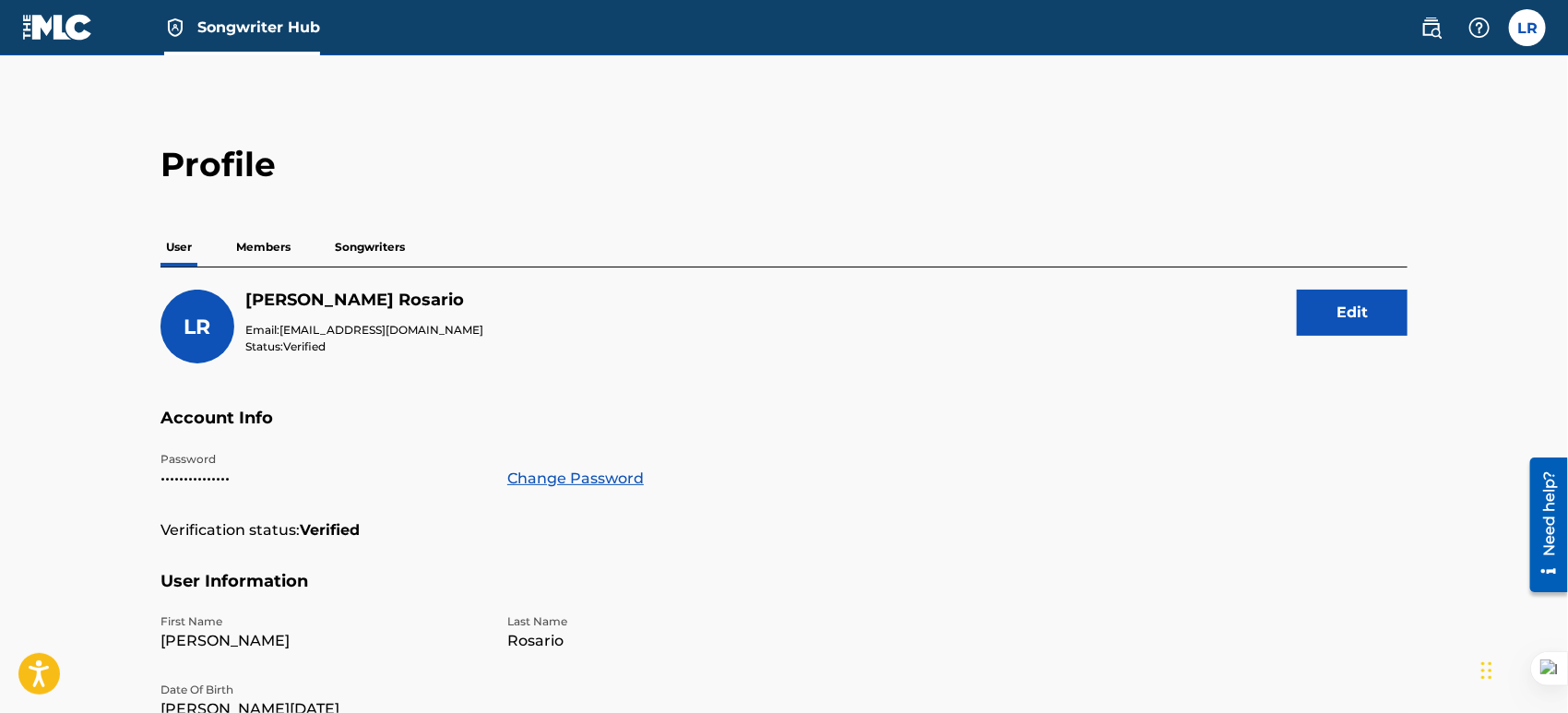
click at [272, 249] on p "Members" at bounding box center [263, 247] width 65 height 39
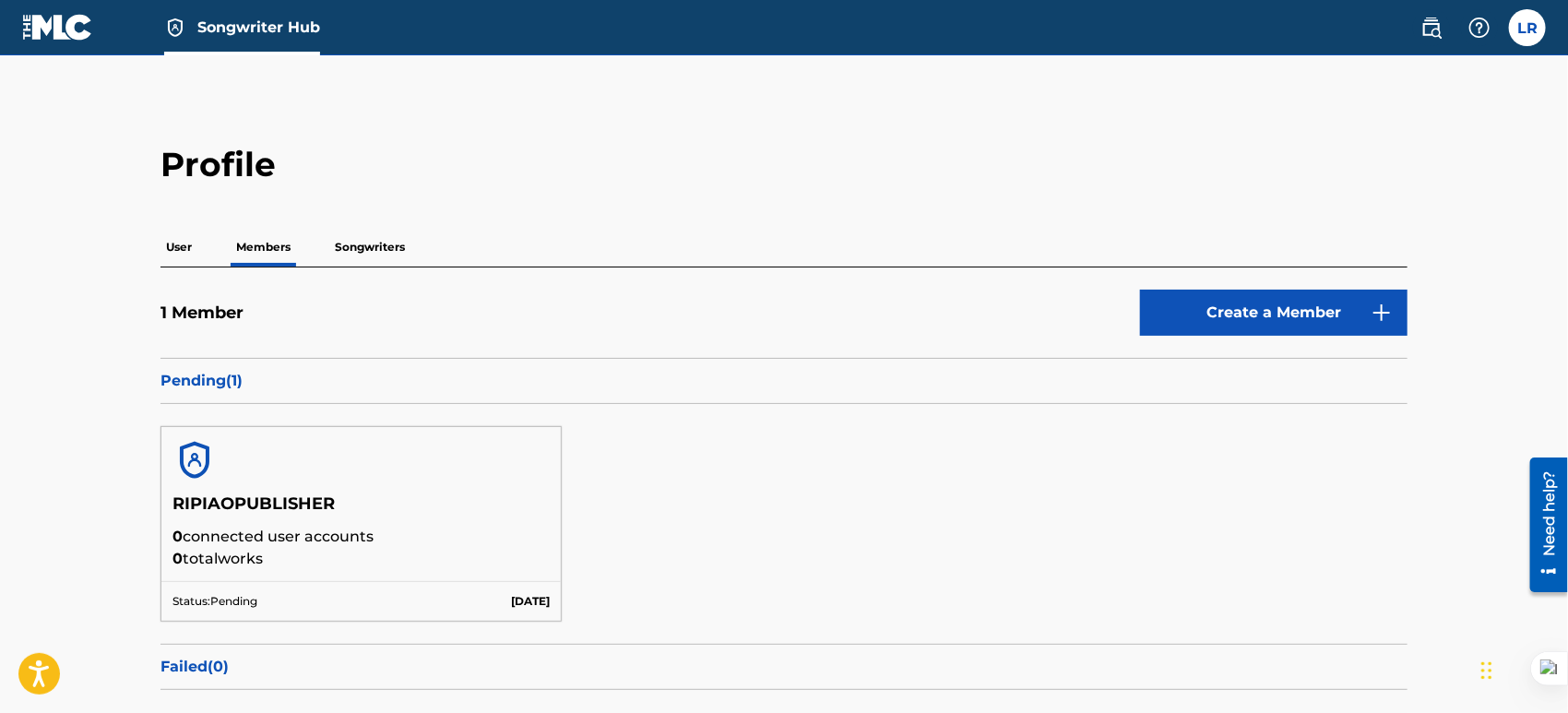
click at [550, 175] on h2 "Profile" at bounding box center [783, 164] width 1247 height 42
click at [356, 250] on p "Songwriters" at bounding box center [369, 247] width 81 height 39
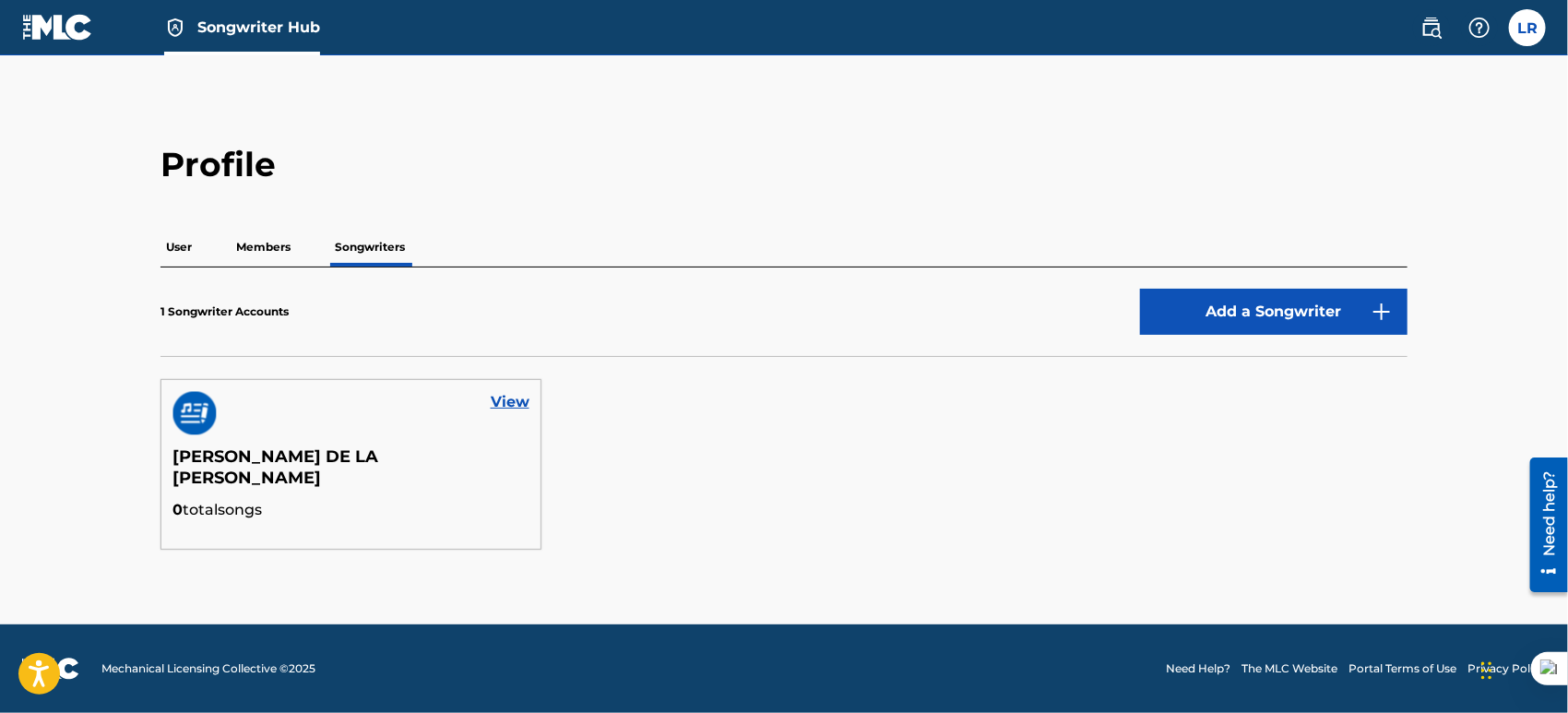
click at [274, 247] on p "Members" at bounding box center [263, 247] width 65 height 39
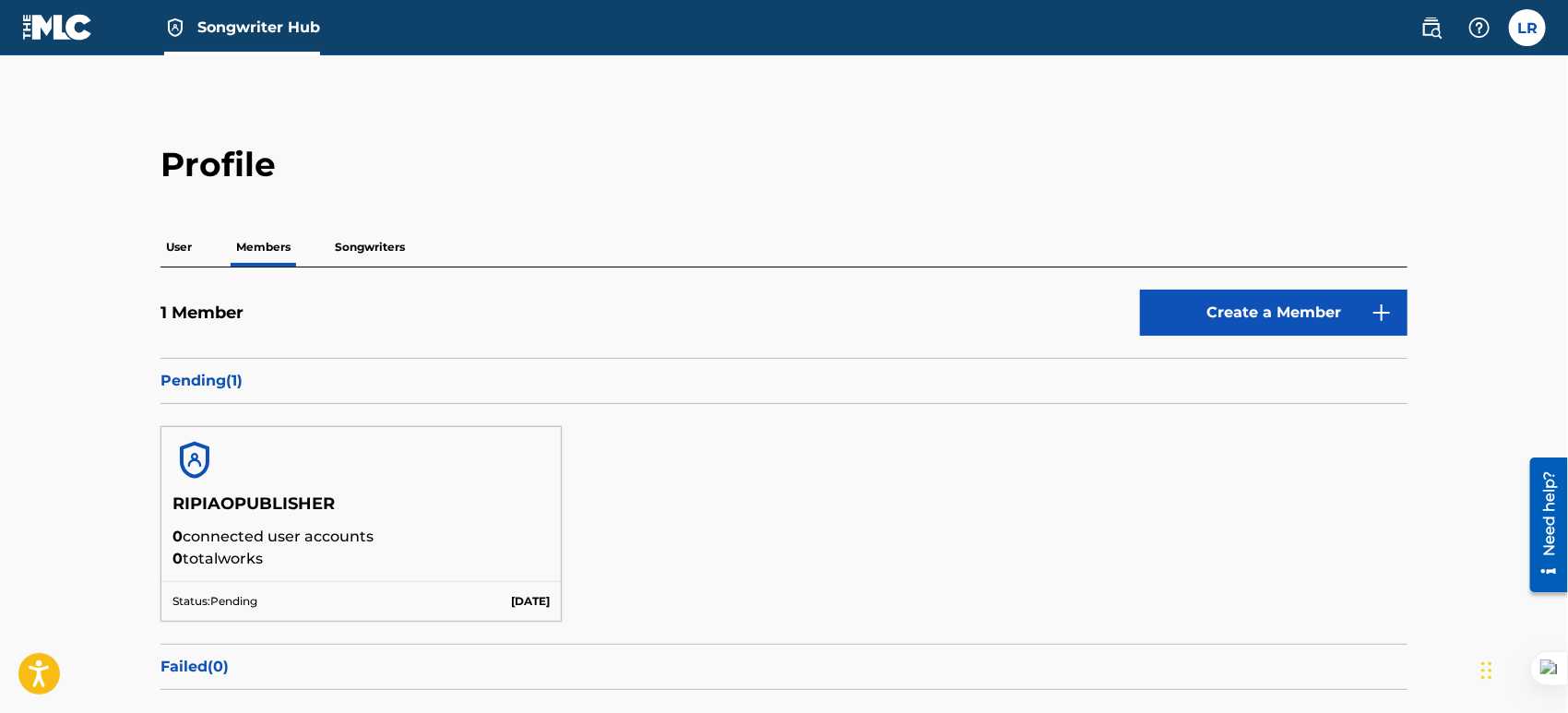
click at [176, 250] on p "User" at bounding box center [179, 247] width 37 height 39
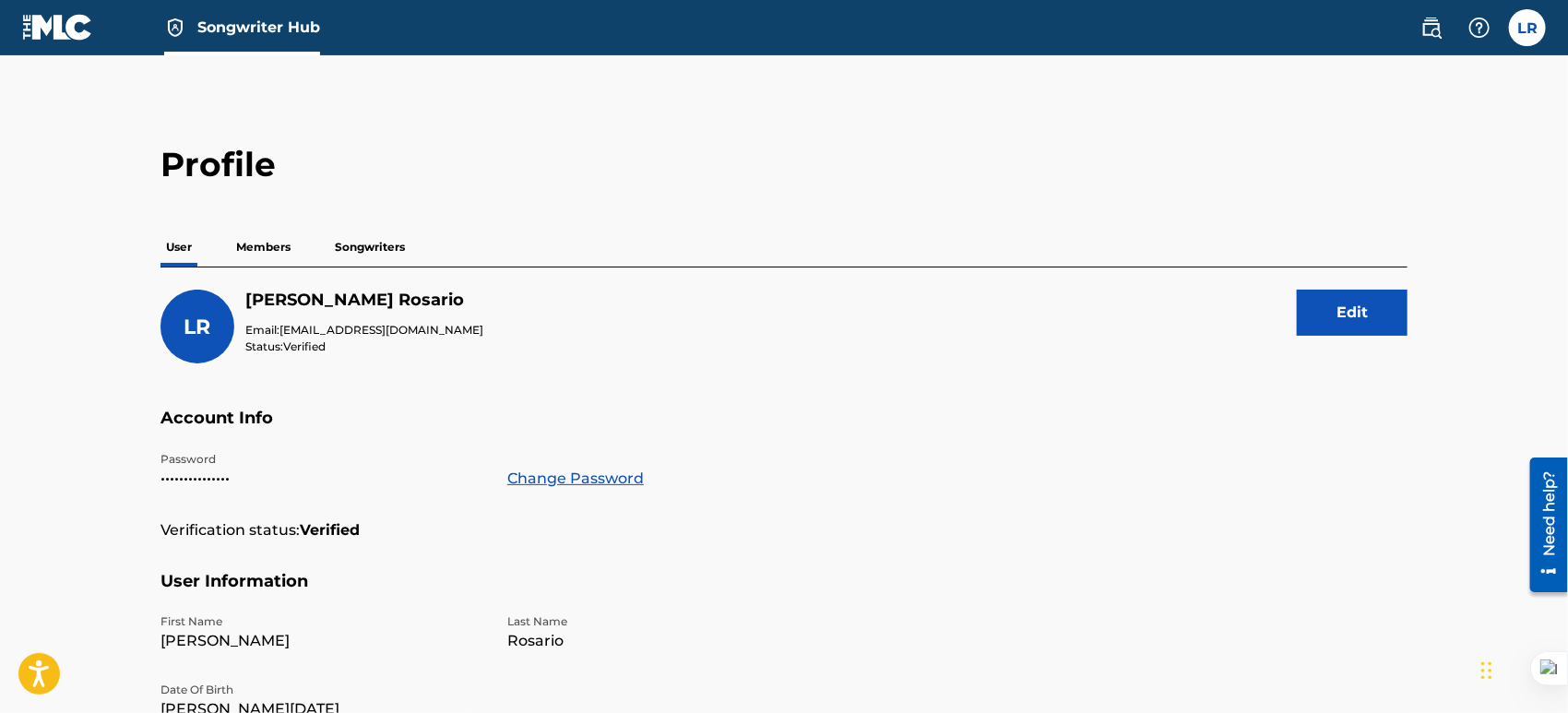
click at [267, 236] on p "Members" at bounding box center [263, 247] width 65 height 39
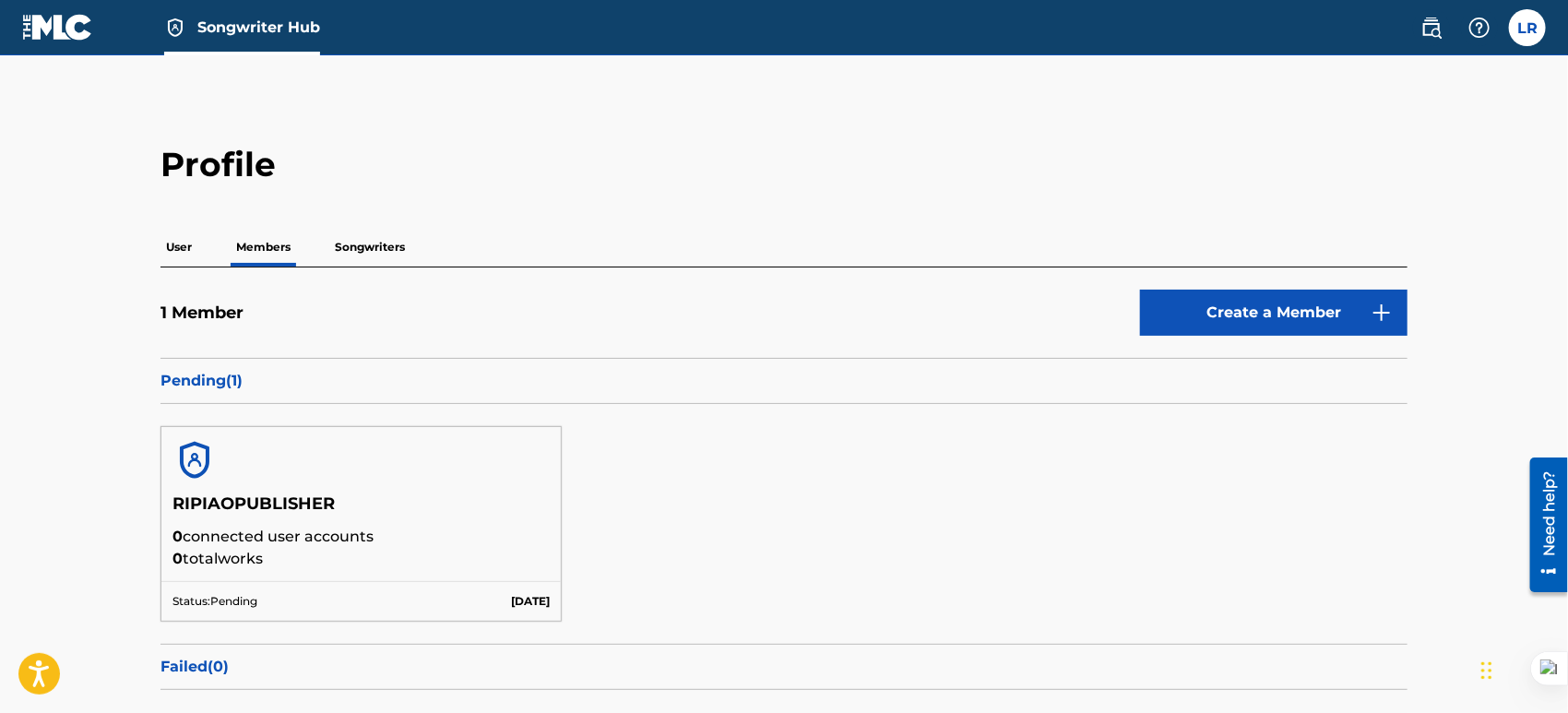
scroll to position [92, 0]
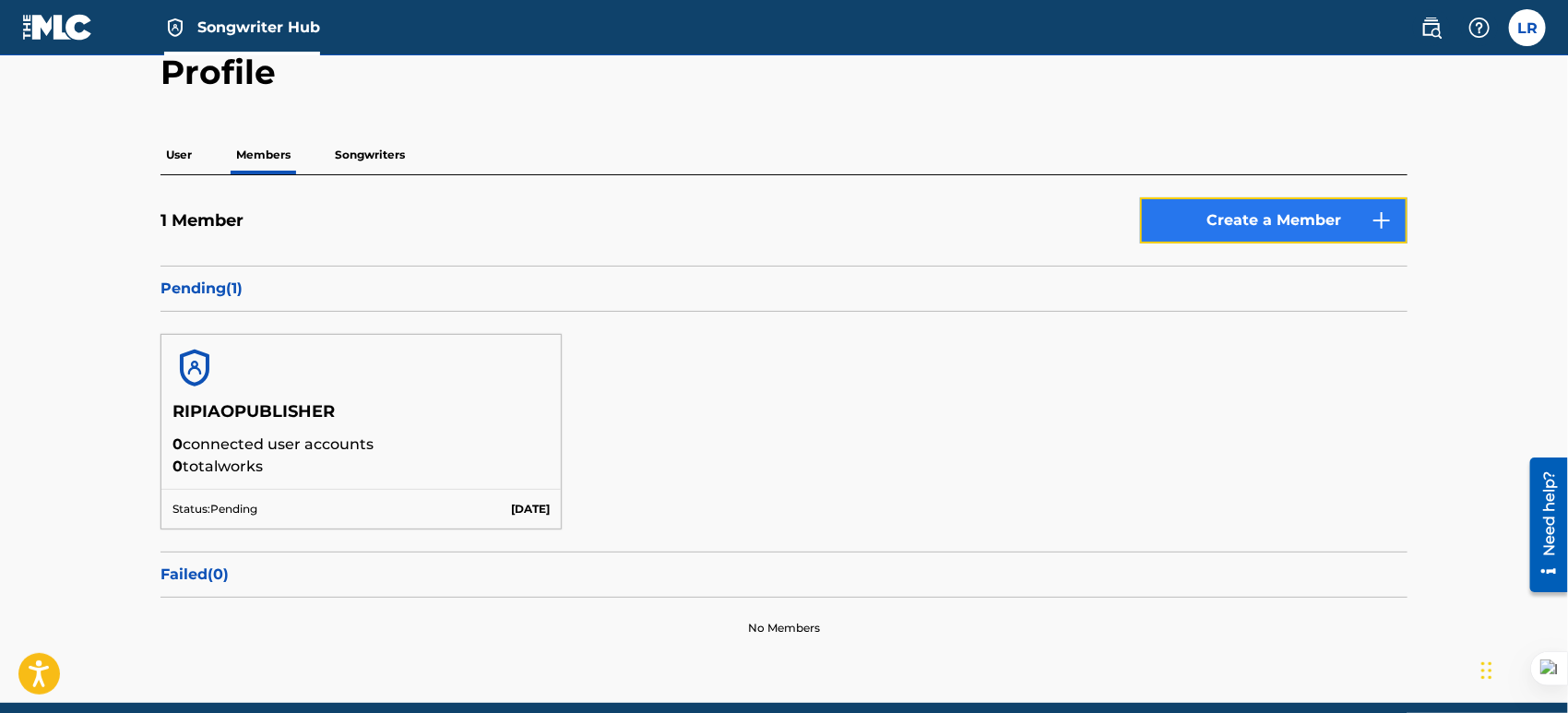
click at [1221, 216] on link "Create a Member" at bounding box center [1274, 220] width 268 height 46
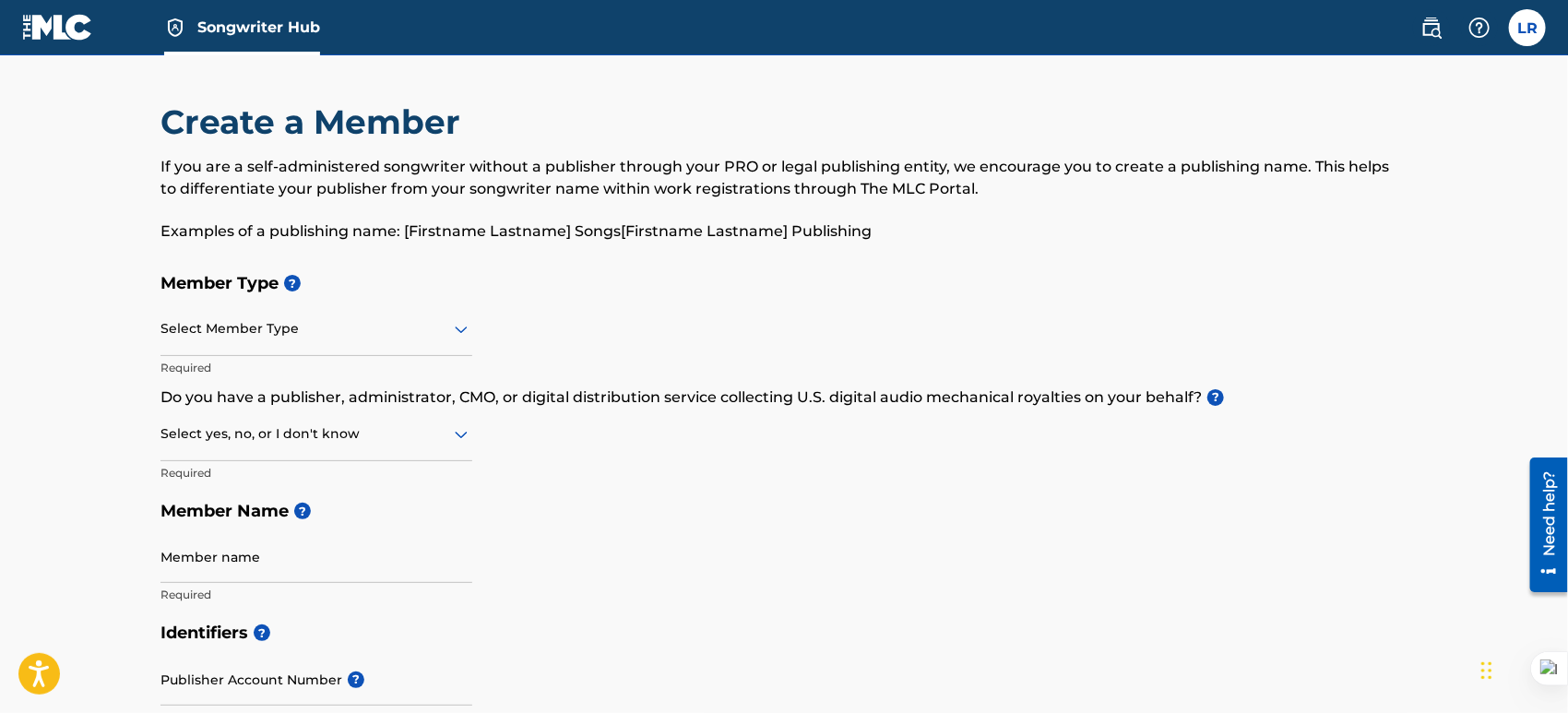
scroll to position [92, 0]
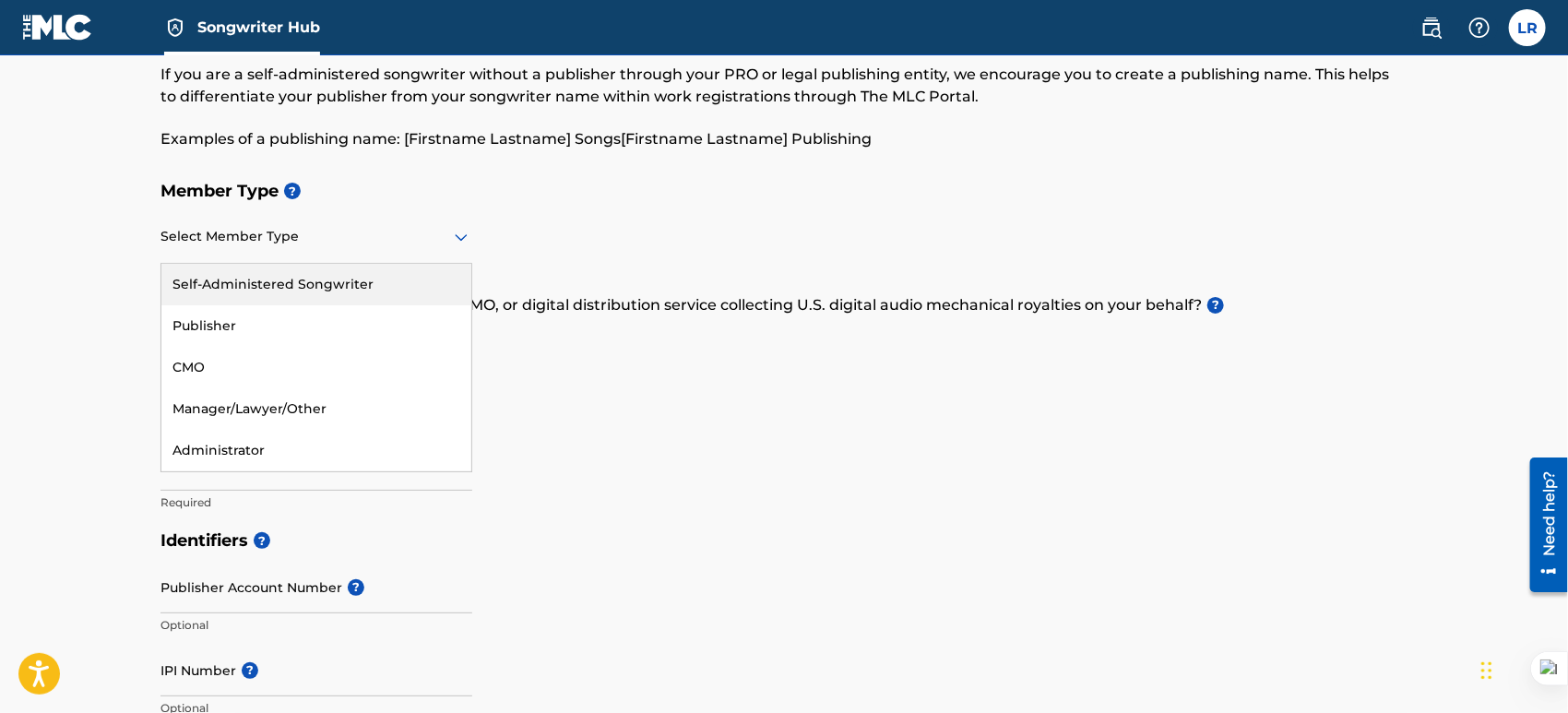
click at [459, 241] on icon at bounding box center [461, 236] width 22 height 22
click at [437, 239] on div at bounding box center [315, 237] width 311 height 23
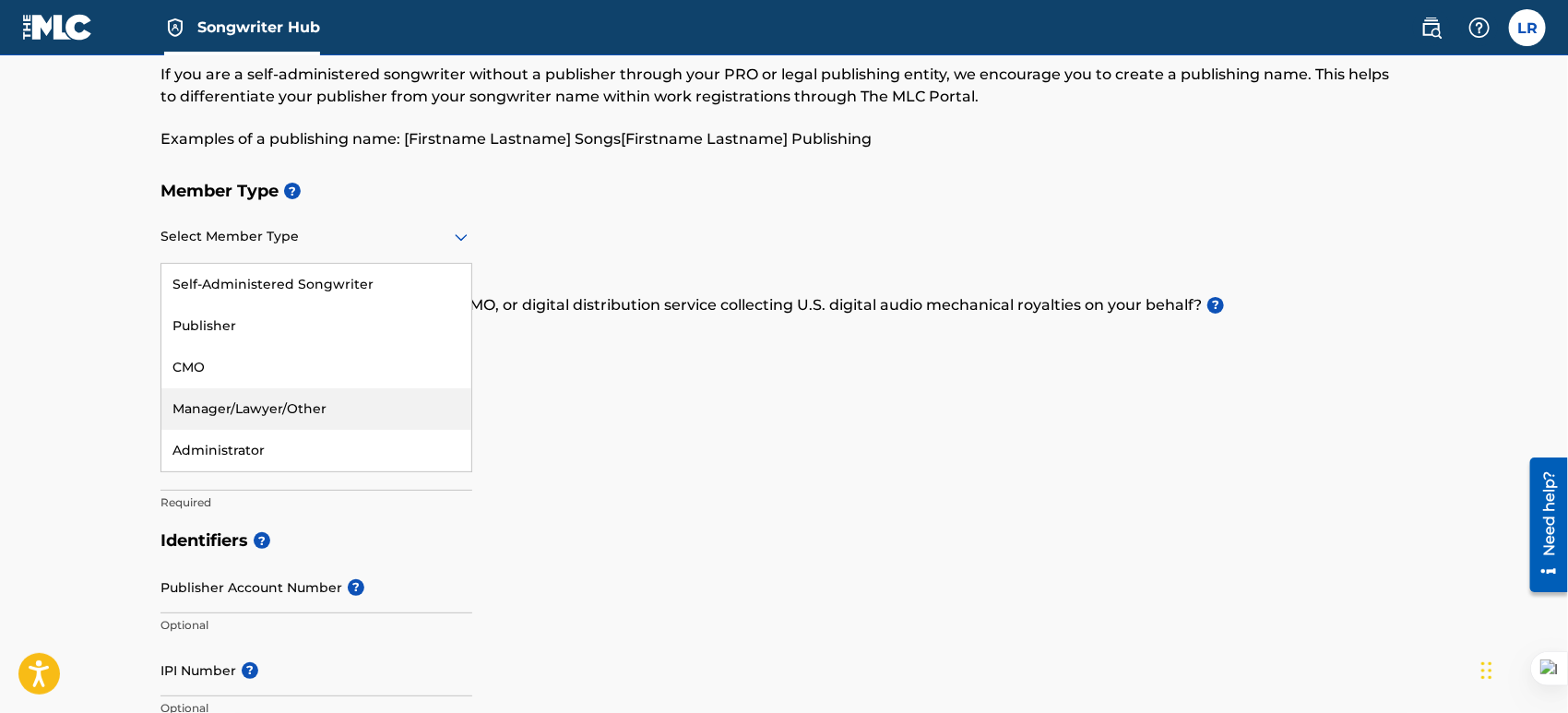
click at [204, 407] on div "Manager/Lawyer/Other" at bounding box center [315, 409] width 309 height 42
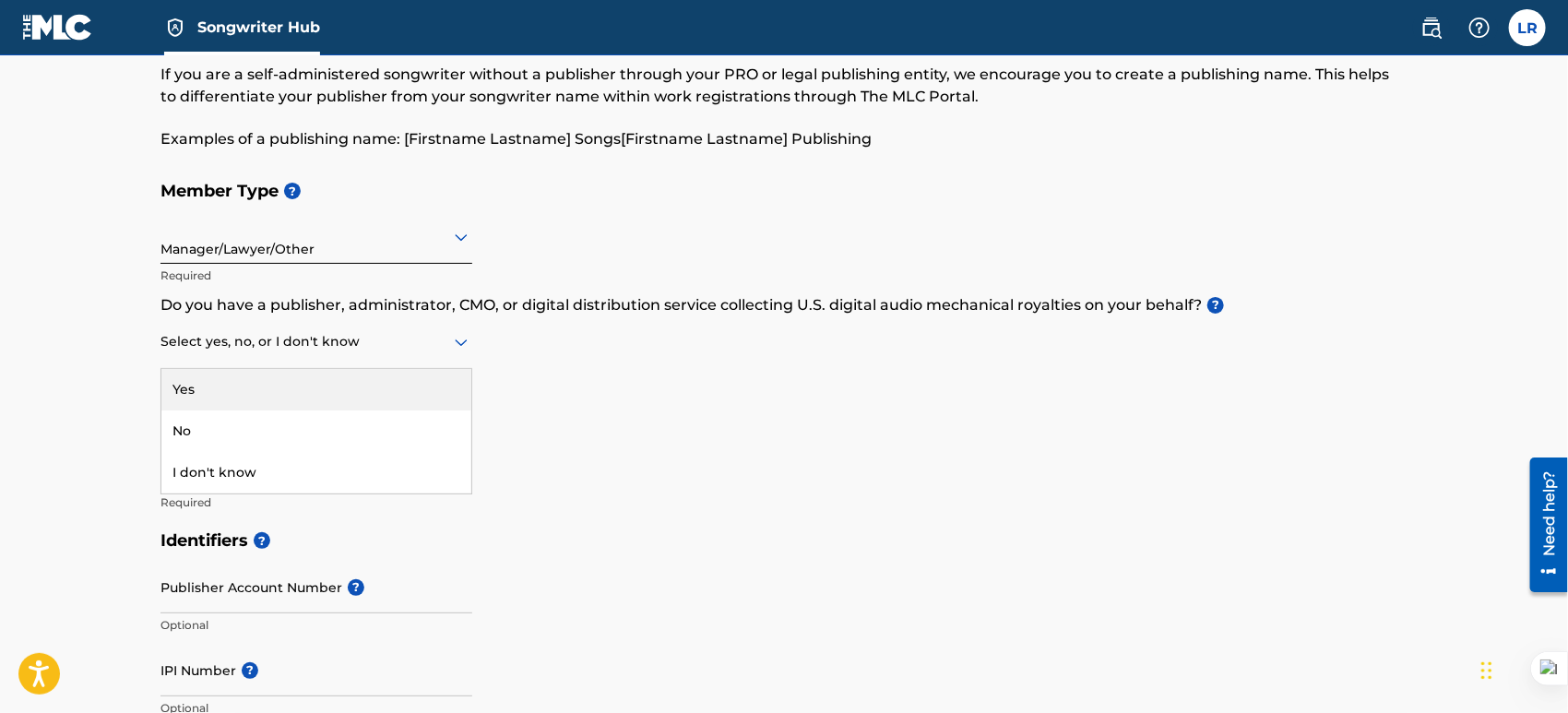
click at [454, 341] on icon at bounding box center [461, 342] width 22 height 22
click at [681, 406] on h5 "Member Name ?" at bounding box center [783, 419] width 1247 height 40
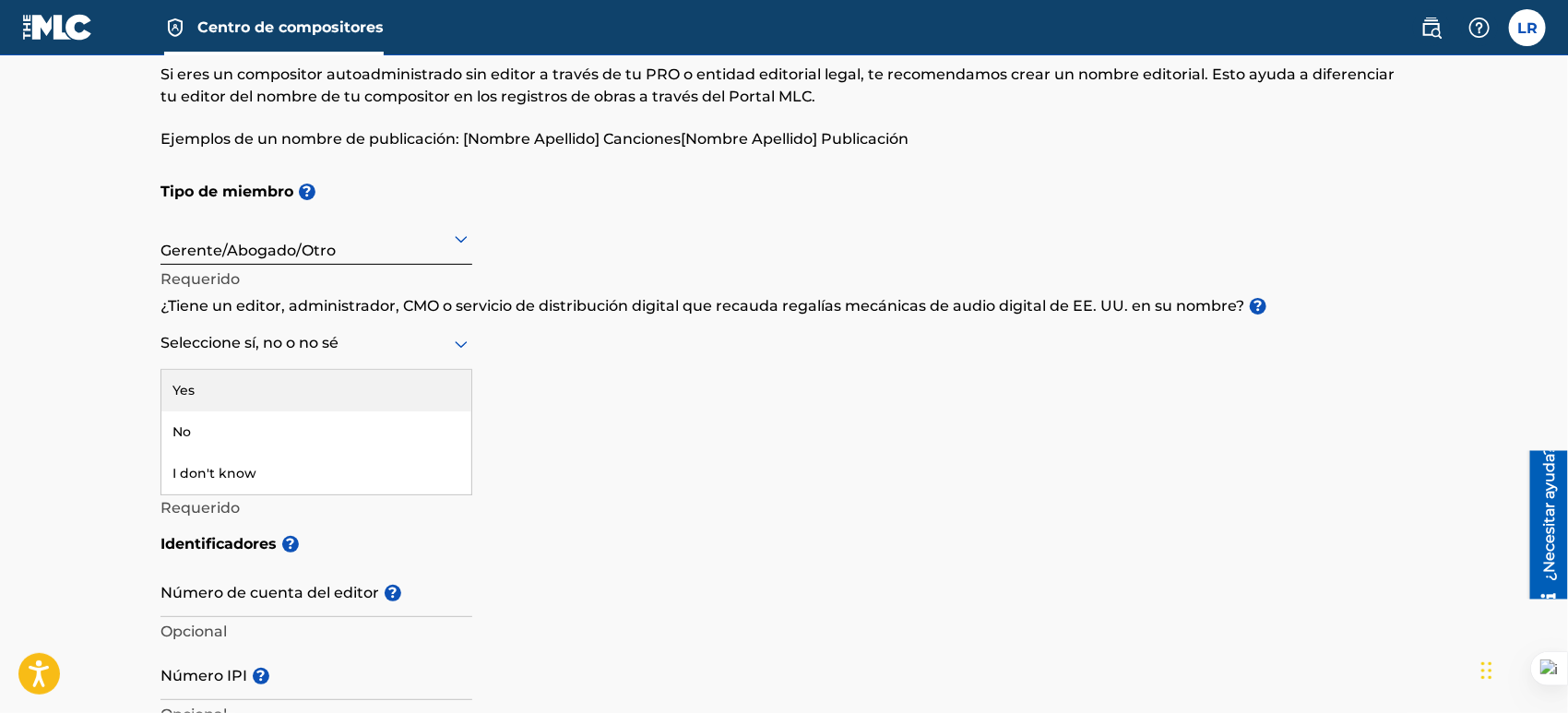
click at [459, 350] on icon at bounding box center [461, 344] width 22 height 22
click at [698, 375] on div "Tipo de miembro ? Gerente/Abogado/Otro Requerido ¿Tiene un editor, administrado…" at bounding box center [783, 348] width 1247 height 353
click at [430, 349] on div at bounding box center [315, 344] width 311 height 23
click at [214, 397] on div "Sí" at bounding box center [315, 392] width 309 height 44
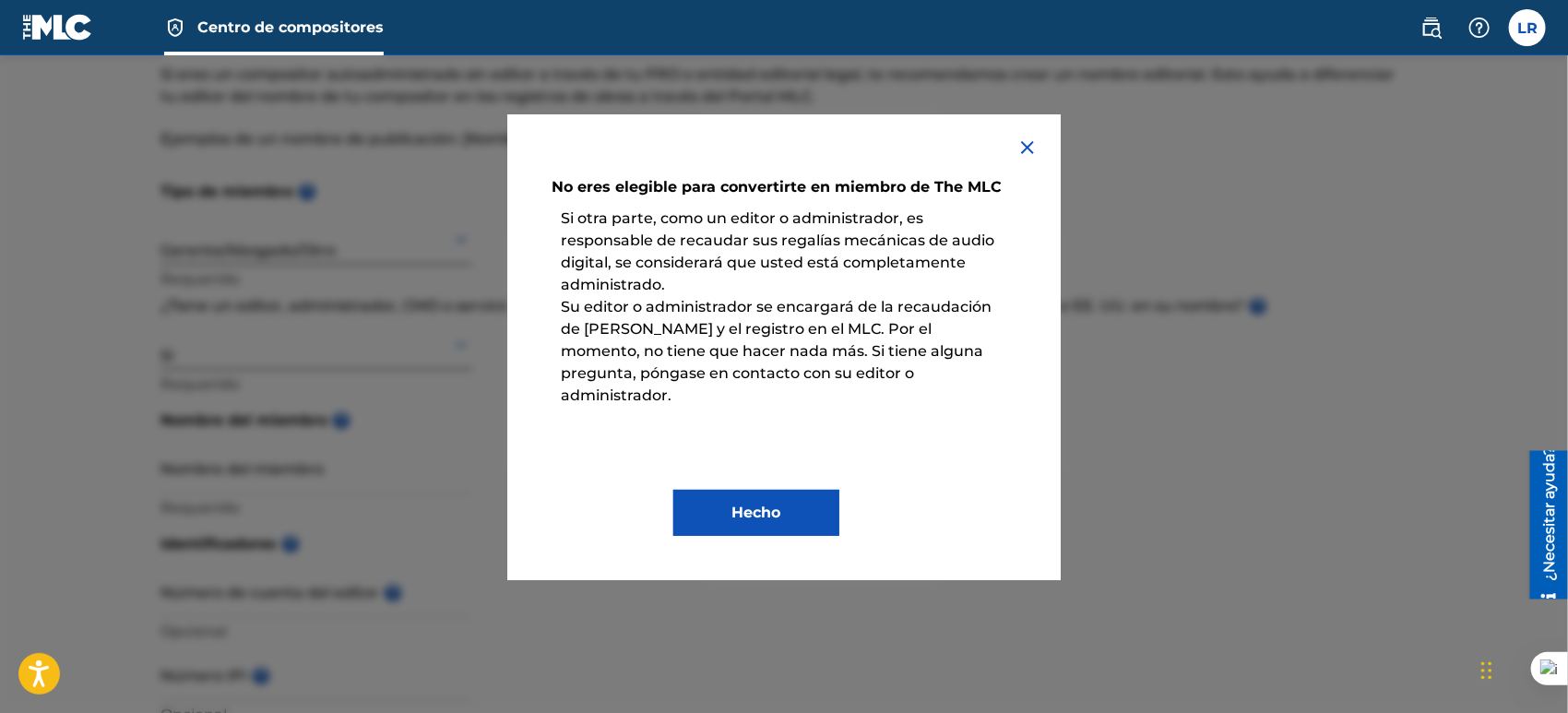
click at [1020, 148] on img at bounding box center [1027, 147] width 22 height 22
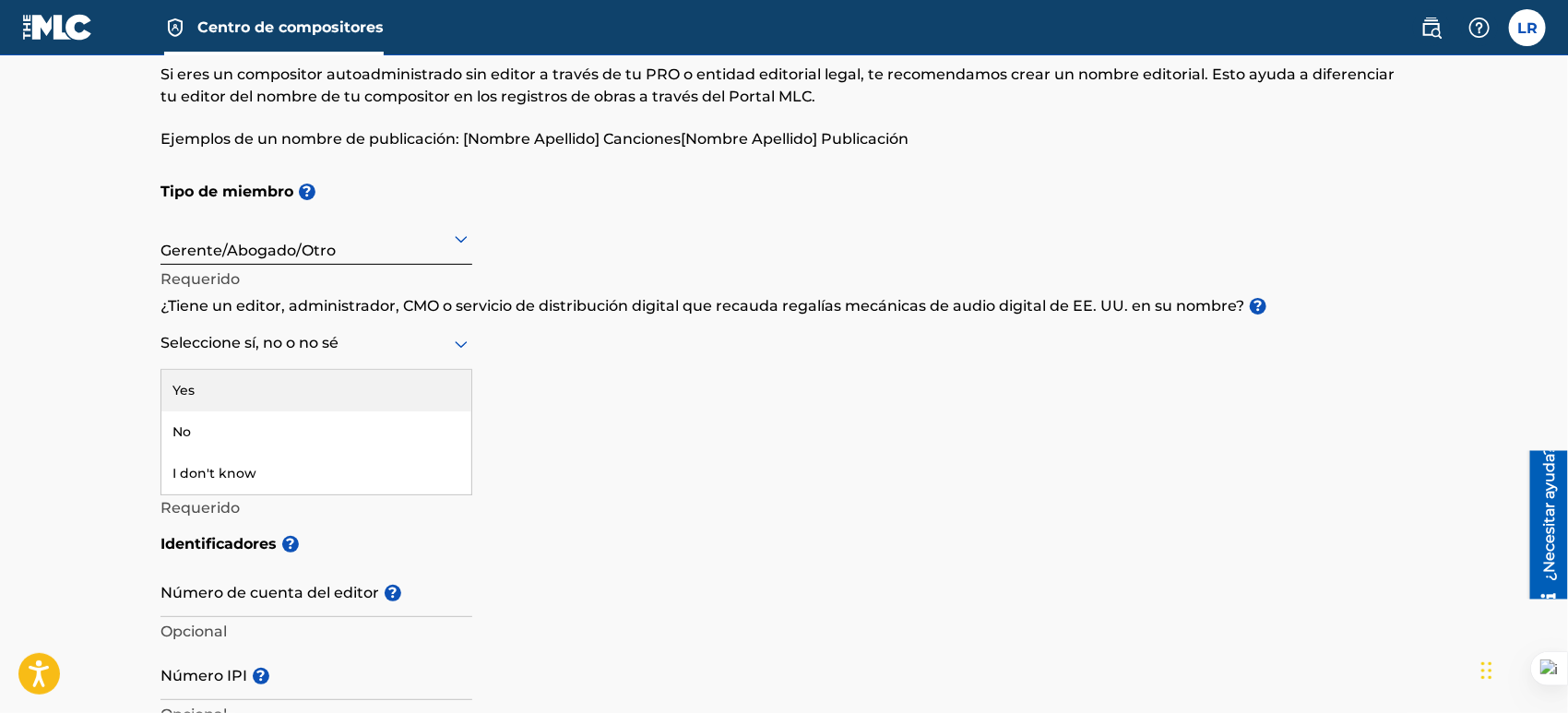
click at [439, 362] on div "Seleccione sí, no o no sé" at bounding box center [315, 344] width 311 height 53
click at [432, 340] on div at bounding box center [315, 344] width 311 height 23
click at [395, 345] on div at bounding box center [315, 344] width 311 height 23
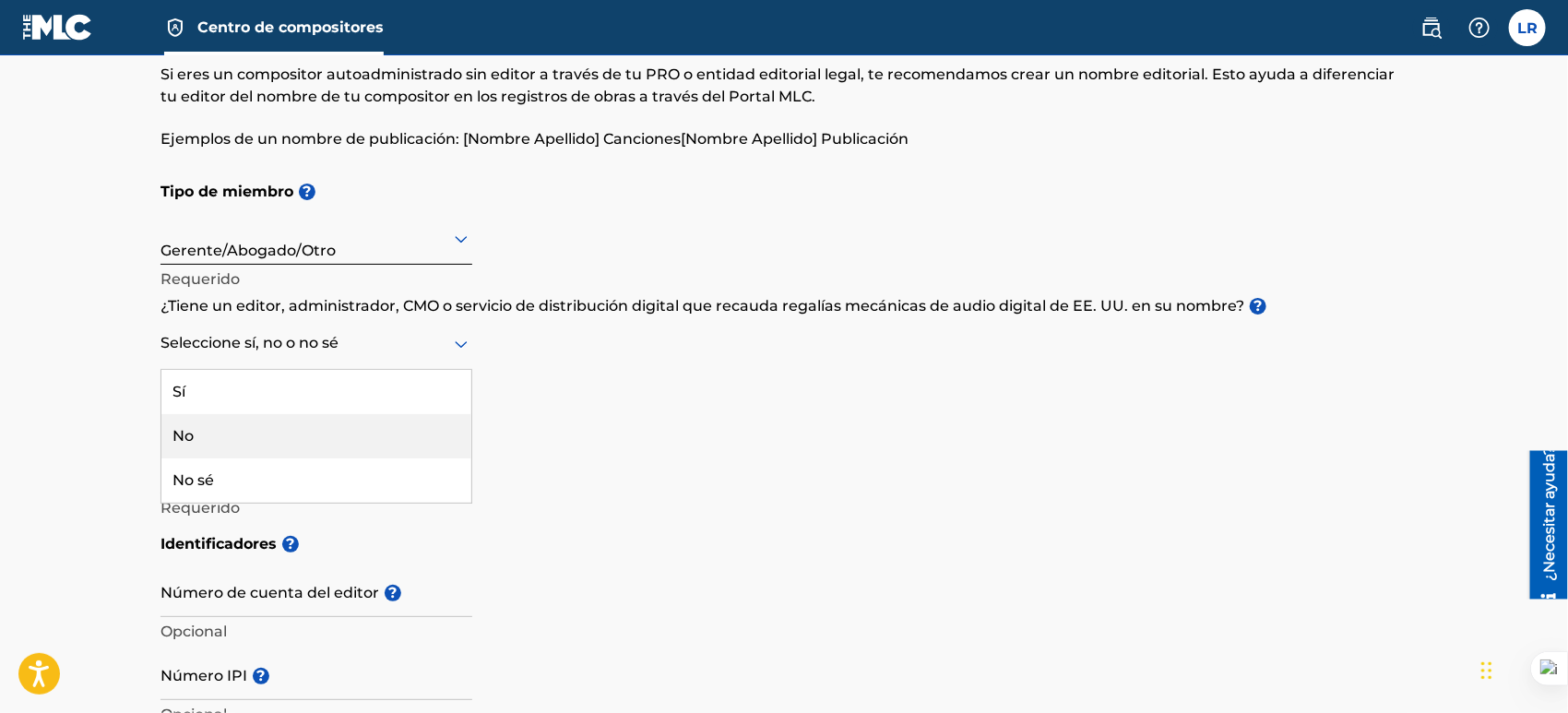
click at [268, 440] on div "No" at bounding box center [315, 436] width 309 height 44
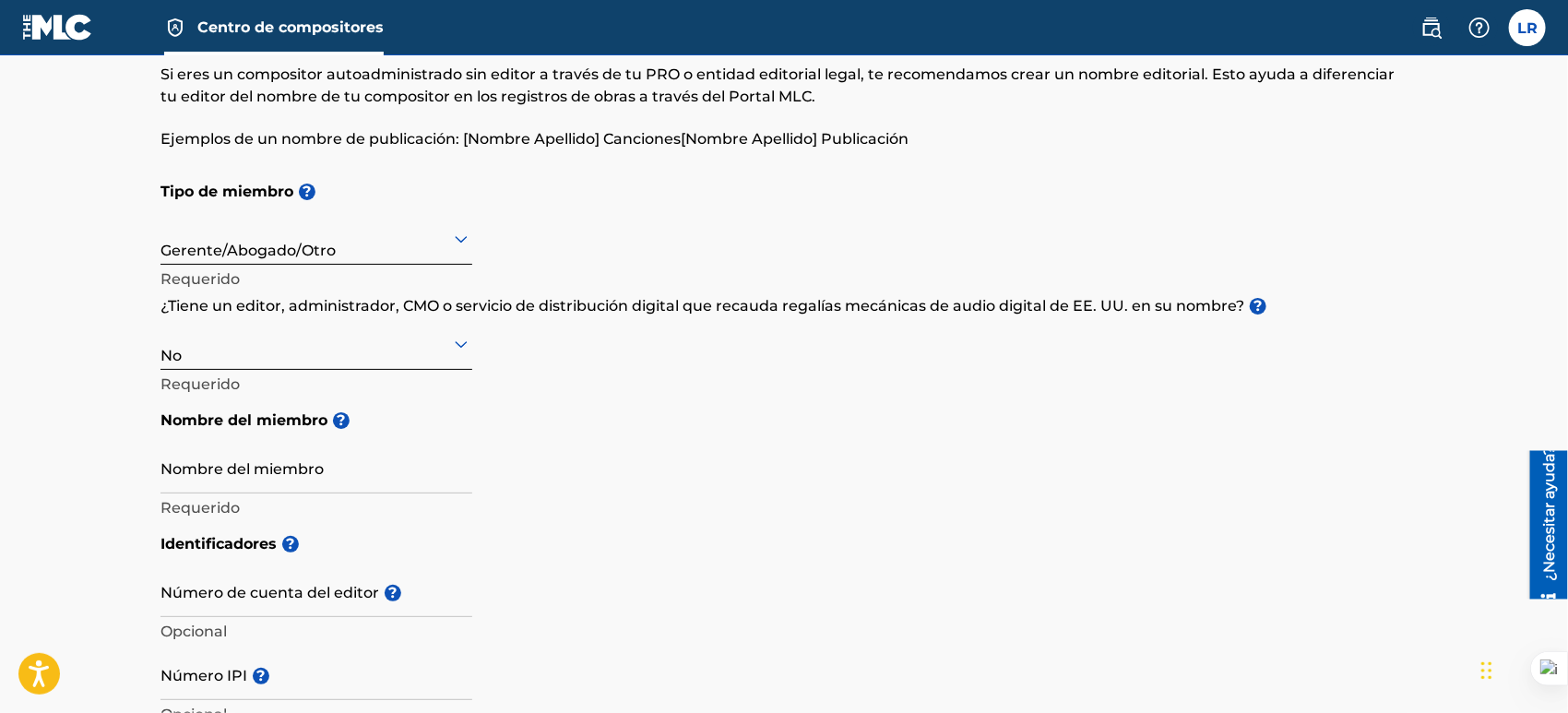
click at [582, 398] on div "Tipo de miembro ? Gerente/Abogado/Otro Requerido ¿Tiene un editor, administrado…" at bounding box center [783, 348] width 1247 height 353
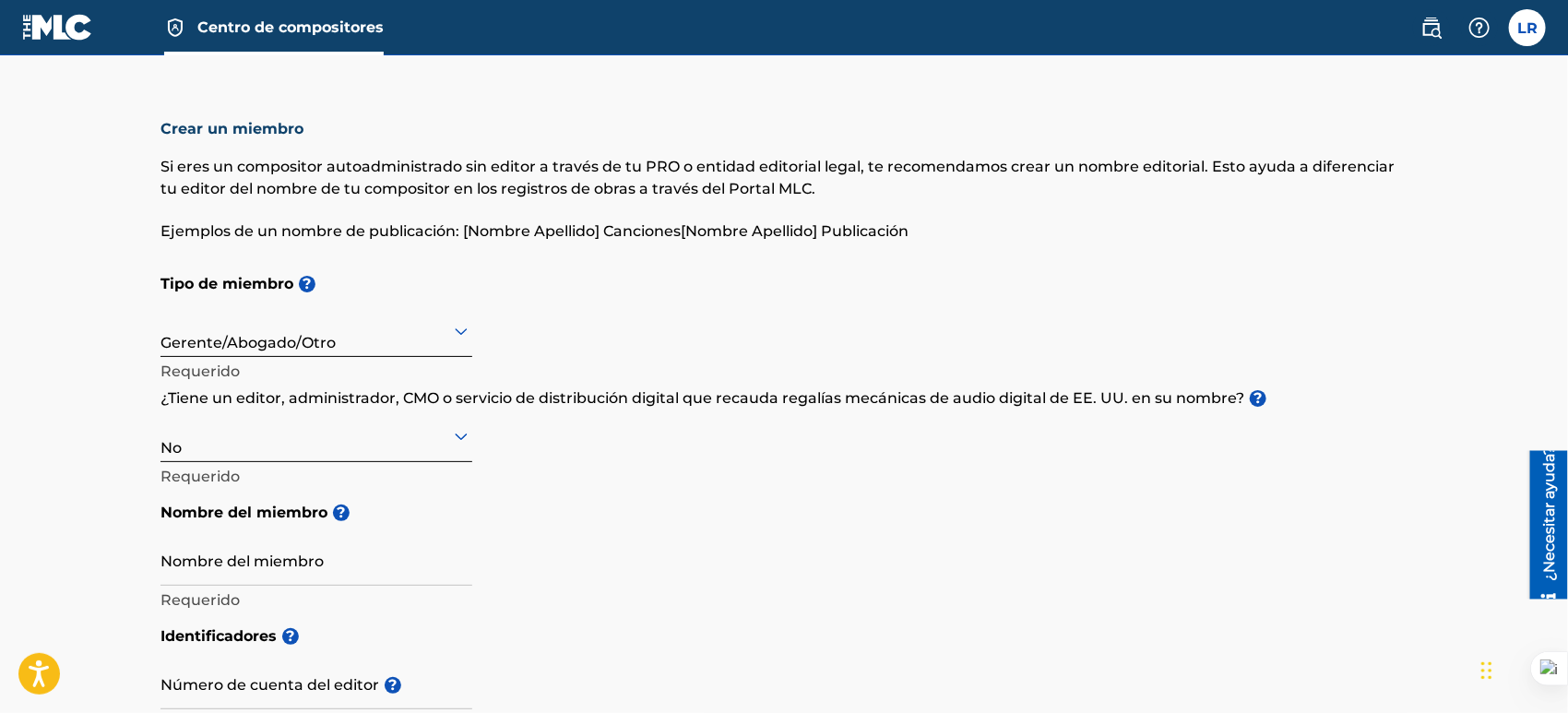
click at [56, 31] on img at bounding box center [58, 26] width 71 height 26
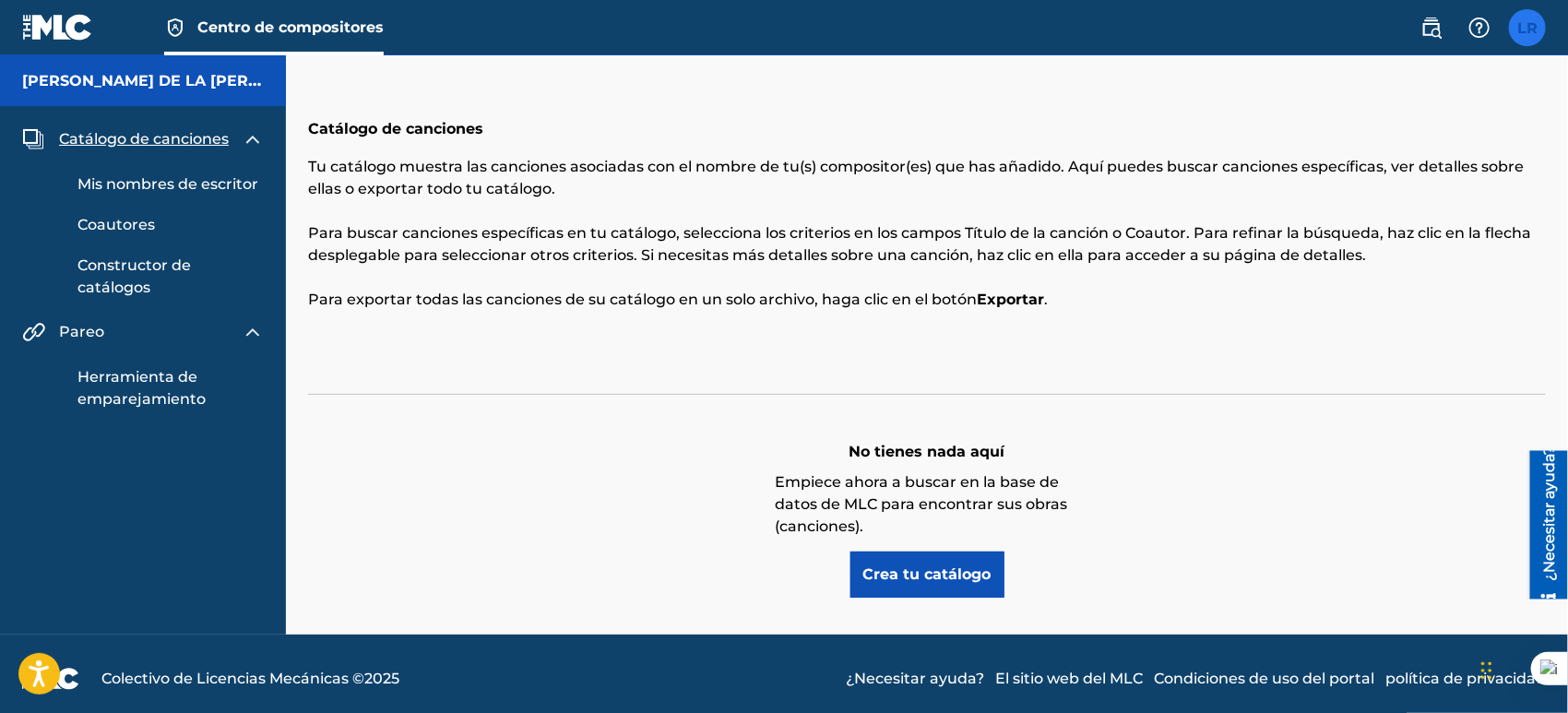
click at [1527, 38] on label at bounding box center [1528, 27] width 37 height 37
click at [1528, 27] on input "LR [PERSON_NAME] [EMAIL_ADDRESS][DOMAIN_NAME] Preferencias de notificación Perf…" at bounding box center [1528, 27] width 0 height 0
click at [1251, 75] on div "Catálogo de canciones Tu catálogo muestra las canciones asociadas con el nombre…" at bounding box center [927, 345] width 1282 height 579
click at [1527, 19] on label at bounding box center [1528, 27] width 37 height 37
click at [1528, 27] on input "LR [PERSON_NAME] [EMAIL_ADDRESS][DOMAIN_NAME] Preferencias de notificación Perf…" at bounding box center [1528, 27] width 0 height 0
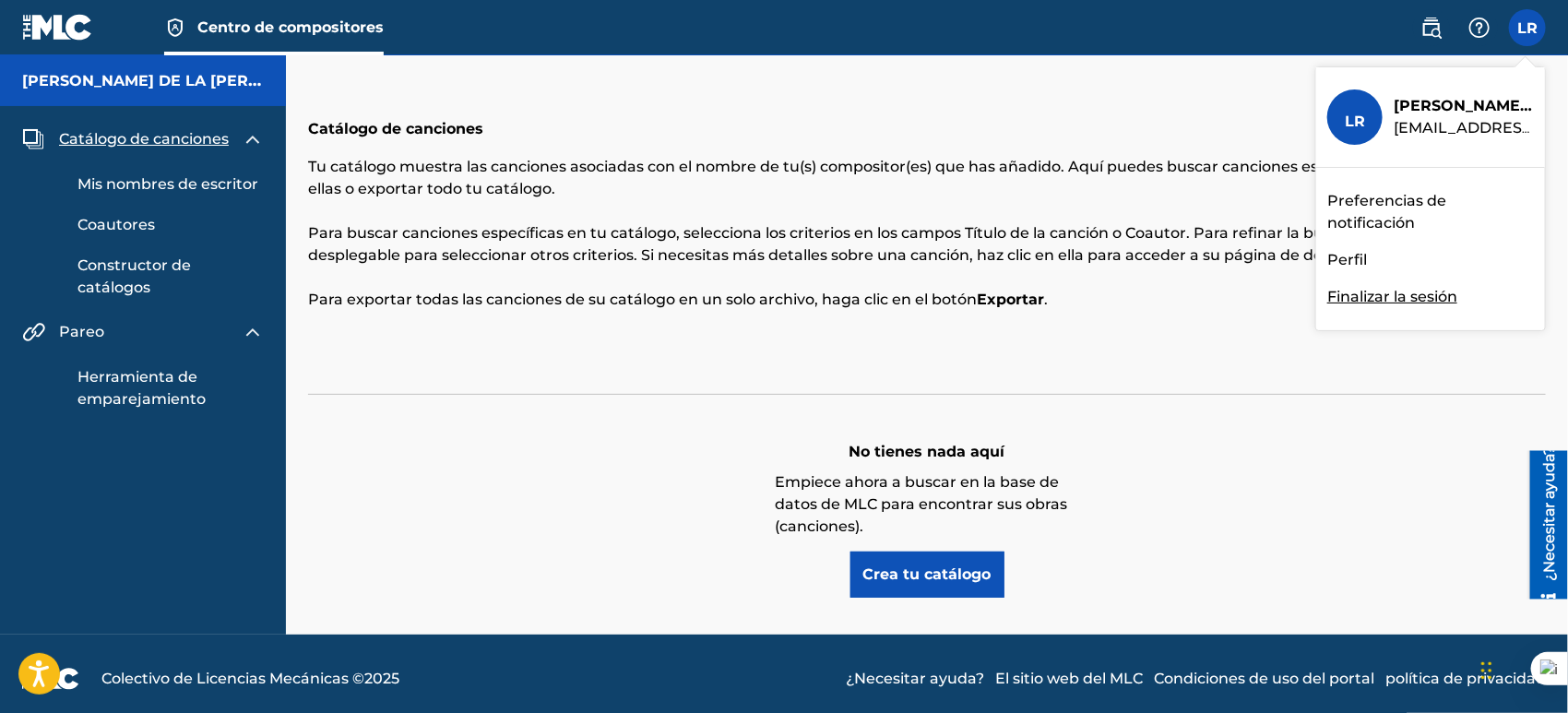
click at [1233, 88] on div "Catálogo de canciones Tu catálogo muestra las canciones asociadas con el nombre…" at bounding box center [927, 345] width 1282 height 579
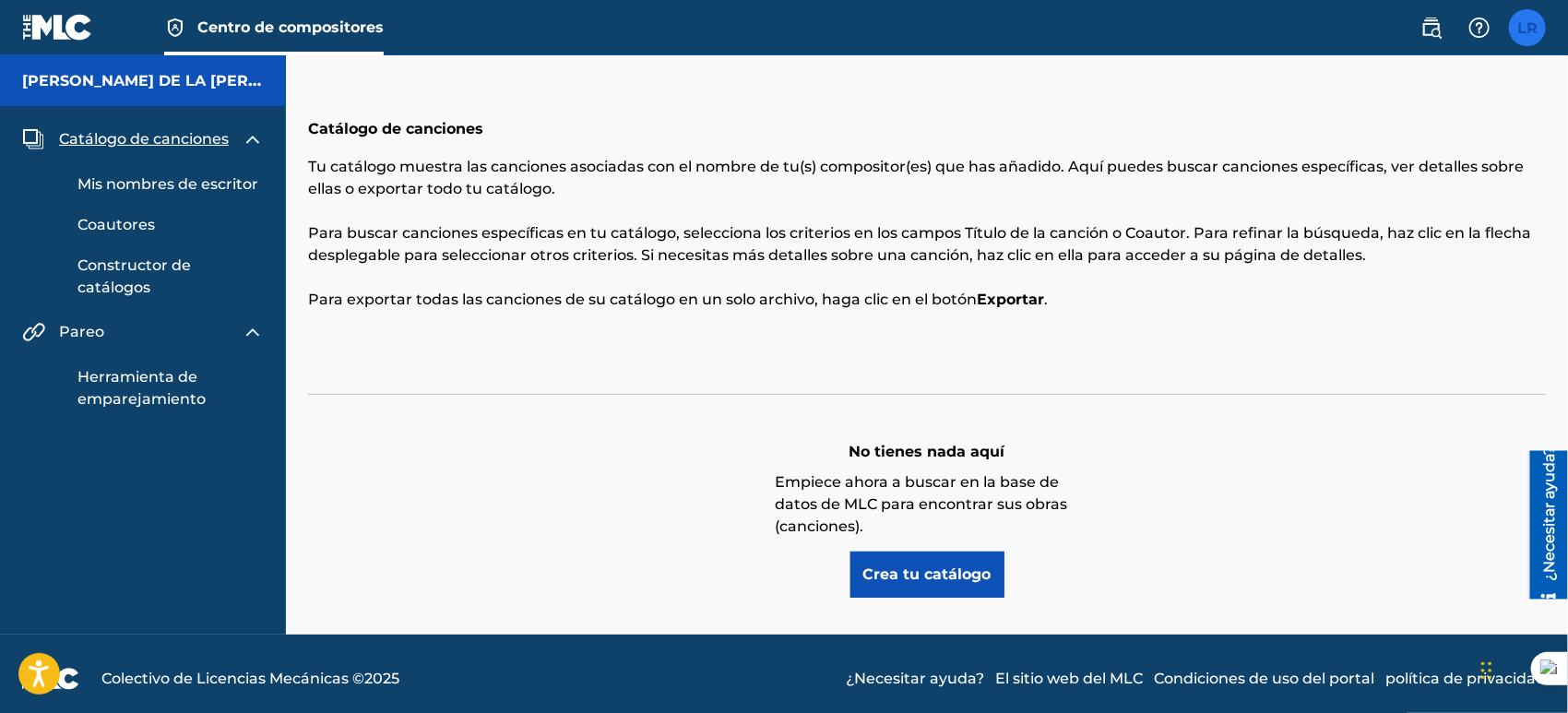
click at [1532, 26] on label at bounding box center [1528, 27] width 37 height 37
click at [1528, 27] on input "LR [PERSON_NAME] [EMAIL_ADDRESS][DOMAIN_NAME] Preferencias de notificación Perf…" at bounding box center [1528, 27] width 0 height 0
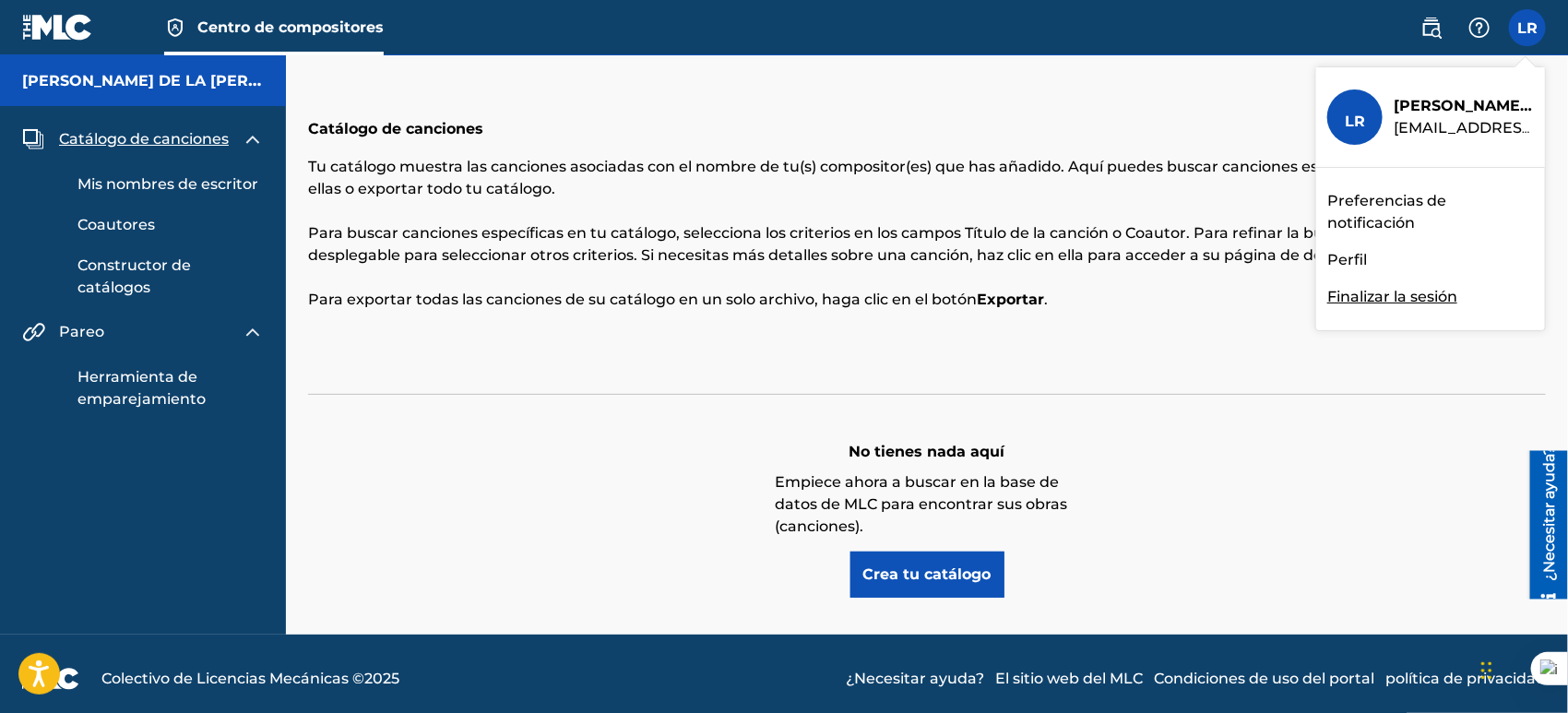
click at [1345, 258] on font "Perfil" at bounding box center [1347, 260] width 40 height 18
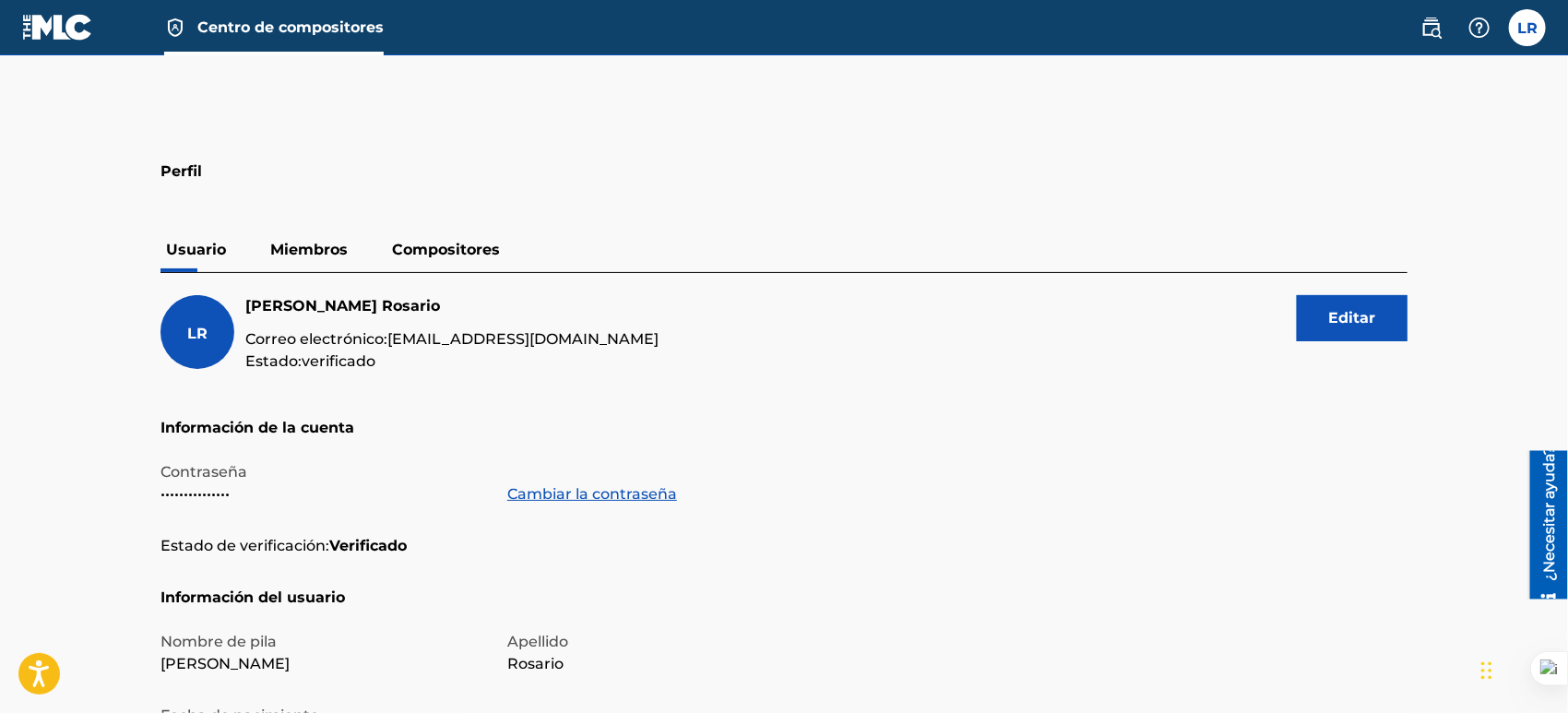
click at [301, 238] on p "Miembros" at bounding box center [309, 249] width 89 height 44
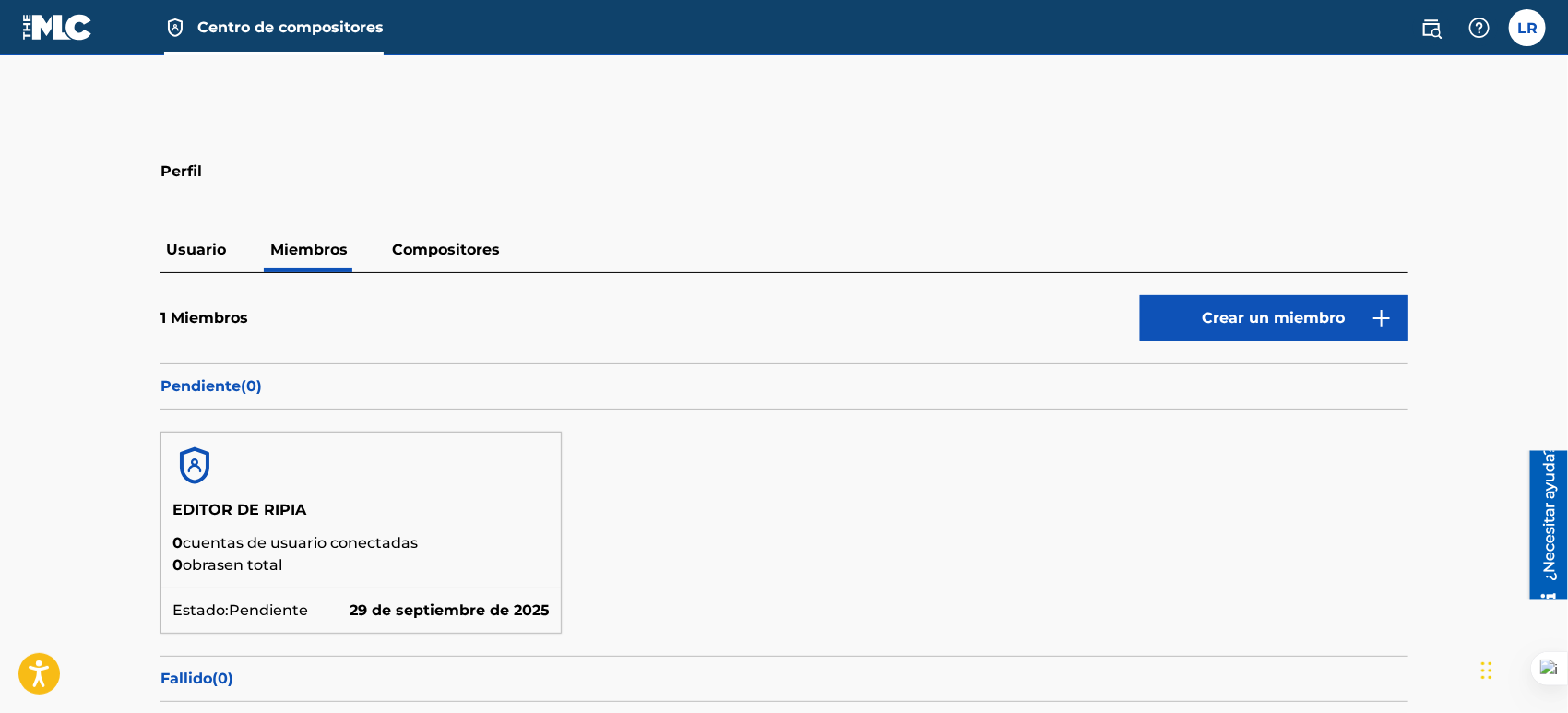
drag, startPoint x: 640, startPoint y: 123, endPoint x: 1258, endPoint y: 178, distance: 620.4
click at [1271, 209] on div "Perfil Usuario Miembros Compositores 1 Miembros Crear un miembro Pendiente ( 0 …" at bounding box center [784, 456] width 1292 height 625
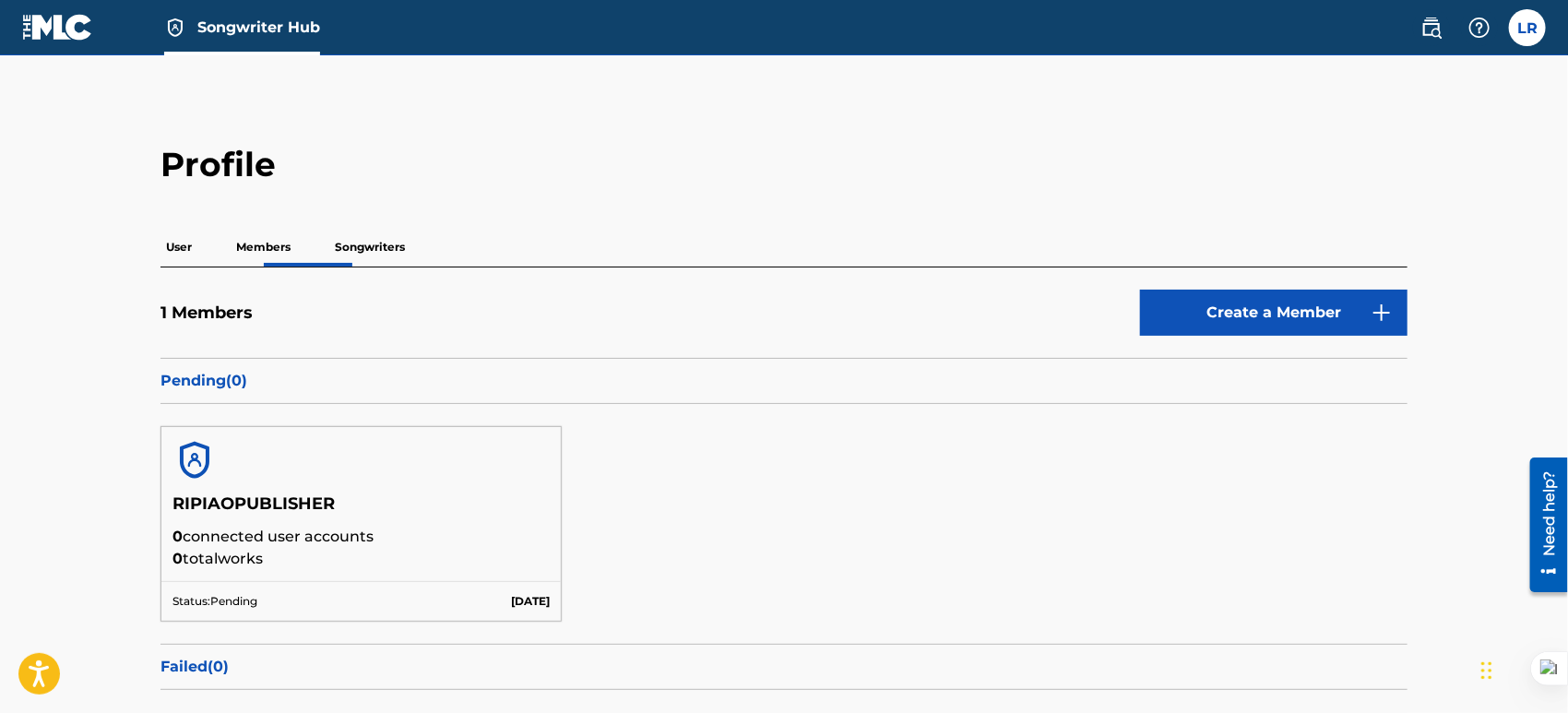
drag, startPoint x: 403, startPoint y: 577, endPoint x: 375, endPoint y: 570, distance: 28.9
click at [403, 577] on div "RIPIAOPUBLISHER 0 connected user accounts 0 total works" at bounding box center [360, 537] width 399 height 88
click at [236, 473] on div at bounding box center [360, 460] width 399 height 66
click at [192, 466] on img at bounding box center [194, 460] width 44 height 44
